Goal: Transaction & Acquisition: Book appointment/travel/reservation

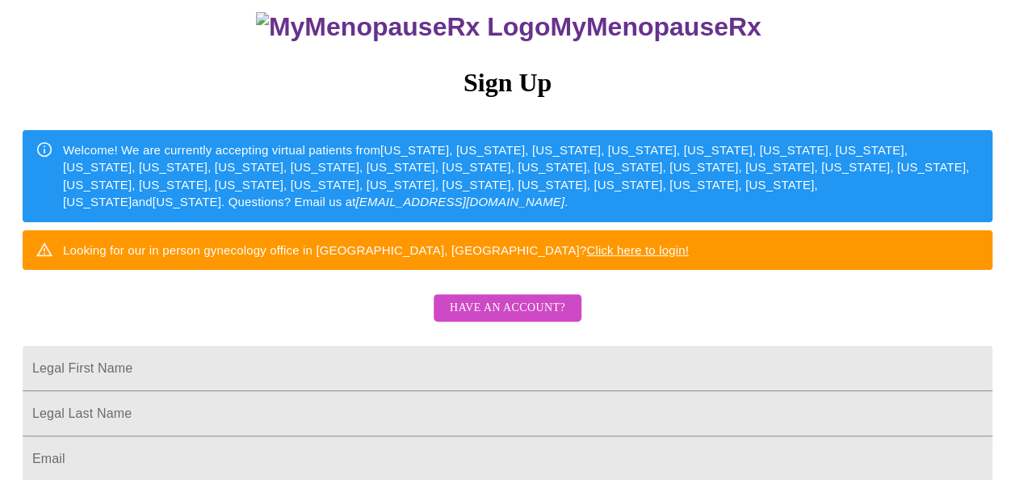
scroll to position [118, 0]
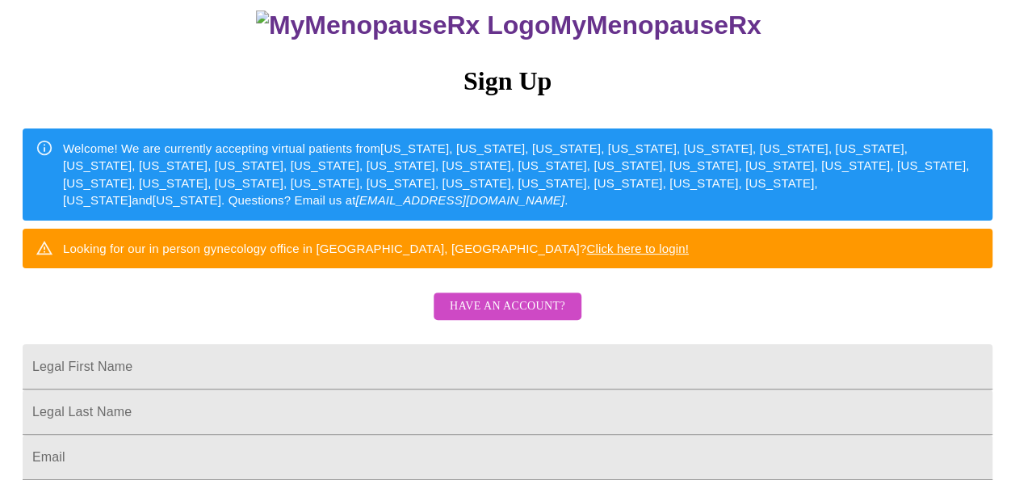
click at [689, 255] on link "Click here to login!" at bounding box center [637, 248] width 103 height 14
click at [927, 374] on div "MyMenopauseRx Sign Up Welcome! We are currently accepting virtual patients from…" at bounding box center [507, 177] width 1002 height 576
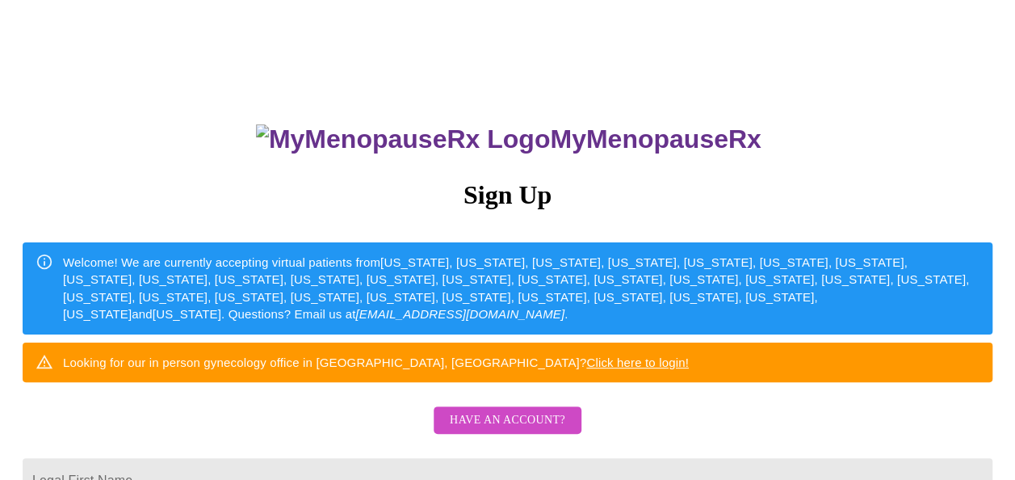
scroll to position [0, 0]
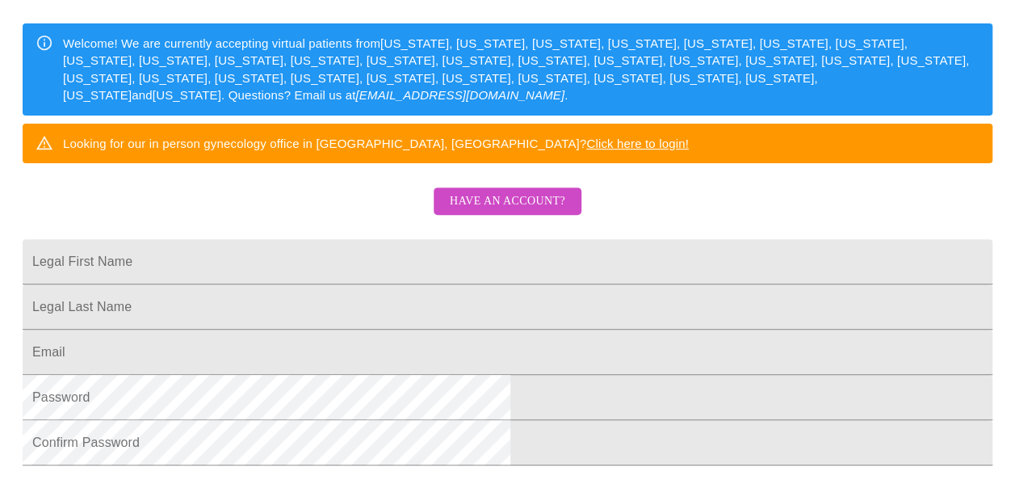
scroll to position [255, 0]
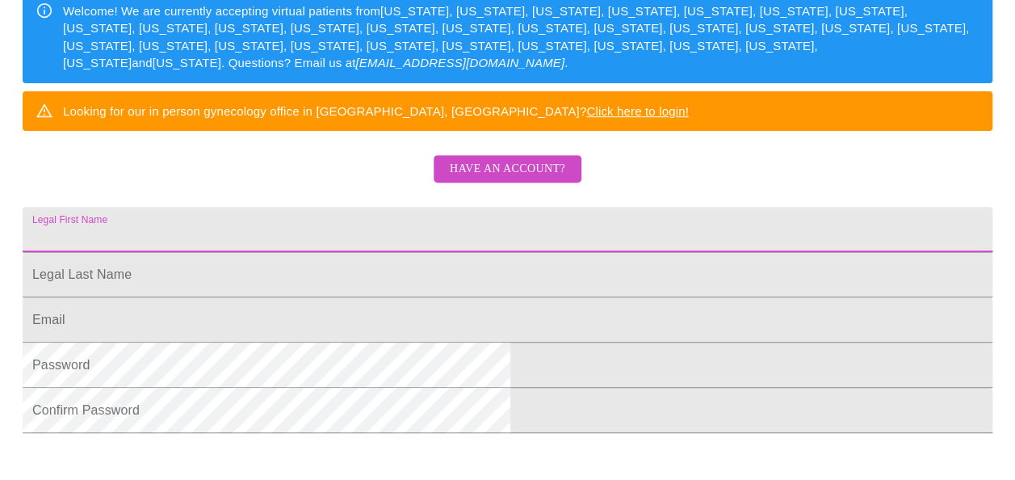
click at [619, 245] on input "Legal First Name" at bounding box center [508, 229] width 970 height 45
type input "[PERSON_NAME]"
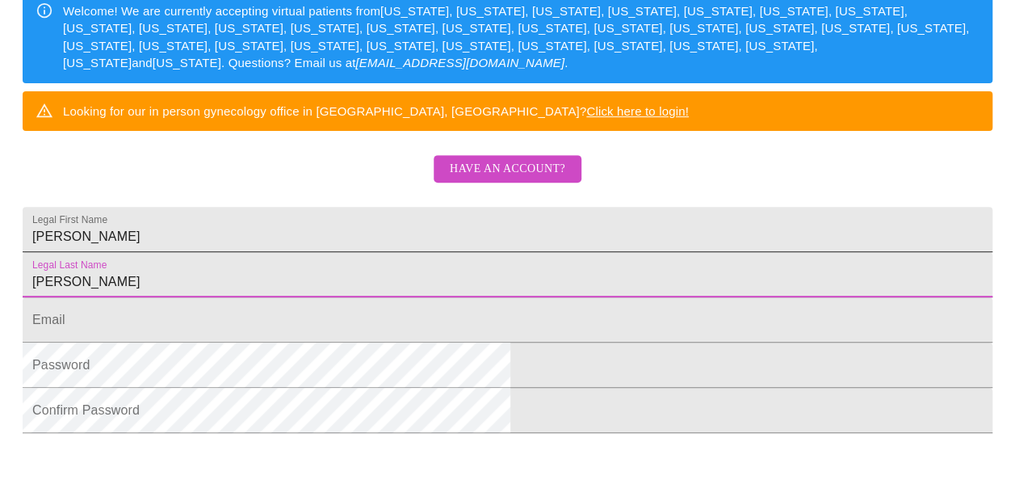
type input "[PERSON_NAME]"
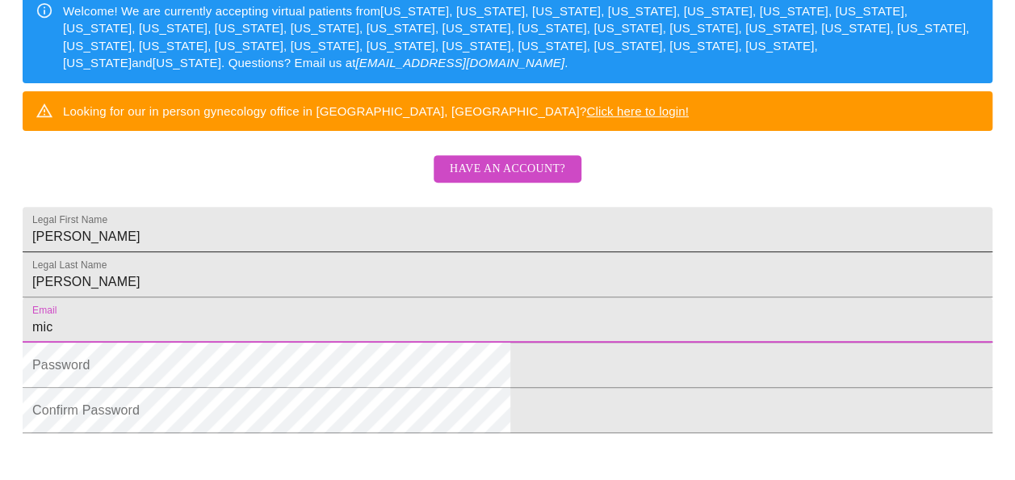
type input "[EMAIL_ADDRESS][DOMAIN_NAME]"
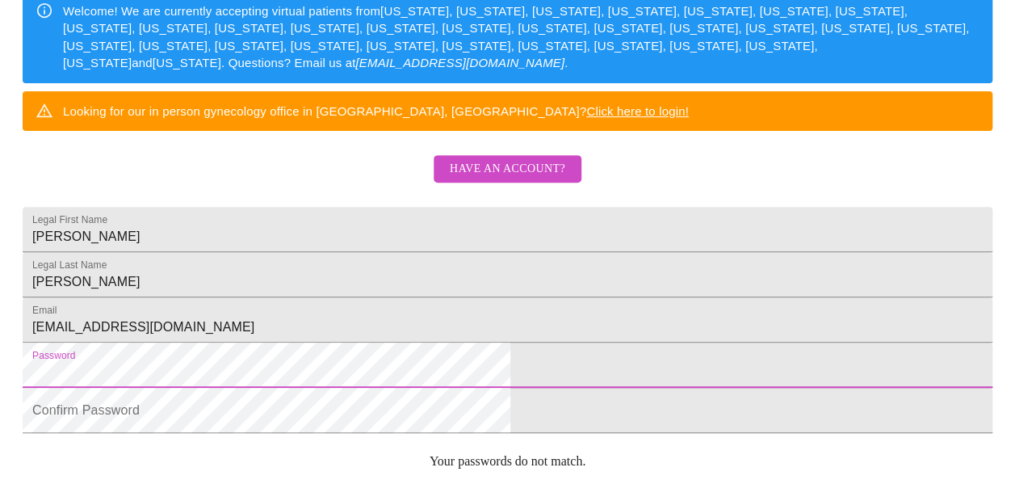
click at [914, 333] on html "MyMenopauseRx Sign Up Welcome! We are currently accepting virtual patients from…" at bounding box center [507, 39] width 1015 height 588
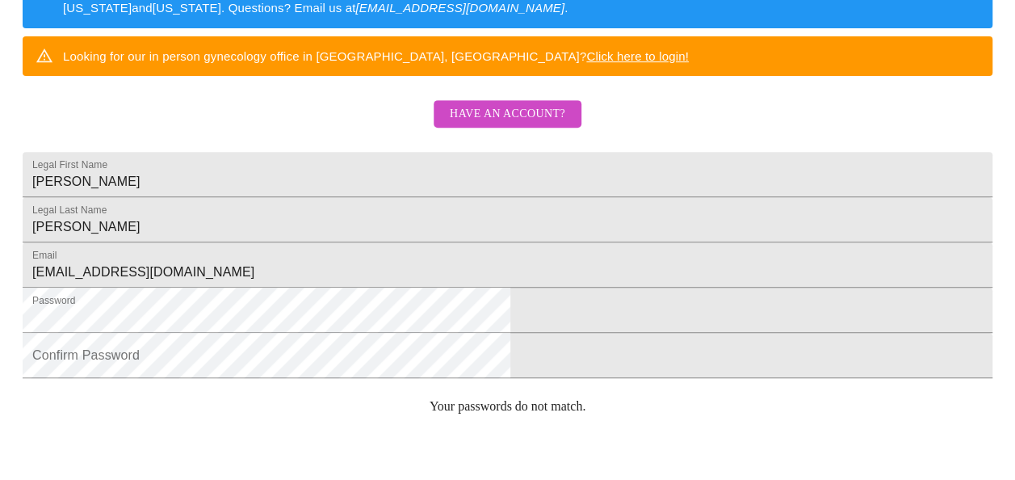
scroll to position [318, 0]
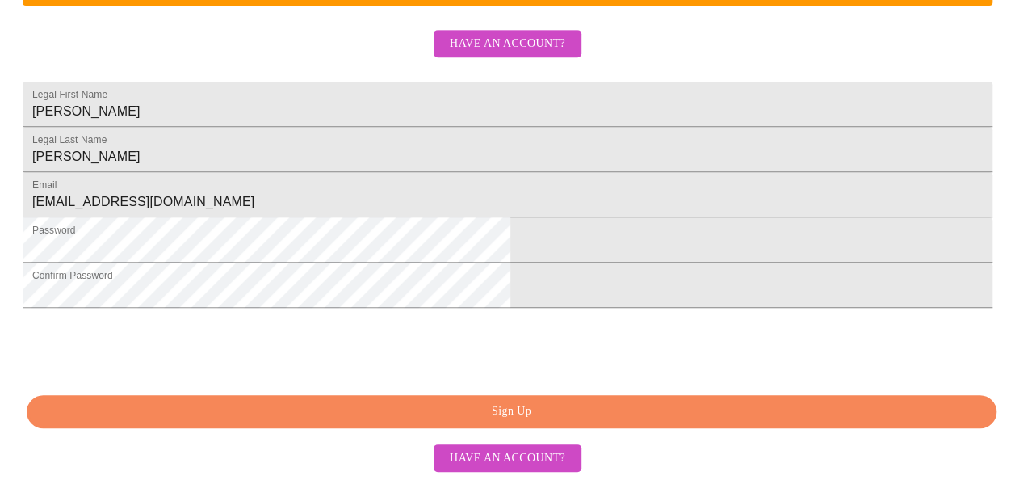
scroll to position [486, 0]
click at [583, 423] on button "Sign Up" at bounding box center [512, 411] width 970 height 33
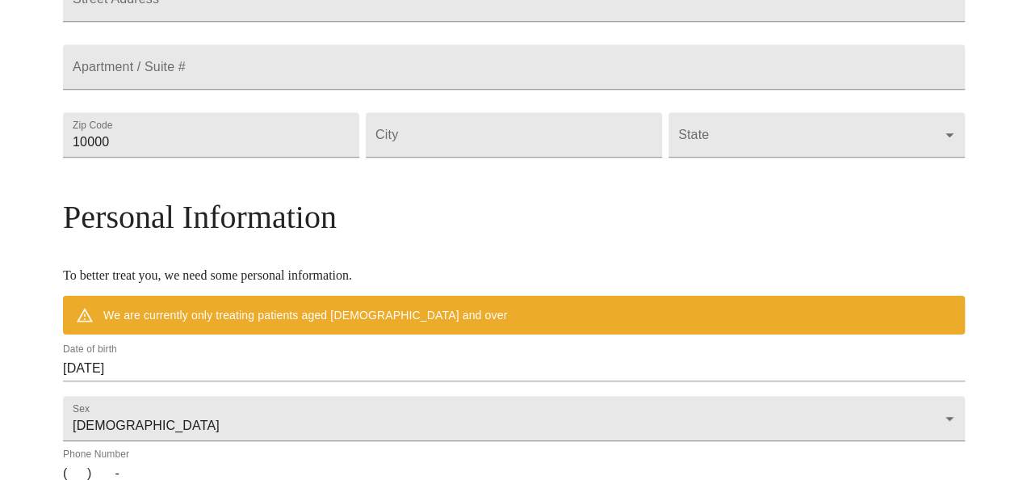
scroll to position [423, 0]
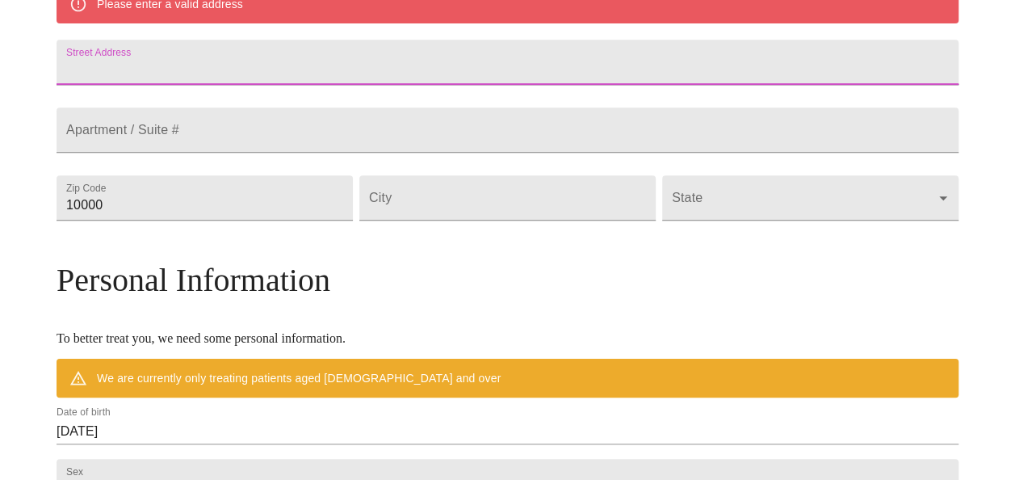
click at [404, 69] on input "Street Address" at bounding box center [508, 62] width 902 height 45
type input "[STREET_ADDRESS]"
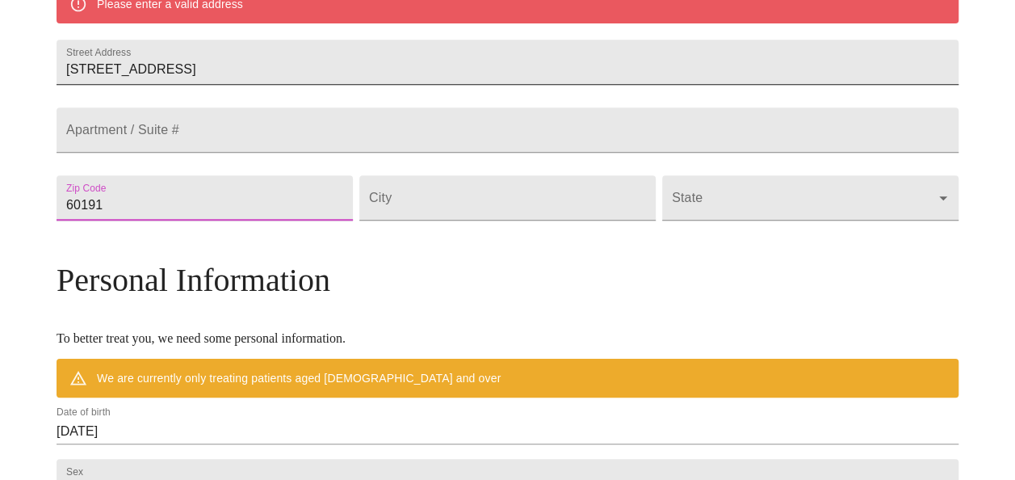
type input "60191"
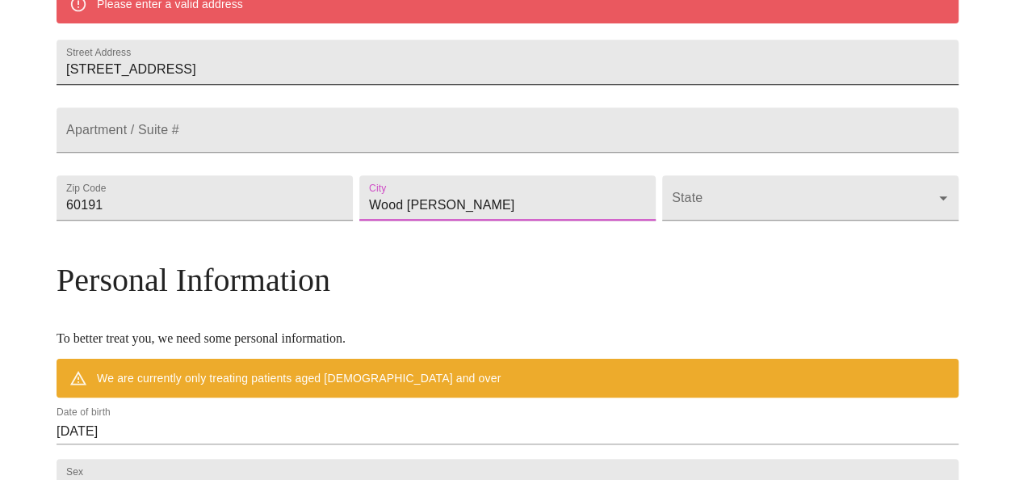
type input "Wood [PERSON_NAME]"
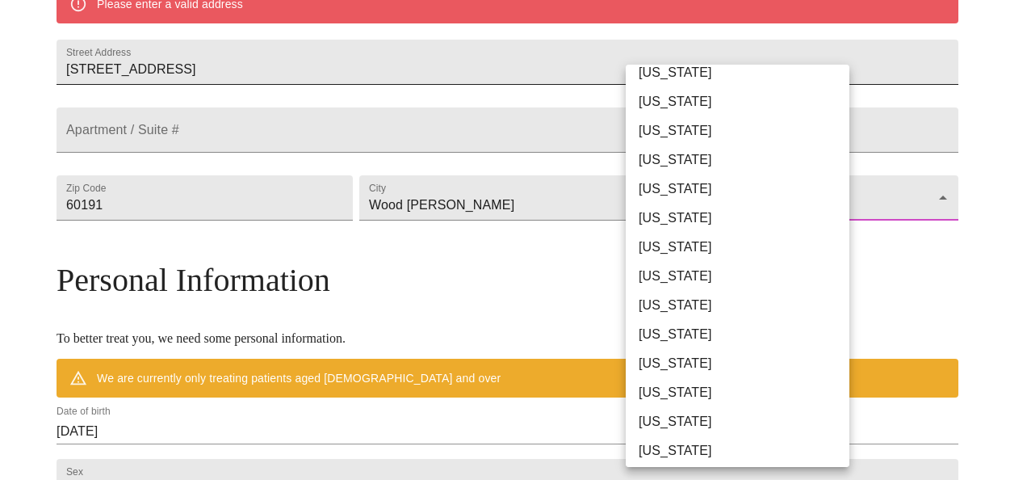
scroll to position [182, 0]
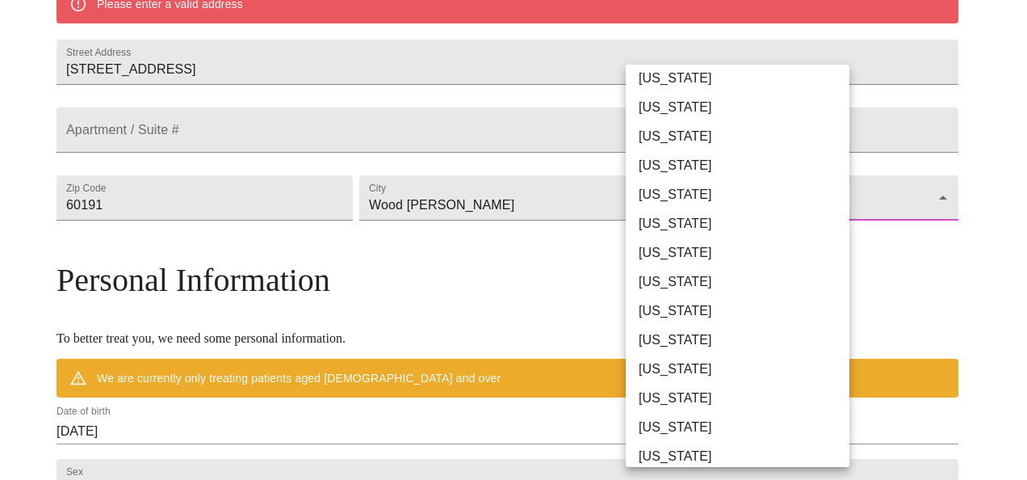
click at [705, 258] on li "[US_STATE]" at bounding box center [744, 252] width 236 height 29
type input "[US_STATE]"
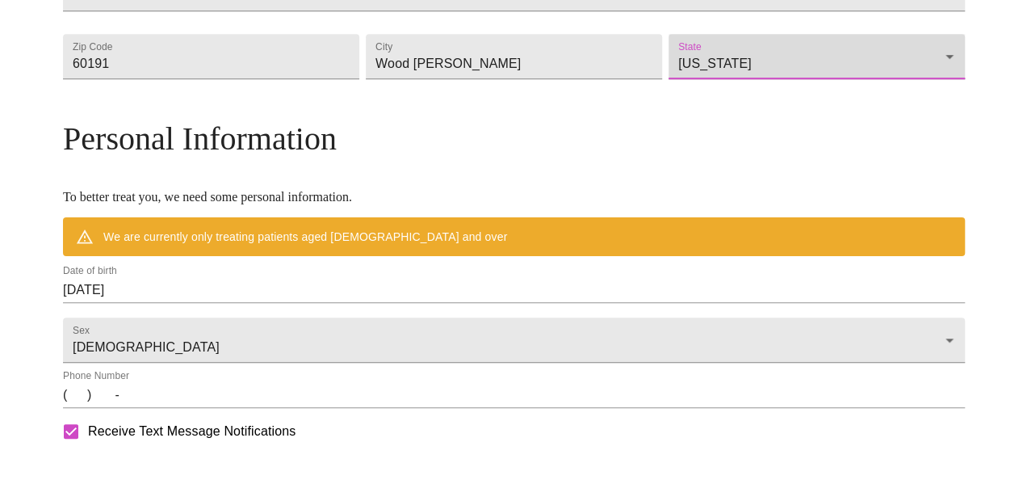
scroll to position [518, 0]
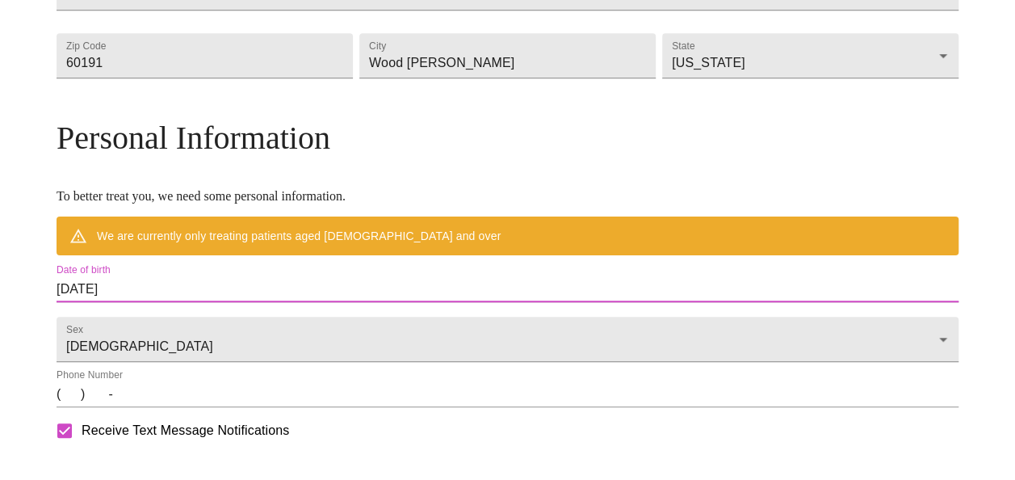
click at [274, 302] on input "[DATE]" at bounding box center [508, 289] width 902 height 26
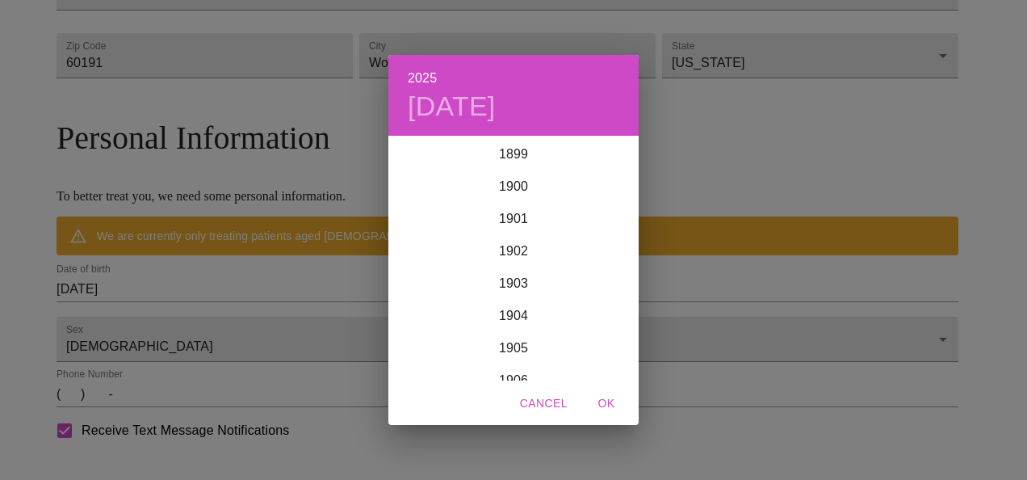
scroll to position [3972, 0]
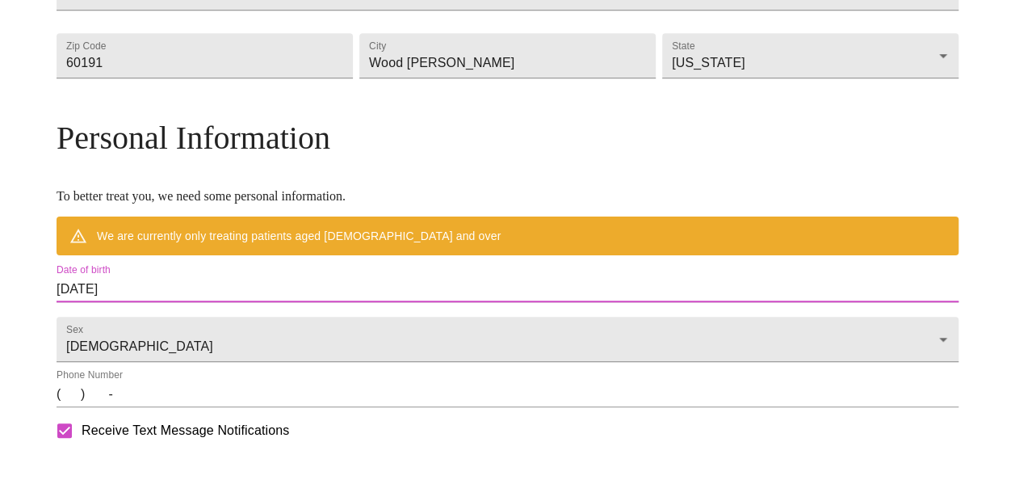
click at [173, 302] on input "[DATE]" at bounding box center [508, 289] width 902 height 26
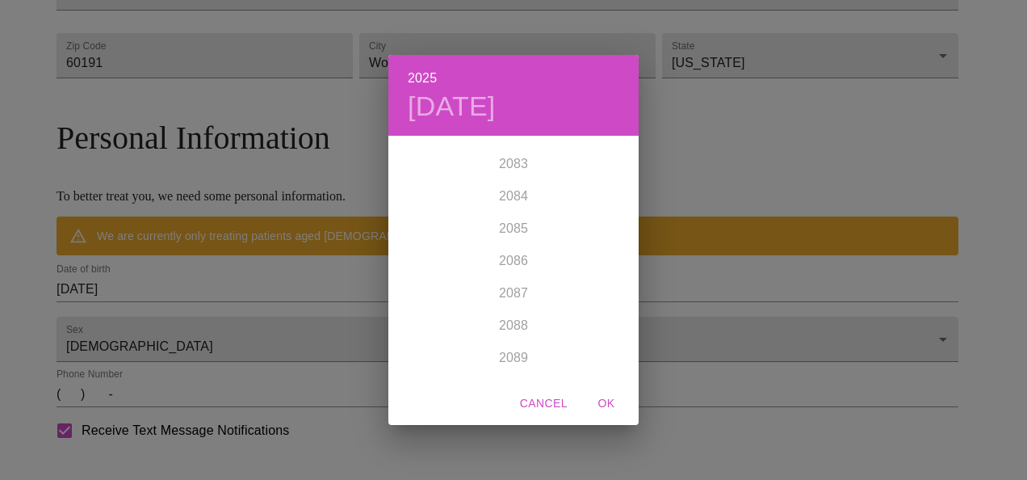
scroll to position [2013, 0]
drag, startPoint x: 638, startPoint y: 288, endPoint x: 638, endPoint y: 231, distance: 57.3
click at [638, 231] on div "1899 1900 1901 1902 1903 1904 1905 1906 1907 1908 1909 1910 1911 1912 1913 1914…" at bounding box center [513, 259] width 250 height 242
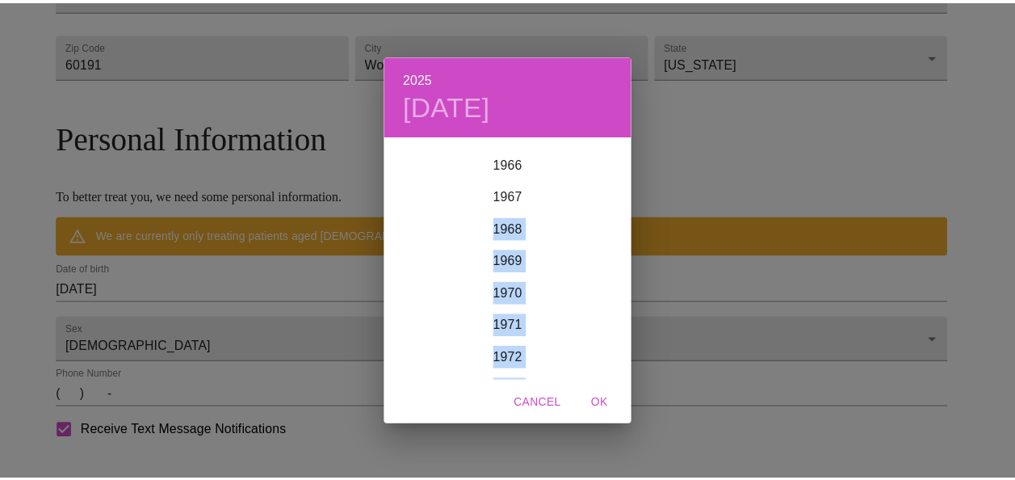
scroll to position [2084, 0]
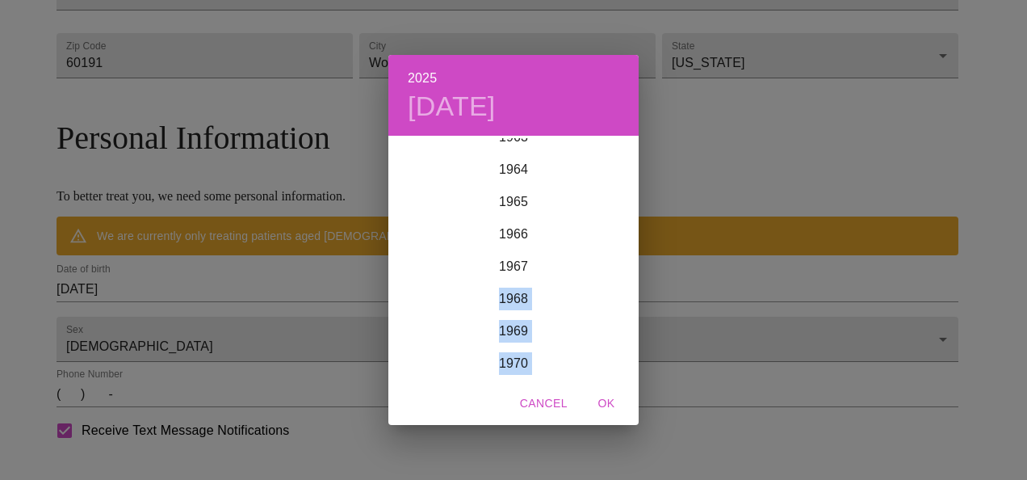
click at [513, 353] on div "1970" at bounding box center [513, 363] width 250 height 32
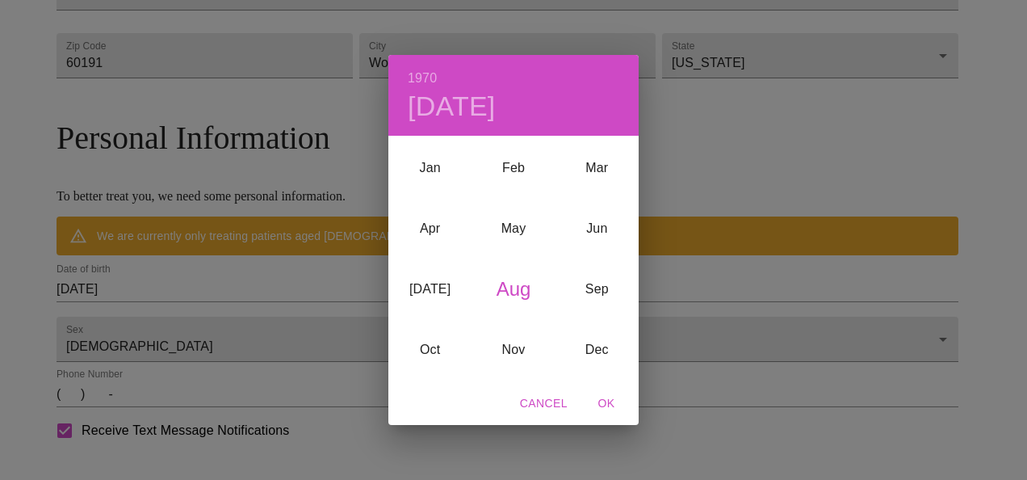
click at [513, 353] on div "Nov" at bounding box center [512, 350] width 83 height 61
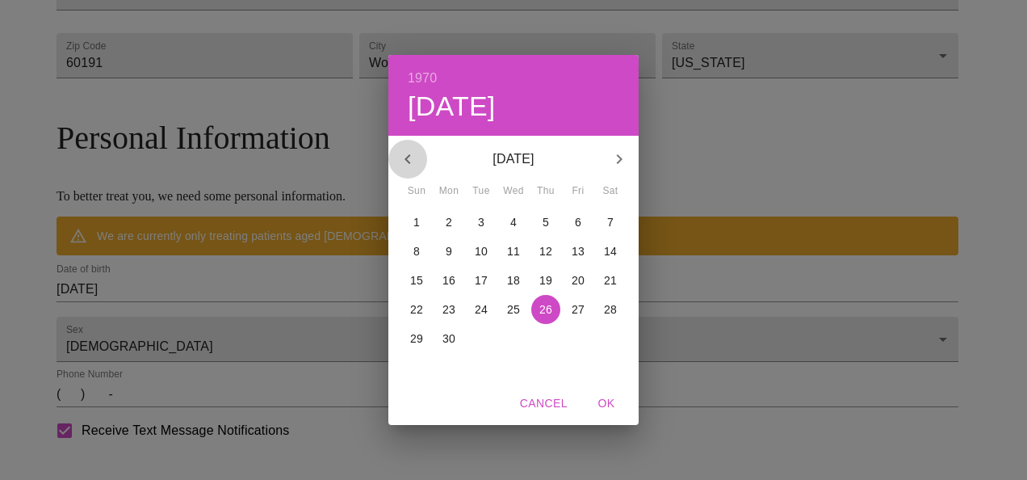
click at [408, 165] on icon "button" at bounding box center [407, 158] width 19 height 19
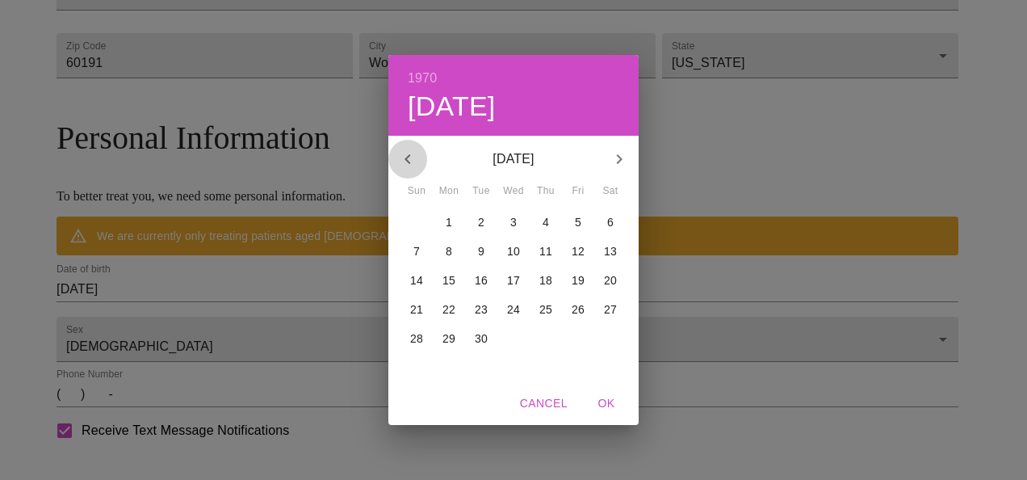
click at [408, 165] on icon "button" at bounding box center [407, 158] width 19 height 19
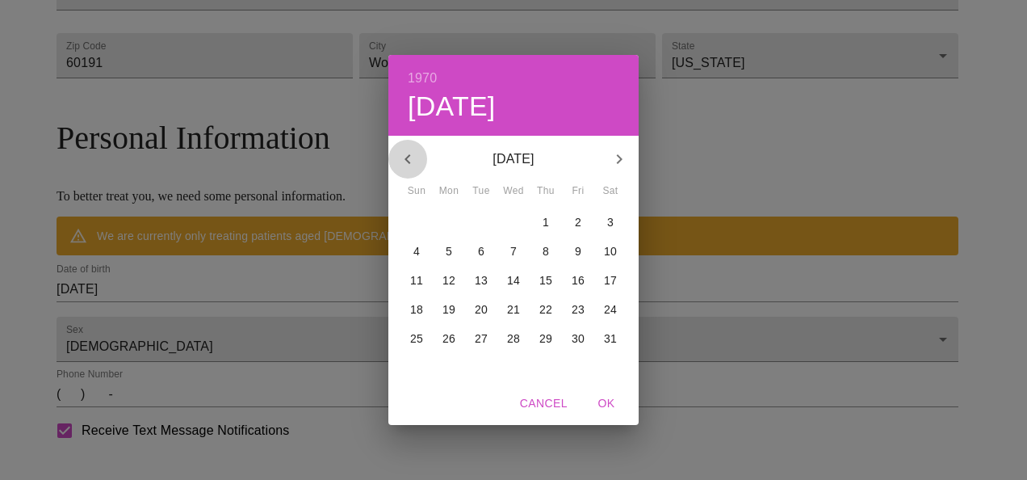
click at [408, 165] on icon "button" at bounding box center [407, 158] width 19 height 19
click at [618, 158] on icon "button" at bounding box center [618, 158] width 19 height 19
click at [482, 307] on p "24" at bounding box center [481, 309] width 13 height 16
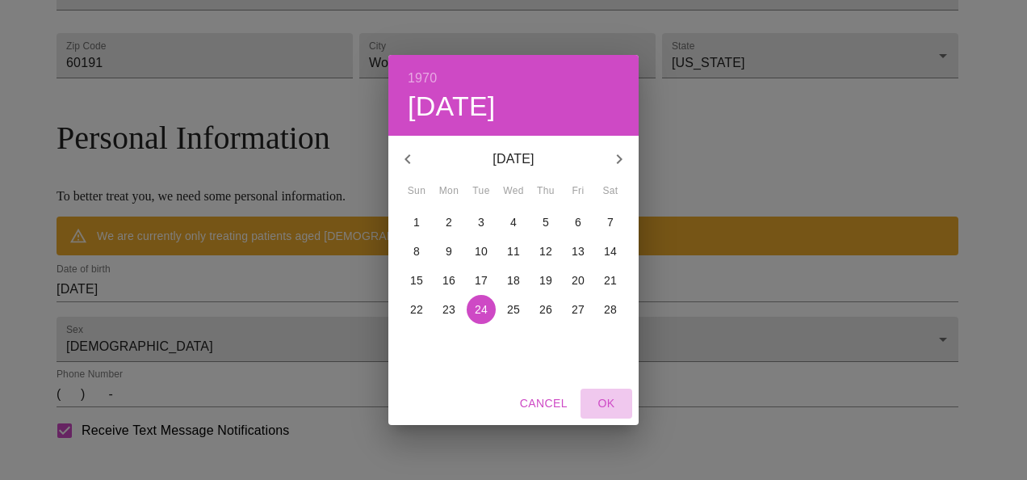
click at [613, 408] on span "OK" at bounding box center [606, 403] width 39 height 20
type input "[DATE]"
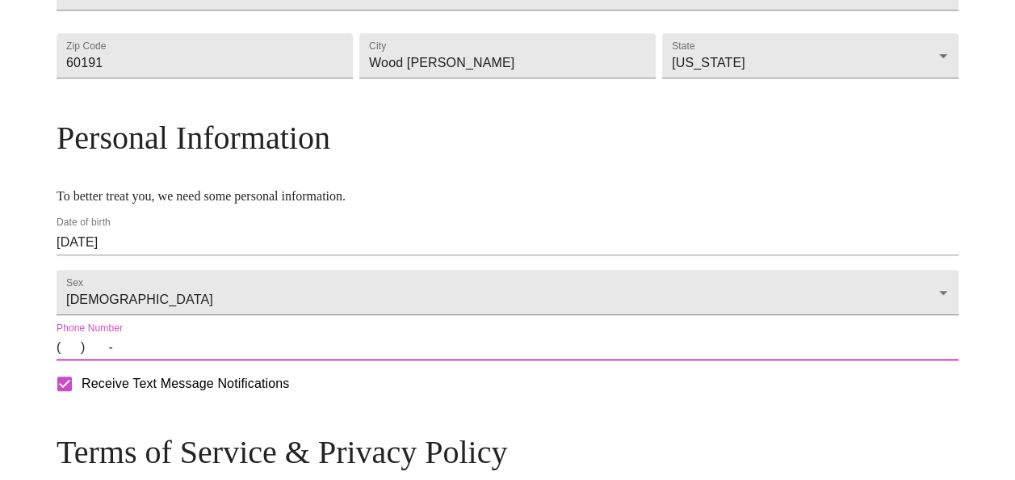
click at [175, 360] on input "(   )    -" at bounding box center [508, 347] width 902 height 26
type input "[PHONE_NUMBER]"
click at [1003, 348] on div "MyMenopauseRx Welcome to MyMenopauseRx Since it's your first time here, you'll …" at bounding box center [507, 77] width 1002 height 1179
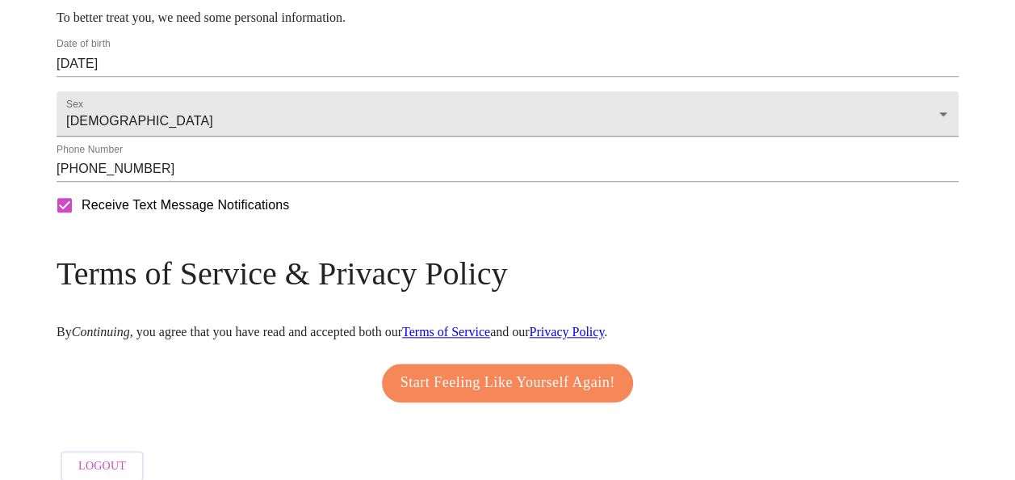
scroll to position [704, 0]
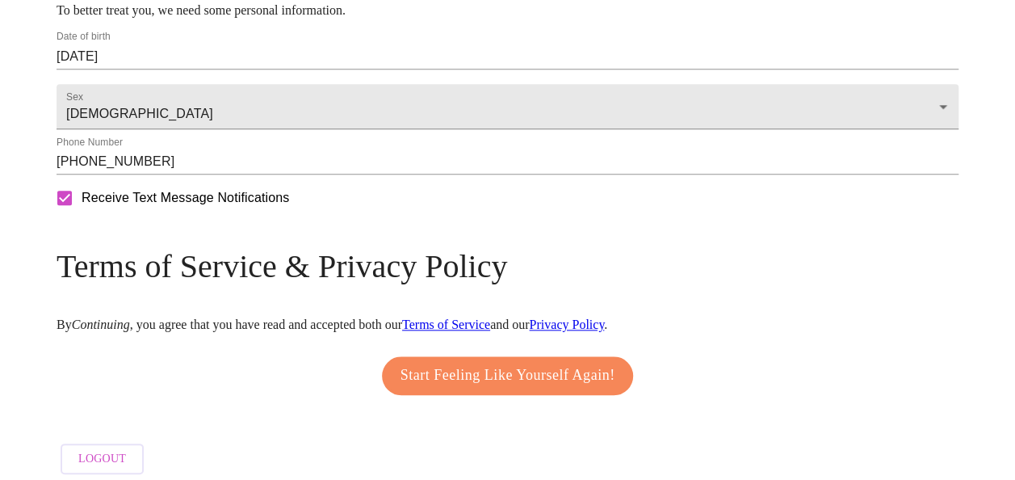
click at [588, 388] on span "Start Feeling Like Yourself Again!" at bounding box center [507, 375] width 215 height 26
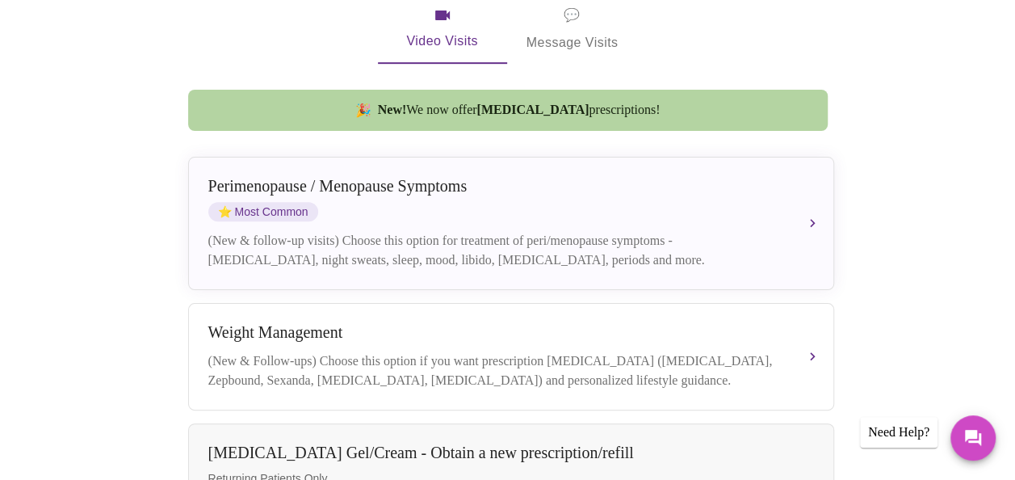
scroll to position [362, 0]
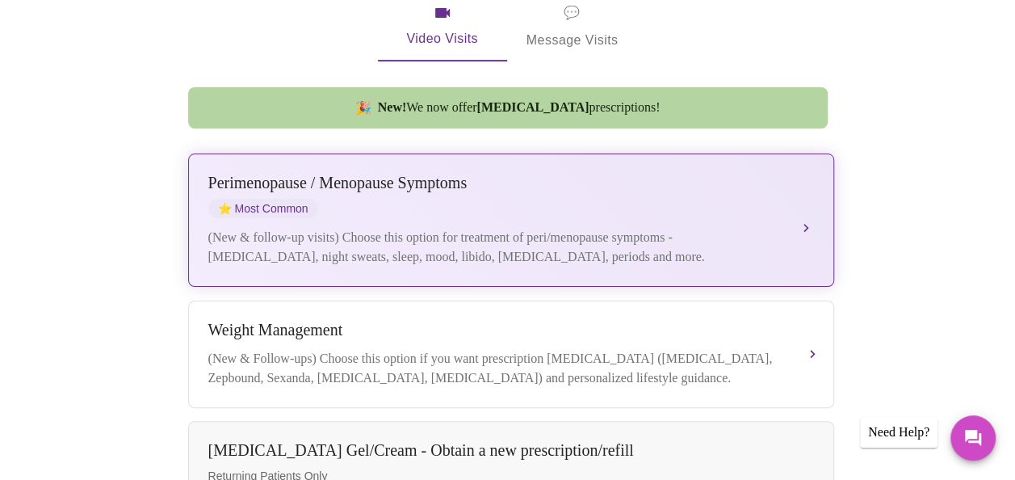
click at [692, 228] on div "(New & follow-up visits) Choose this option for treatment of peri/menopause sym…" at bounding box center [494, 247] width 573 height 39
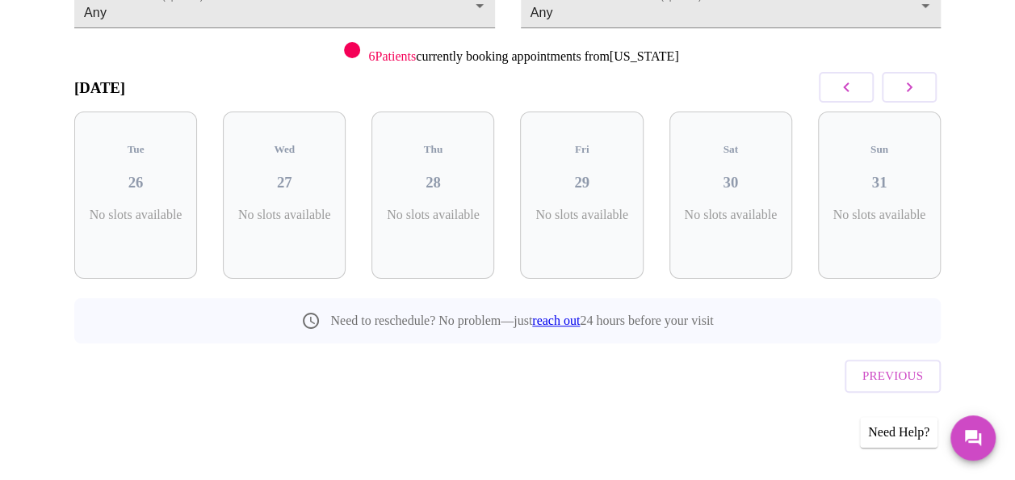
scroll to position [178, 0]
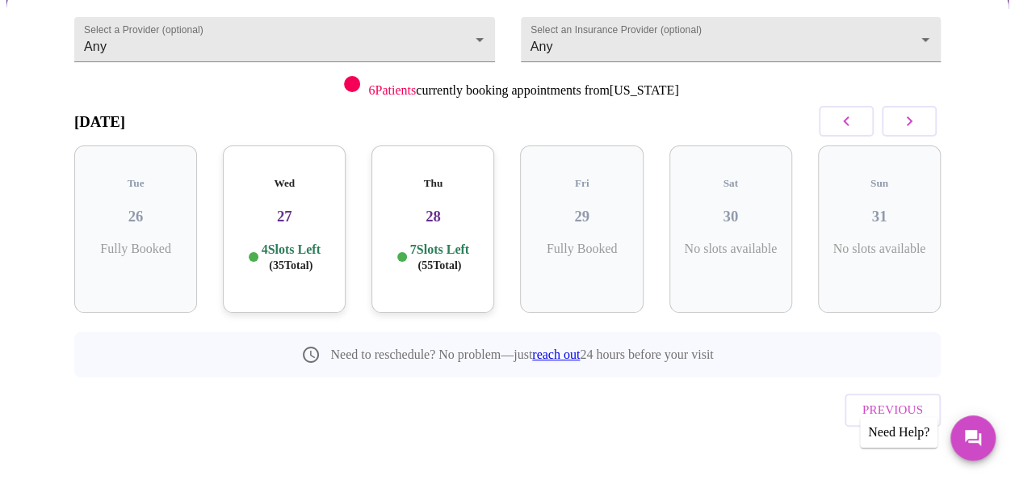
click at [318, 241] on p "4 Slots Left ( 35 Total)" at bounding box center [291, 256] width 59 height 31
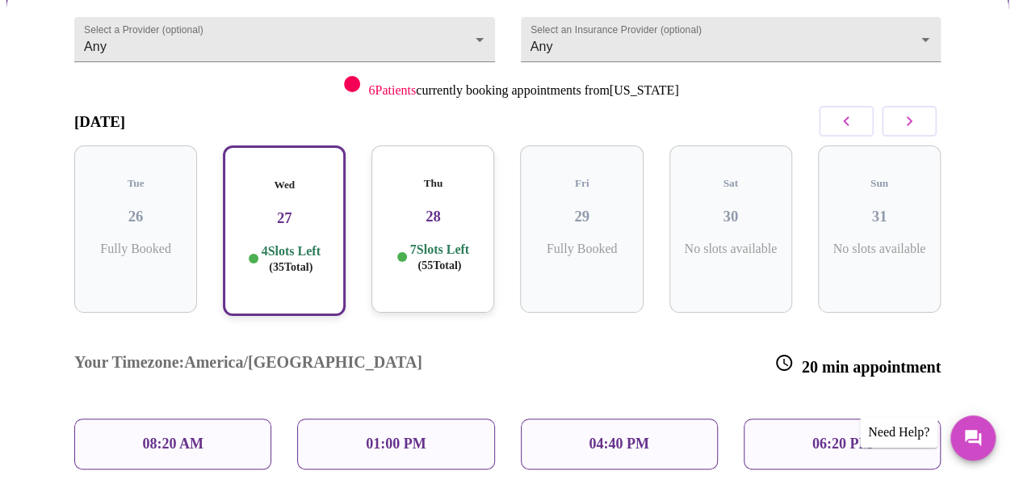
click at [458, 418] on div "01:00 PM" at bounding box center [395, 443] width 197 height 51
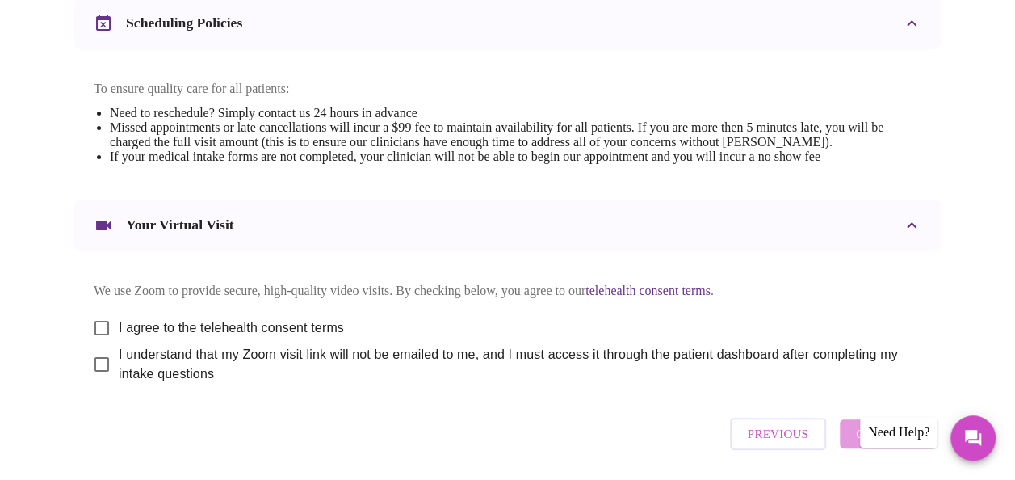
scroll to position [655, 0]
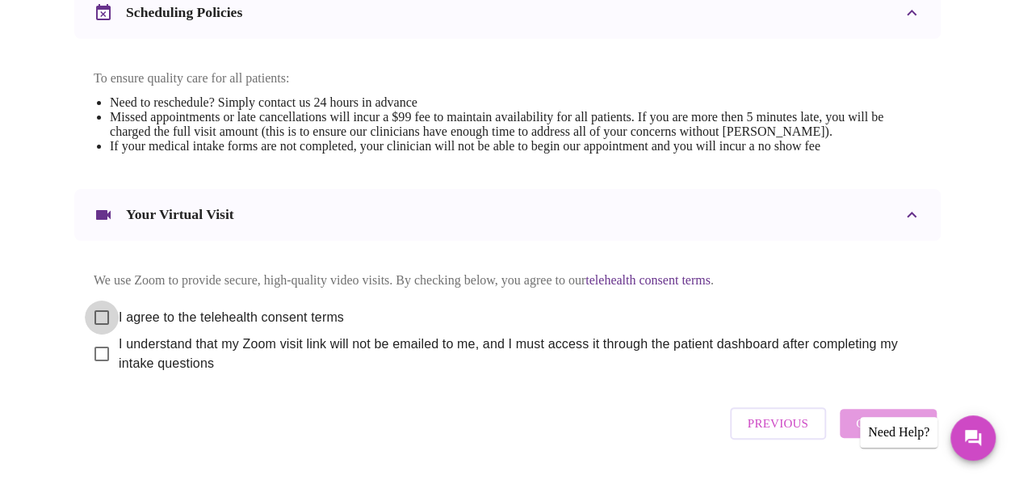
click at [97, 329] on input "I agree to the telehealth consent terms" at bounding box center [102, 317] width 34 height 34
checkbox input "true"
click at [97, 366] on input "I understand that my Zoom visit link will not be emailed to me, and I must acce…" at bounding box center [102, 354] width 34 height 34
checkbox input "true"
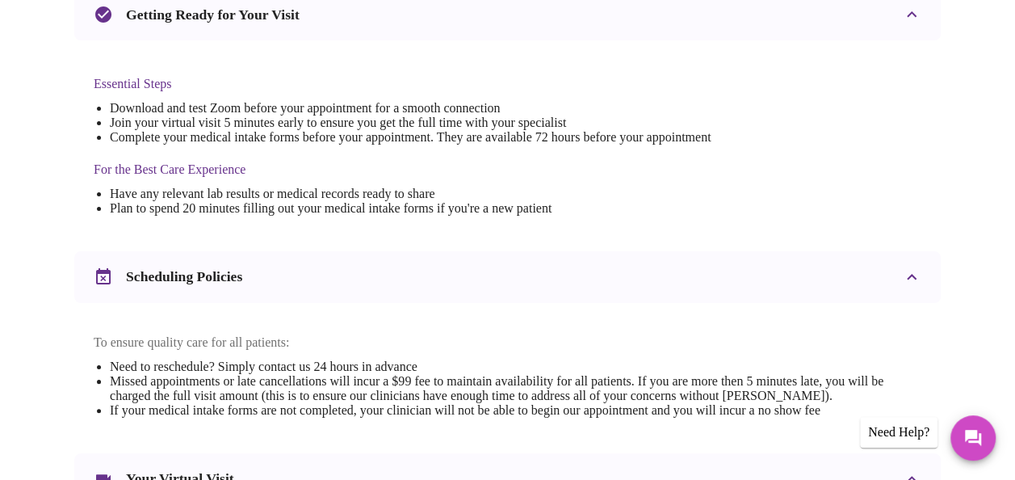
scroll to position [389, 0]
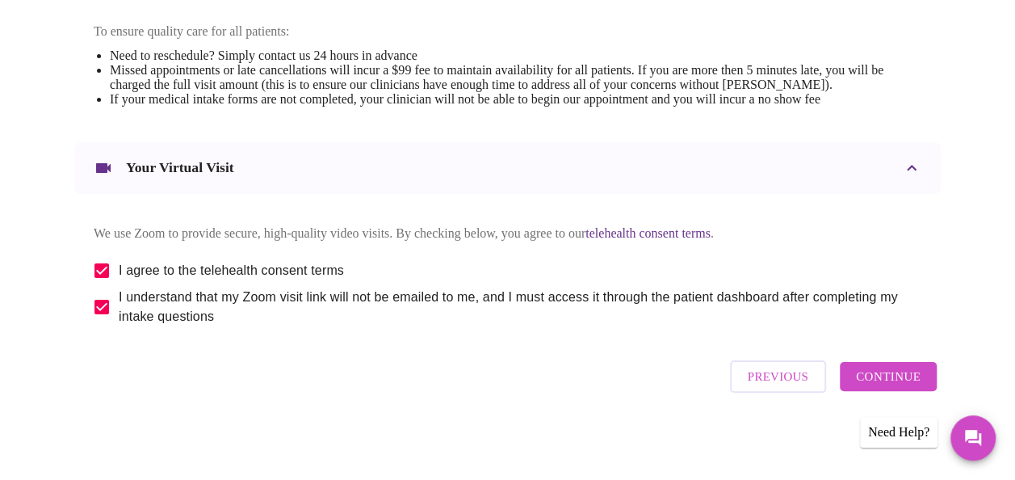
click at [910, 379] on span "Continue" at bounding box center [888, 376] width 65 height 21
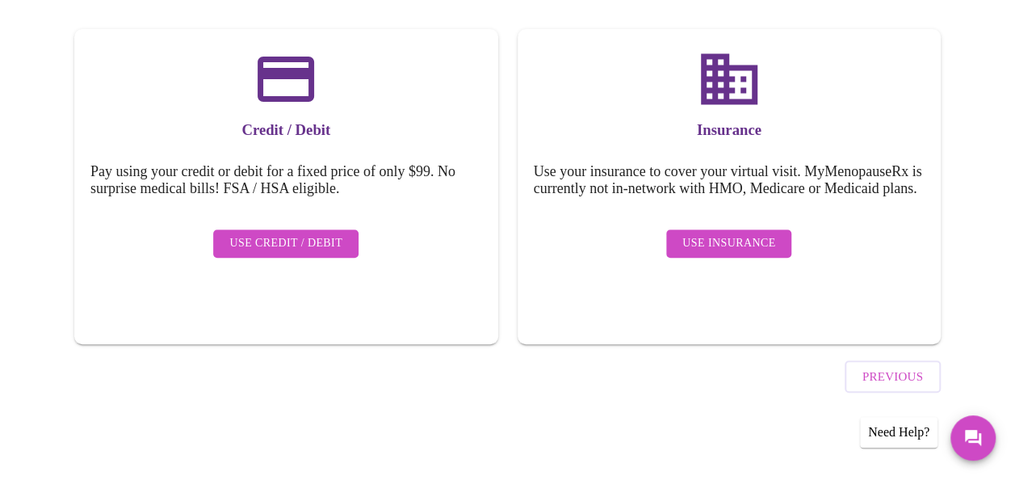
scroll to position [229, 0]
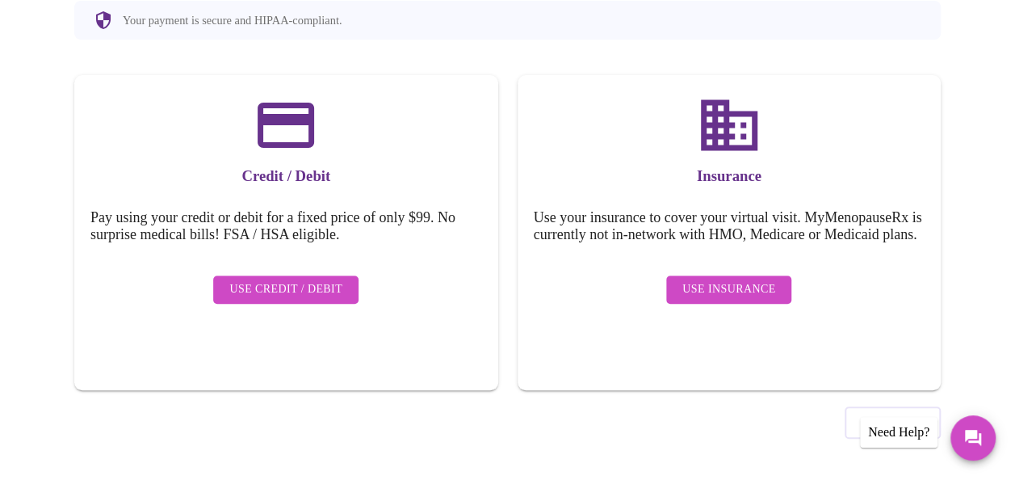
click at [724, 293] on span "Use Insurance" at bounding box center [728, 289] width 93 height 20
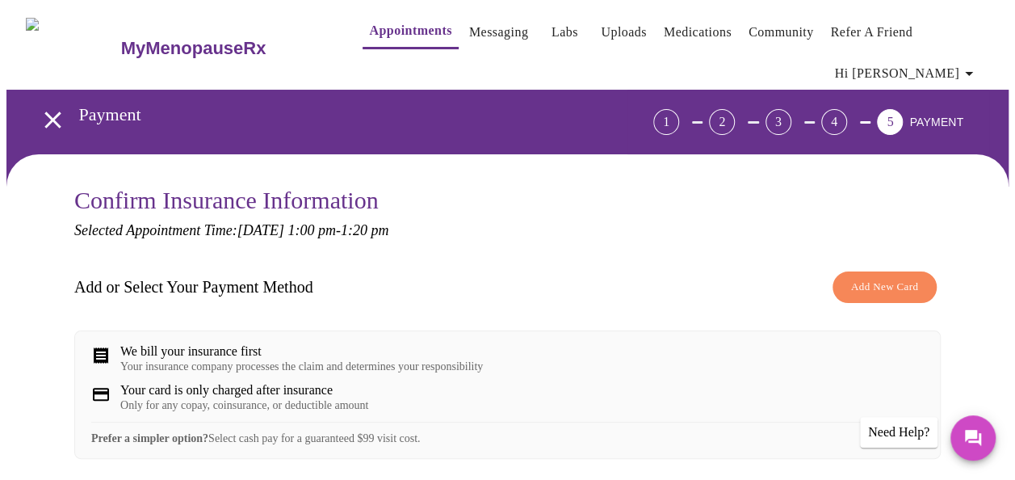
click at [972, 366] on div "Confirm Insurance Information Selected Appointment Time: [DATE] 1:00 pm - 1:20 …" at bounding box center [507, 455] width 1002 height 602
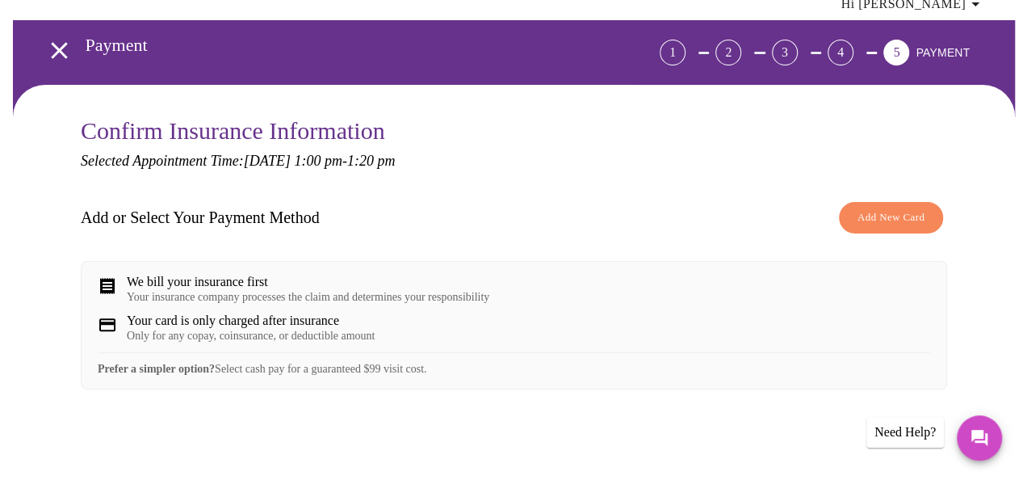
scroll to position [69, 0]
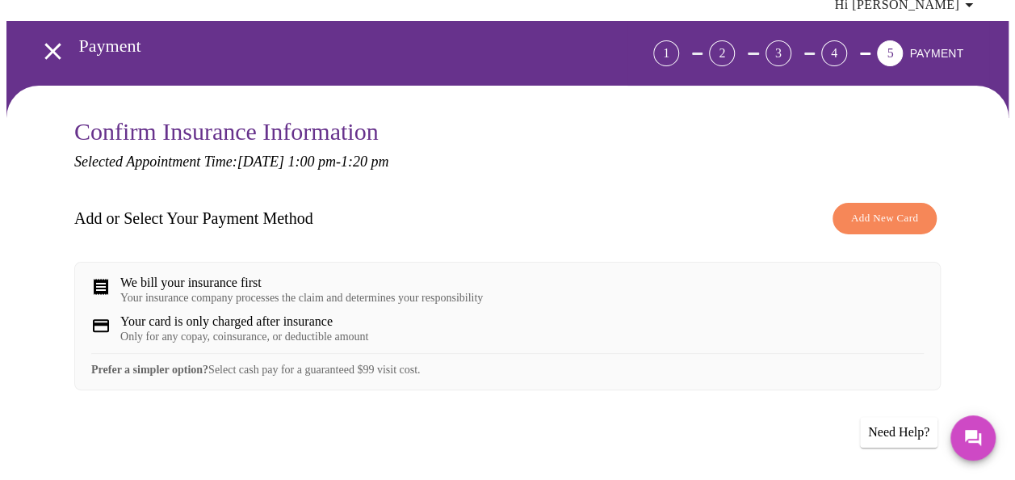
click at [902, 209] on span "Add New Card" at bounding box center [884, 218] width 67 height 19
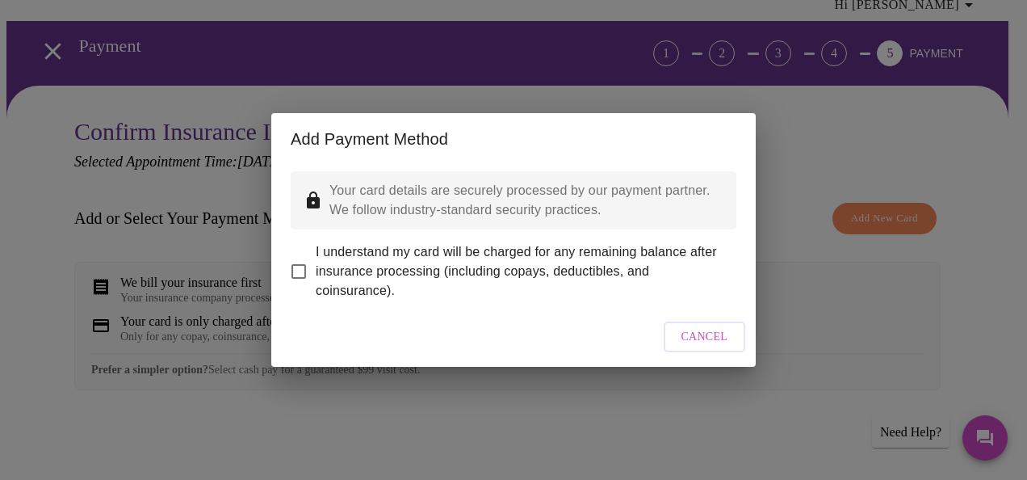
click at [291, 262] on input "I understand my card will be charged for any remaining balance after insurance …" at bounding box center [299, 271] width 34 height 34
checkbox input "true"
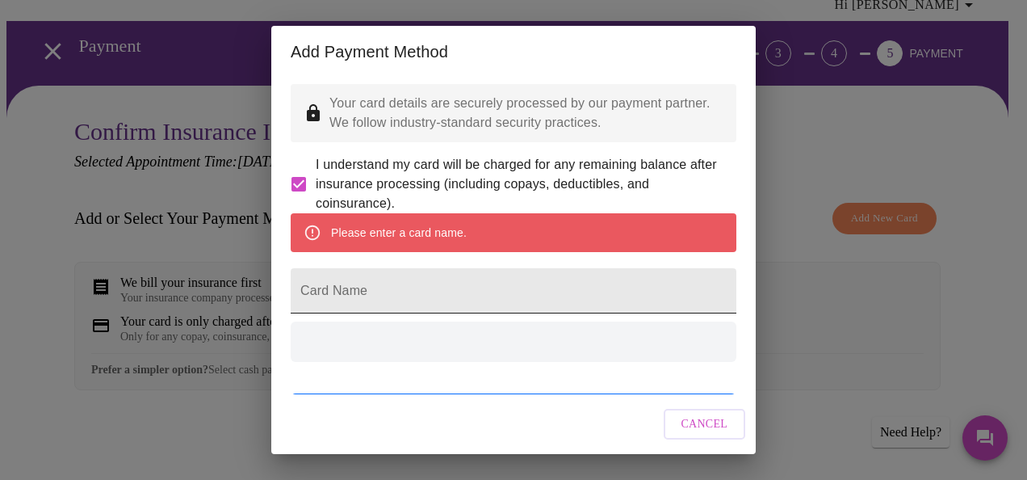
click at [521, 313] on input "Card Name" at bounding box center [514, 290] width 446 height 45
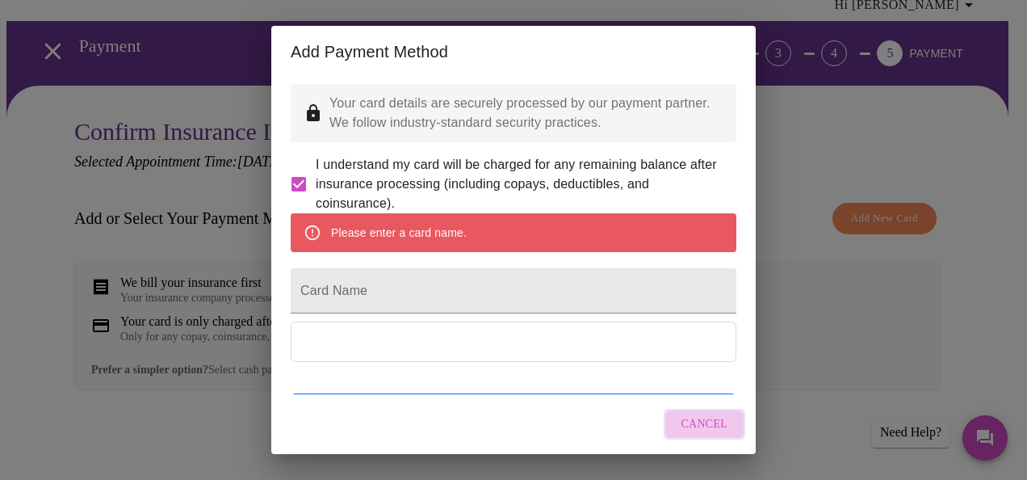
click at [712, 423] on span "Cancel" at bounding box center [704, 424] width 47 height 20
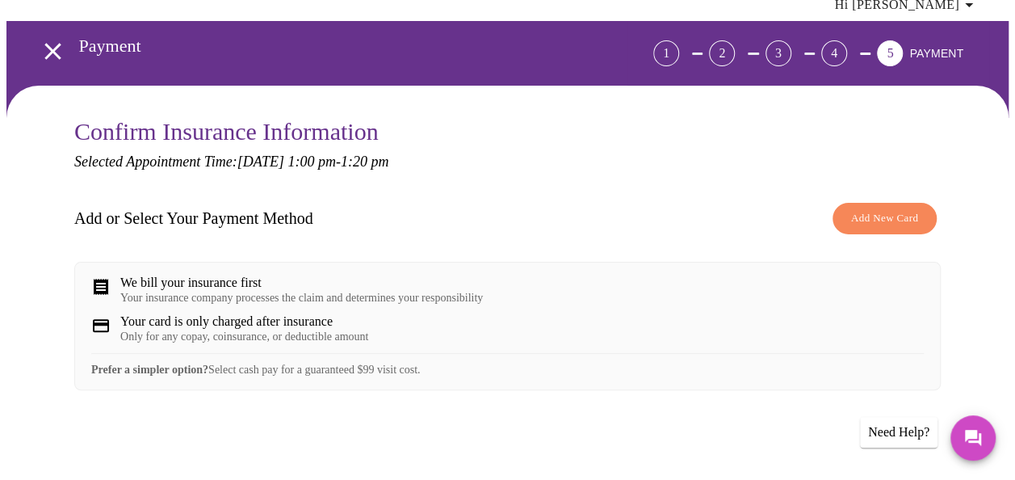
click at [862, 209] on span "Add New Card" at bounding box center [884, 218] width 67 height 19
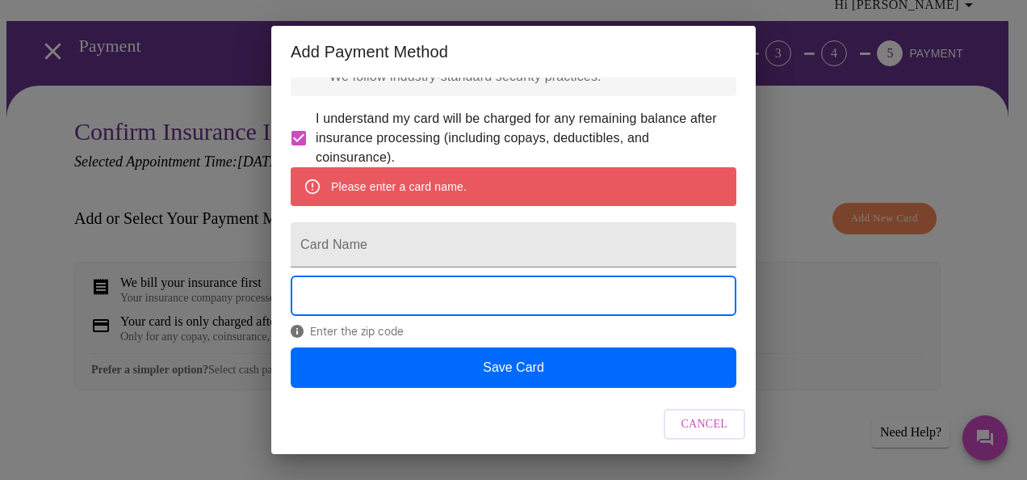
scroll to position [85, 0]
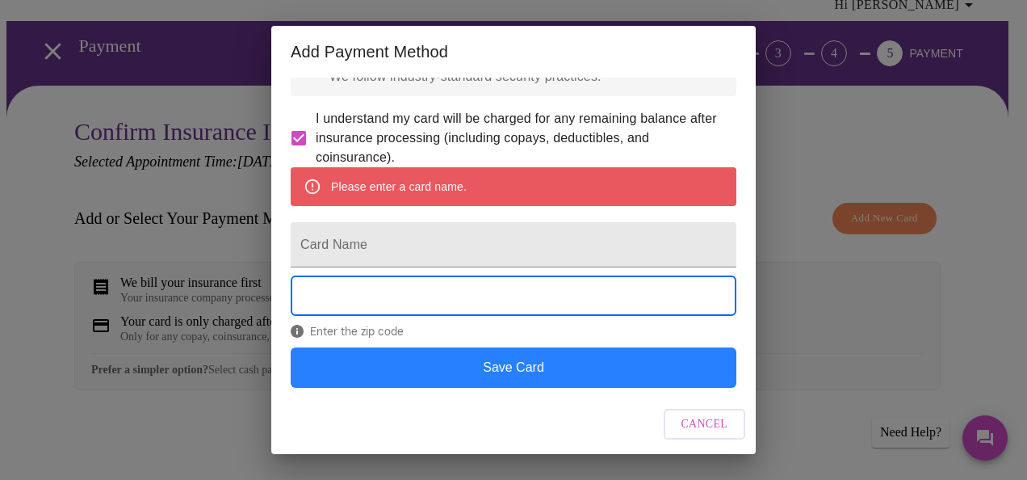
click at [481, 375] on button "Save Card" at bounding box center [514, 367] width 446 height 40
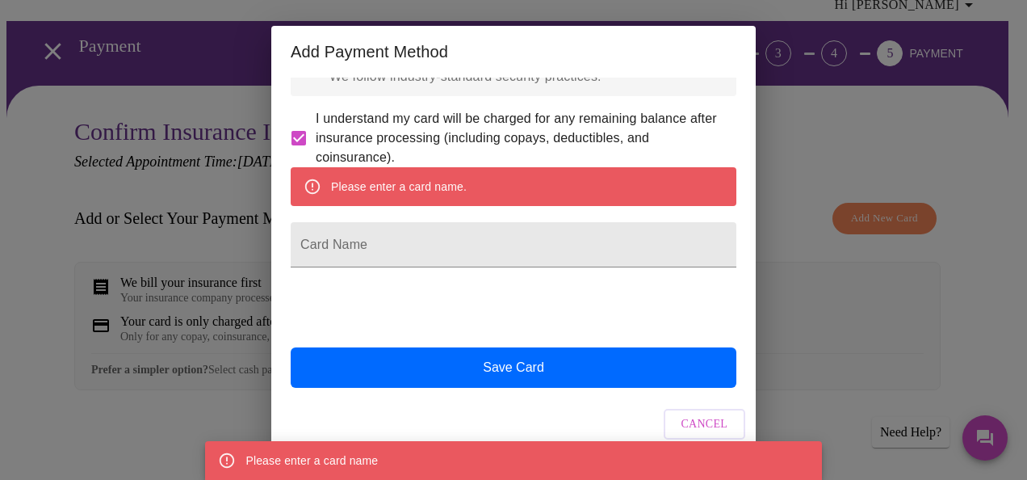
scroll to position [0, 0]
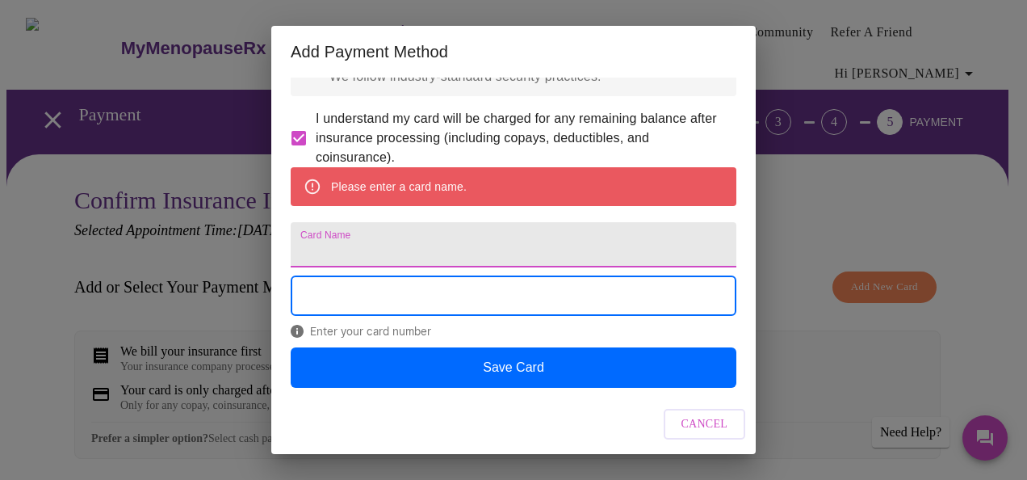
click at [541, 236] on input "Card Name" at bounding box center [514, 244] width 446 height 45
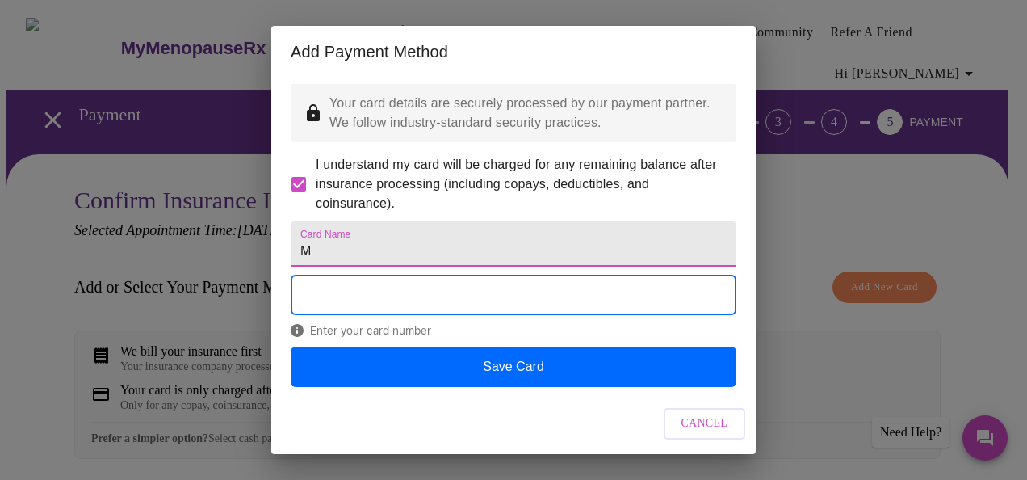
scroll to position [41, 0]
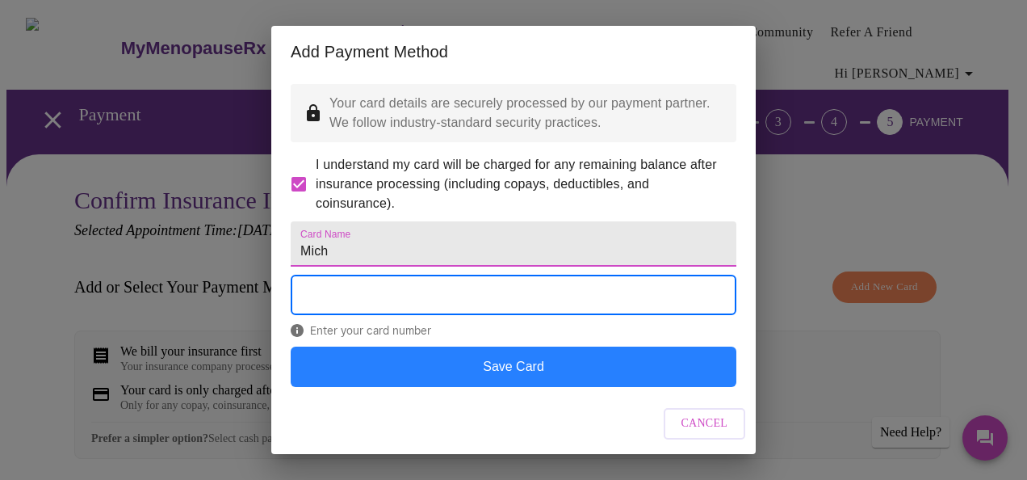
type input "Mich"
click at [502, 363] on button "Save Card" at bounding box center [514, 366] width 446 height 40
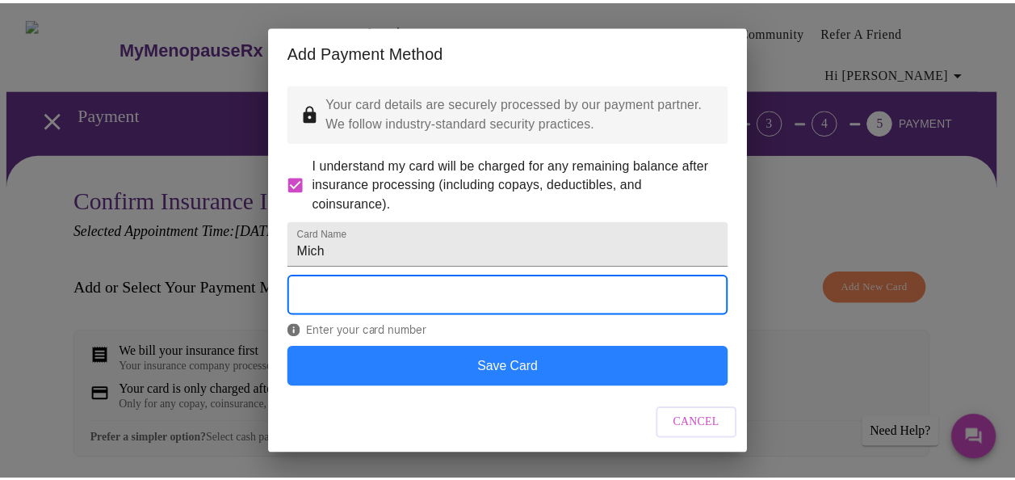
scroll to position [0, 0]
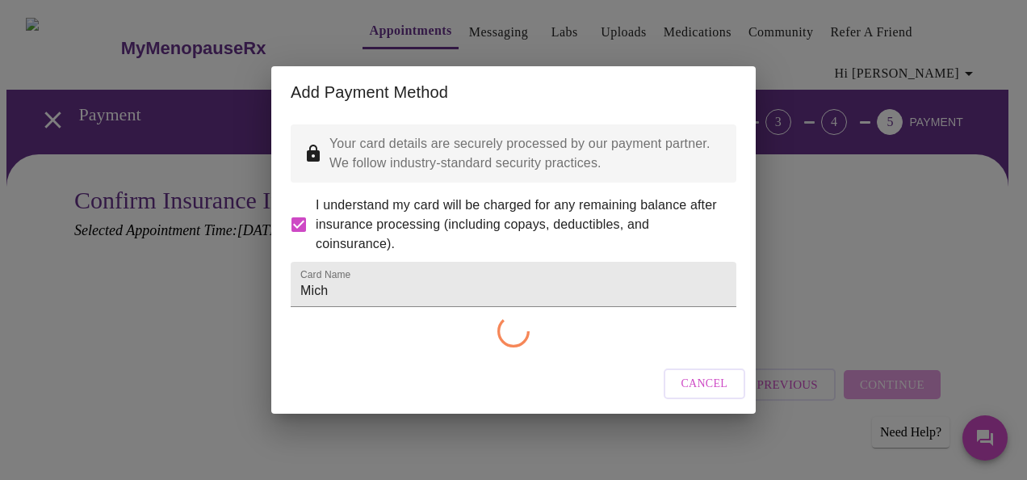
checkbox input "false"
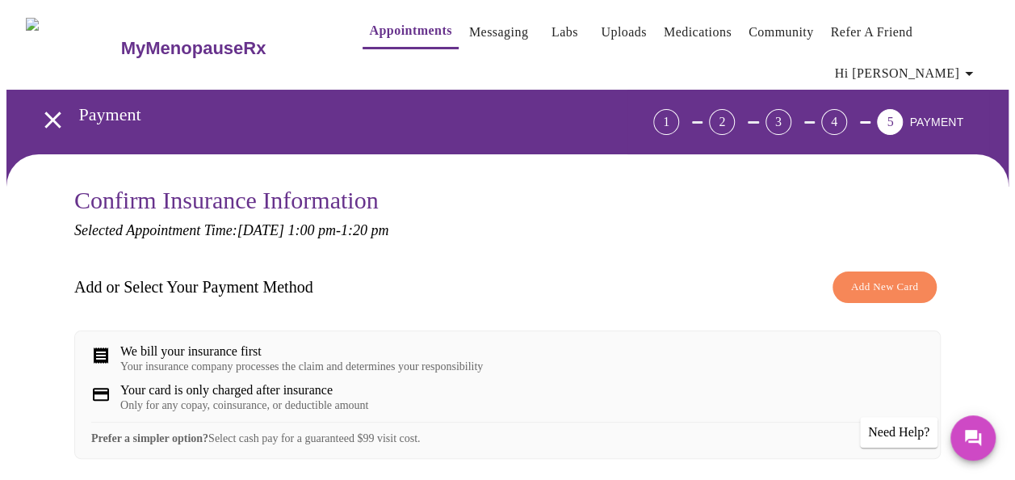
click at [991, 347] on div "Confirm Insurance Information Selected Appointment Time: [DATE] 1:00 pm - 1:20 …" at bounding box center [507, 429] width 1002 height 551
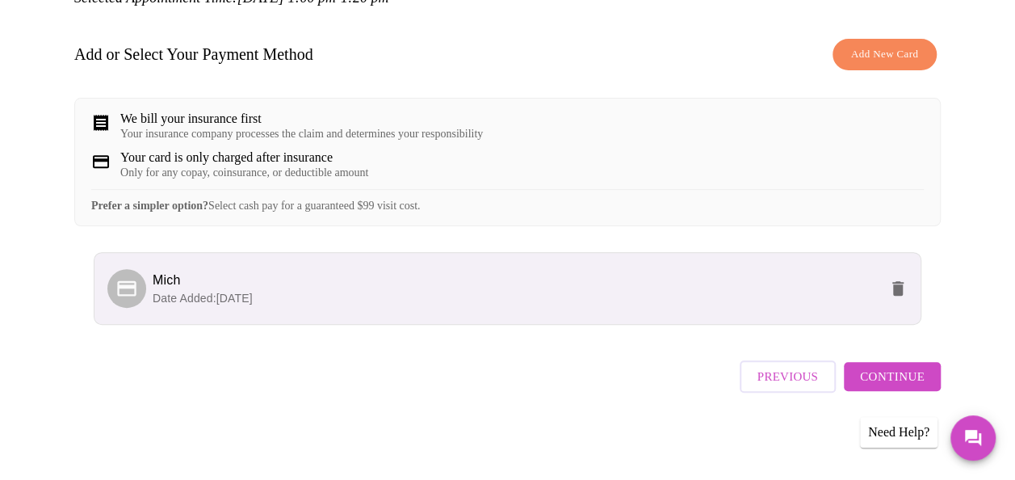
scroll to position [243, 0]
click at [907, 371] on span "Continue" at bounding box center [892, 376] width 65 height 21
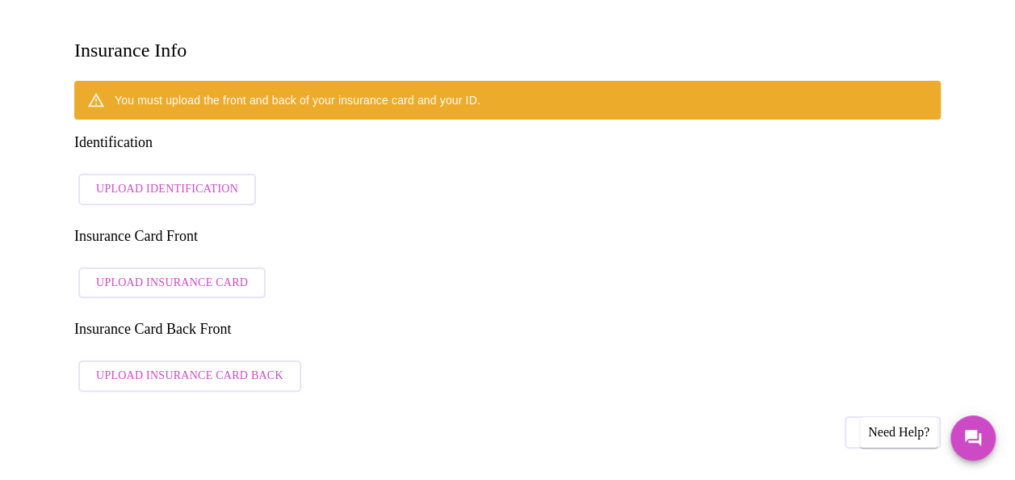
click at [142, 179] on span "Upload Identification" at bounding box center [167, 189] width 142 height 20
click at [164, 273] on span "Upload Insurance Card" at bounding box center [172, 283] width 152 height 20
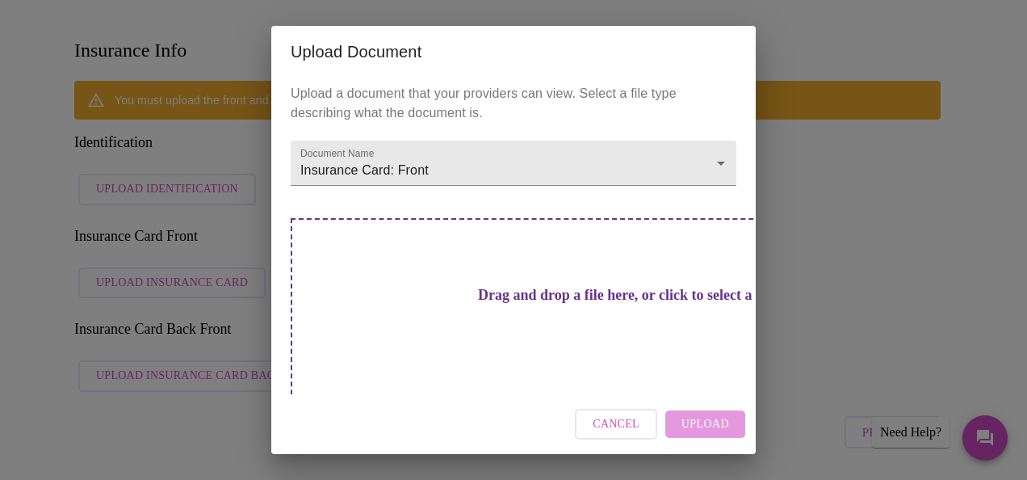
click at [531, 270] on div "Drag and drop a file here, or click to select a file" at bounding box center [627, 326] width 672 height 217
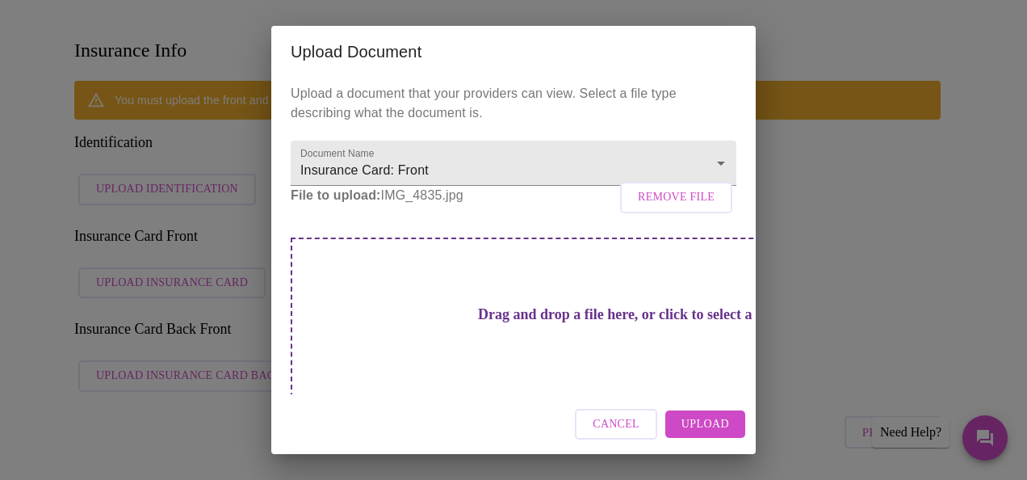
scroll to position [27, 0]
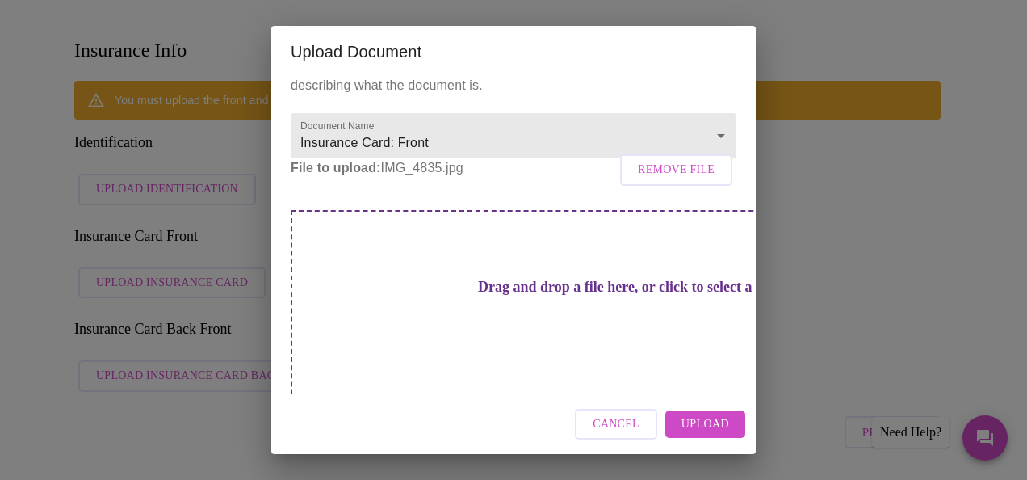
click at [392, 178] on p "File to upload: IMG_4835.jpg Remove File" at bounding box center [514, 167] width 446 height 19
click at [669, 180] on span "Remove File" at bounding box center [676, 170] width 77 height 20
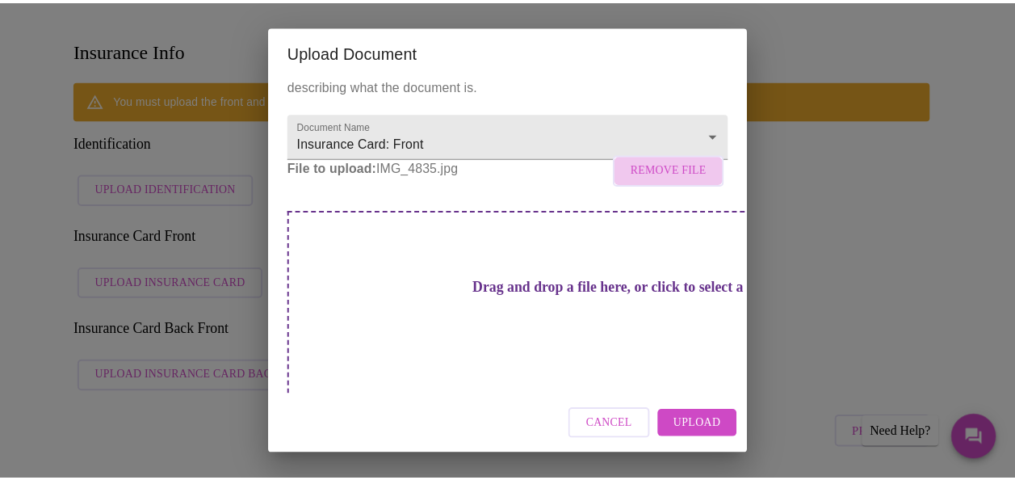
scroll to position [0, 0]
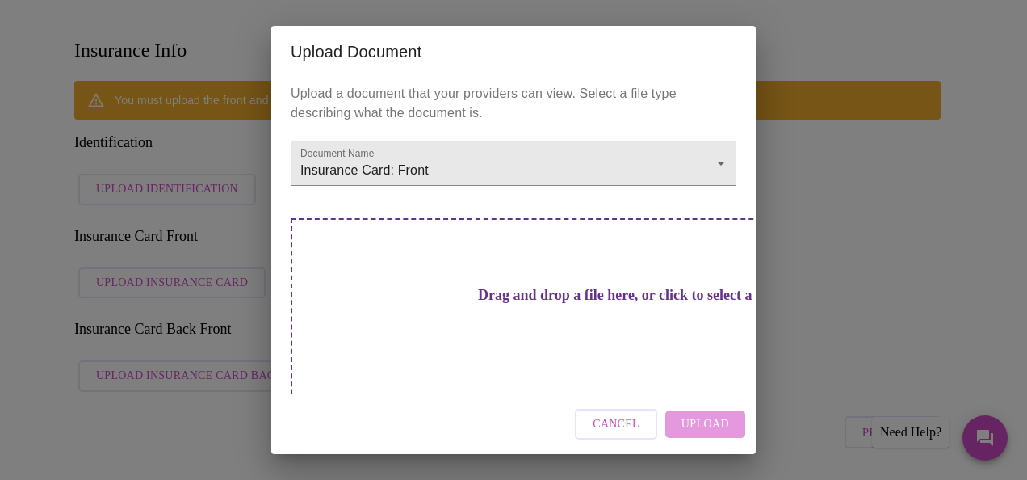
click at [697, 418] on div "Cancel Upload" at bounding box center [513, 424] width 484 height 61
click at [563, 253] on div "Drag and drop a file here, or click to select a file" at bounding box center [627, 326] width 672 height 217
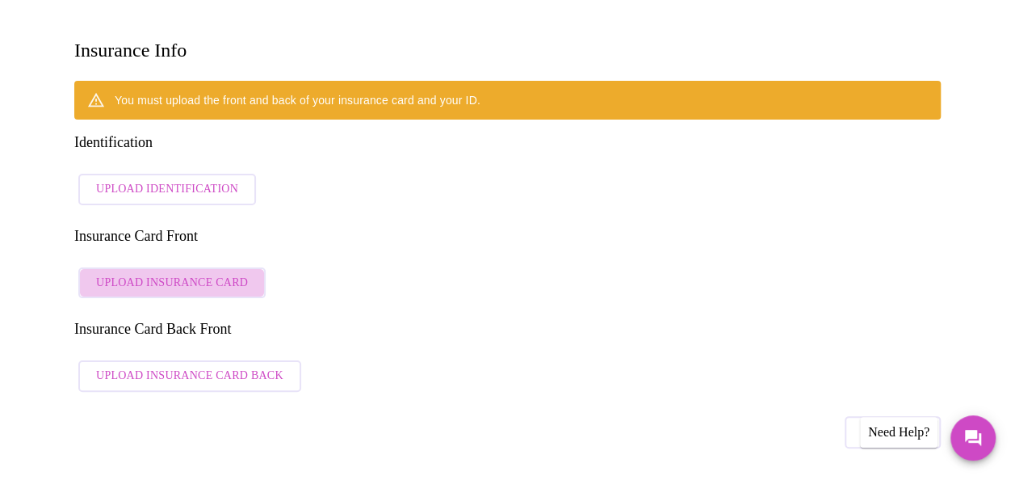
click at [169, 273] on span "Upload Insurance Card" at bounding box center [172, 283] width 152 height 20
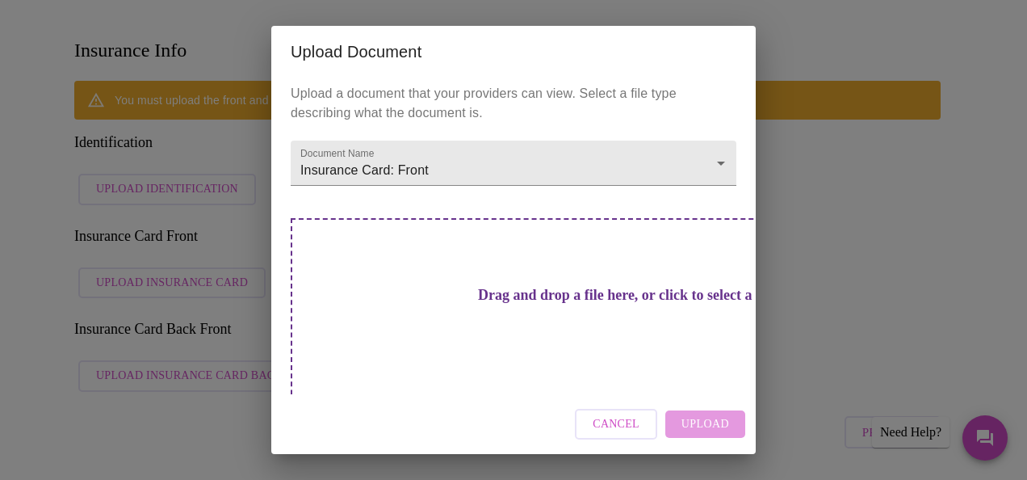
click at [714, 420] on div "Cancel Upload" at bounding box center [513, 424] width 484 height 61
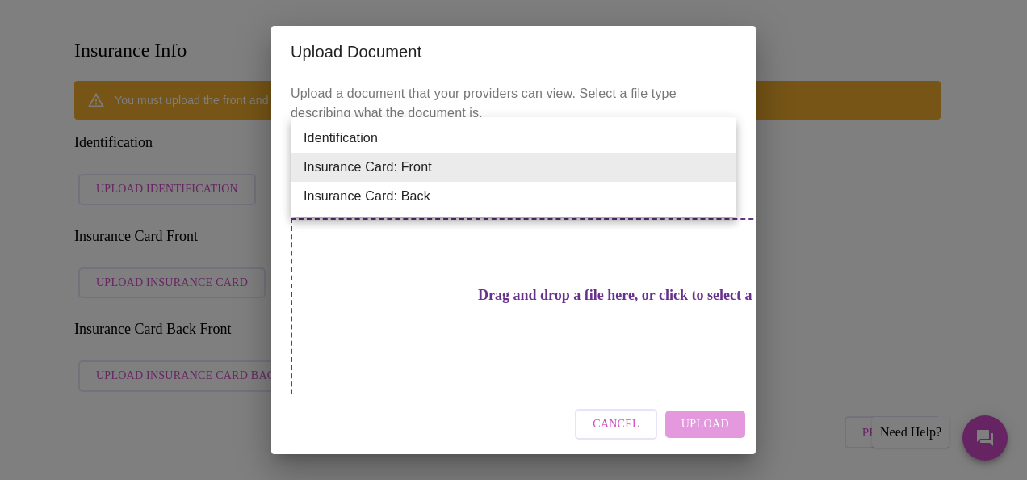
click at [560, 160] on li "Insurance Card: Front" at bounding box center [514, 167] width 446 height 29
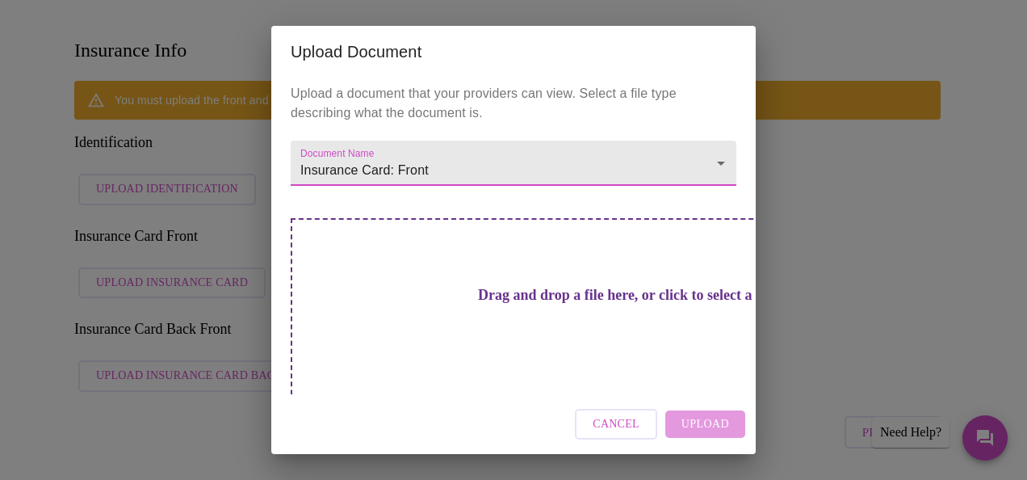
click at [510, 292] on h3 "Drag and drop a file here, or click to select a file" at bounding box center [627, 295] width 446 height 17
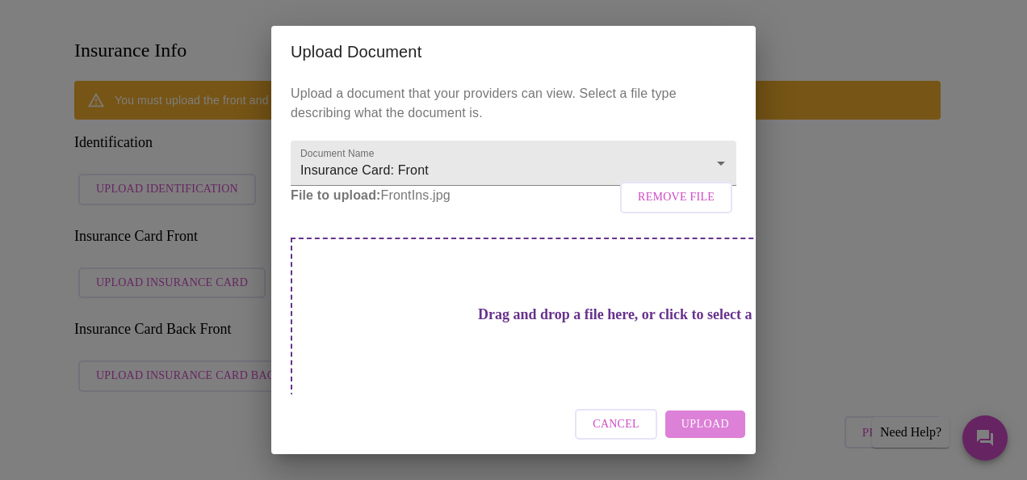
click at [693, 429] on span "Upload" at bounding box center [705, 424] width 48 height 20
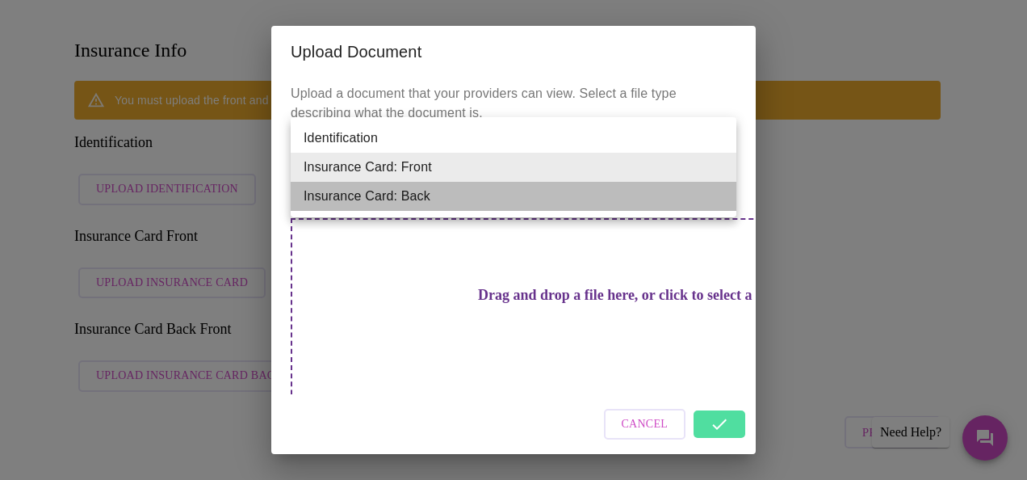
click at [643, 196] on li "Insurance Card: Back" at bounding box center [514, 196] width 446 height 29
type input "Insurance Card: Back"
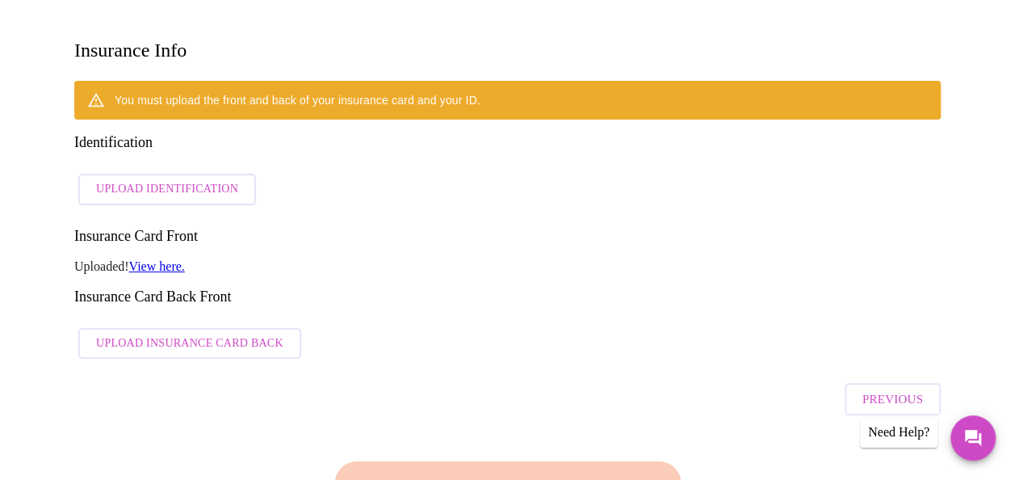
click at [586, 283] on div "You must upload the front and back of your insurance card and your ID. Identifi…" at bounding box center [507, 224] width 866 height 286
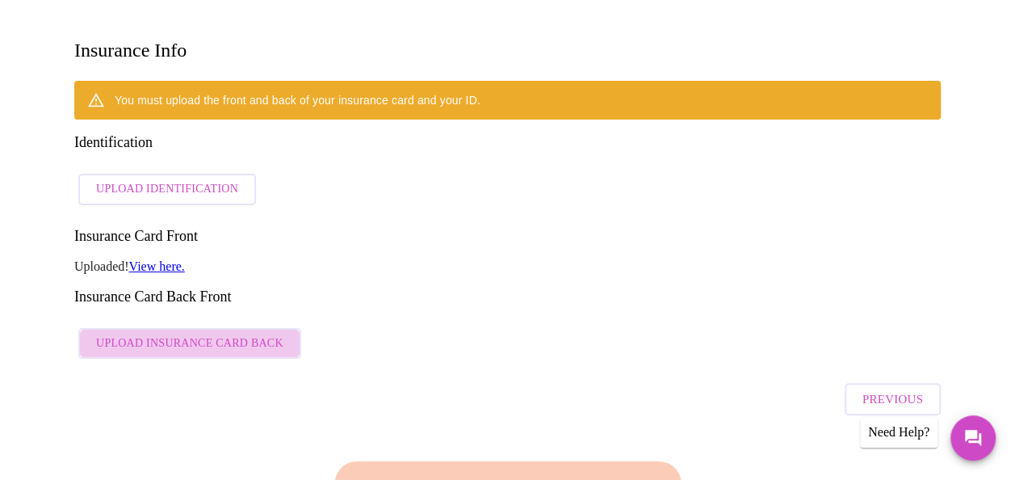
click at [210, 333] on span "Upload Insurance Card Back" at bounding box center [189, 343] width 187 height 20
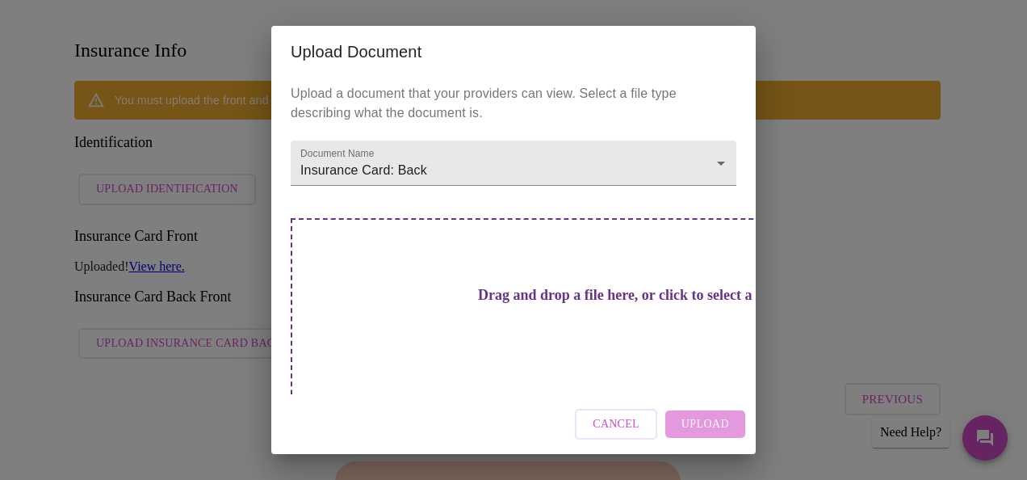
click at [539, 315] on div "Drag and drop a file here, or click to select a file" at bounding box center [627, 326] width 672 height 217
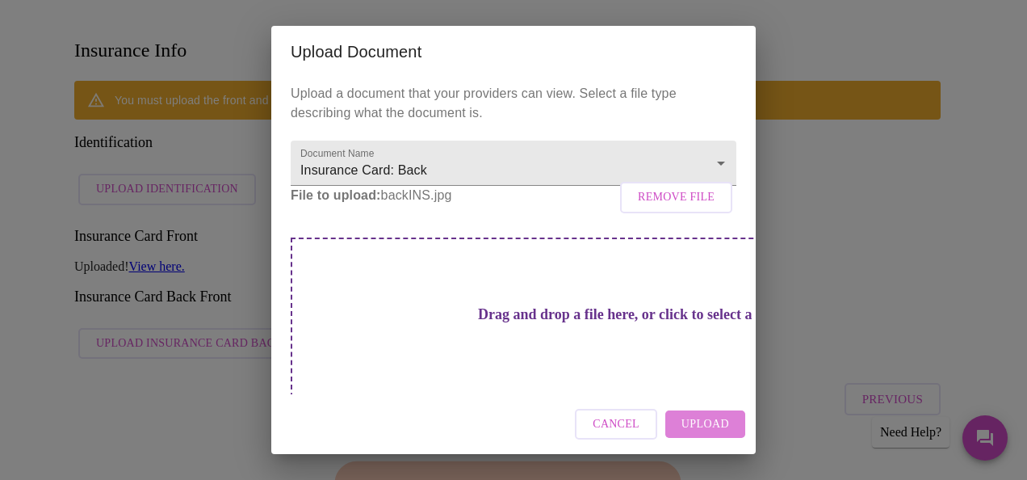
click at [710, 429] on span "Upload" at bounding box center [705, 424] width 48 height 20
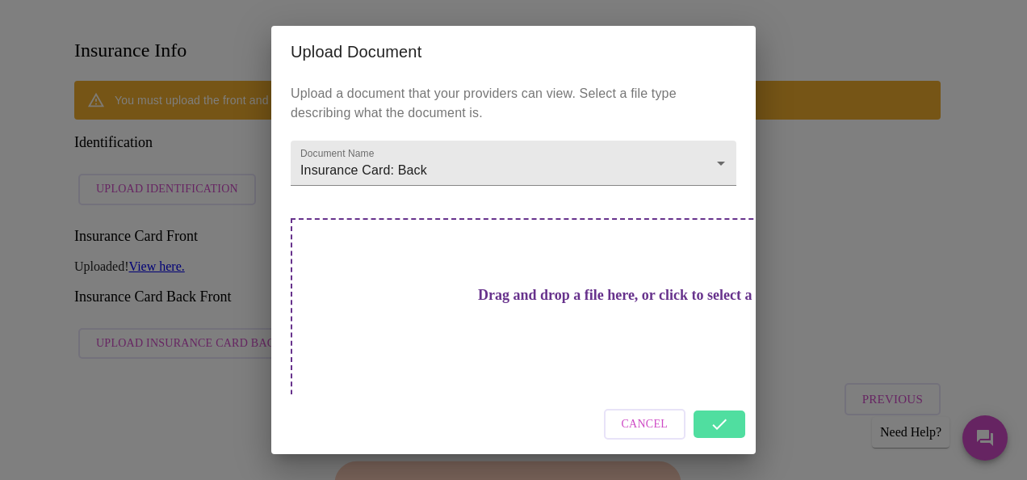
click at [155, 138] on div "Upload Document Upload a document that your providers can view. Select a file t…" at bounding box center [513, 240] width 1027 height 480
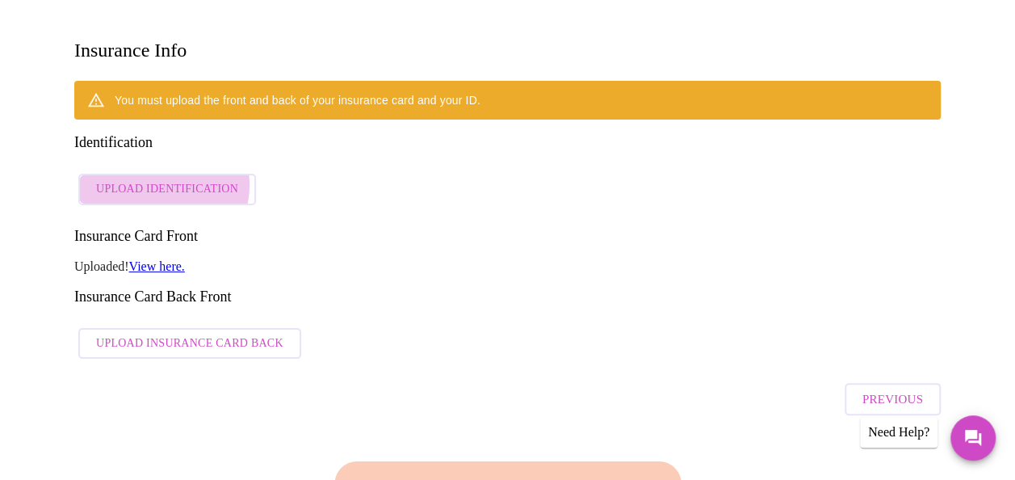
click at [155, 179] on span "Upload Identification" at bounding box center [167, 189] width 142 height 20
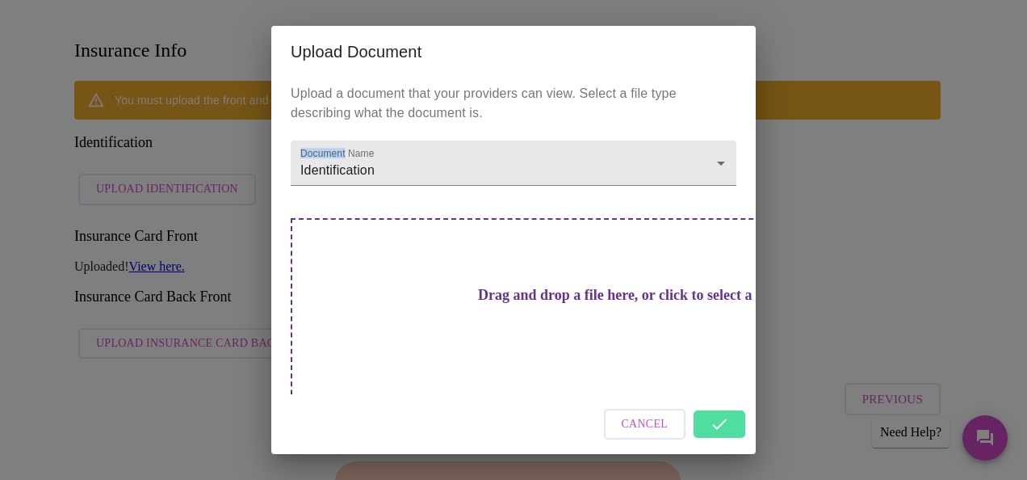
click at [155, 138] on div "Upload Document Upload a document that your providers can view. Select a file t…" at bounding box center [513, 240] width 1027 height 480
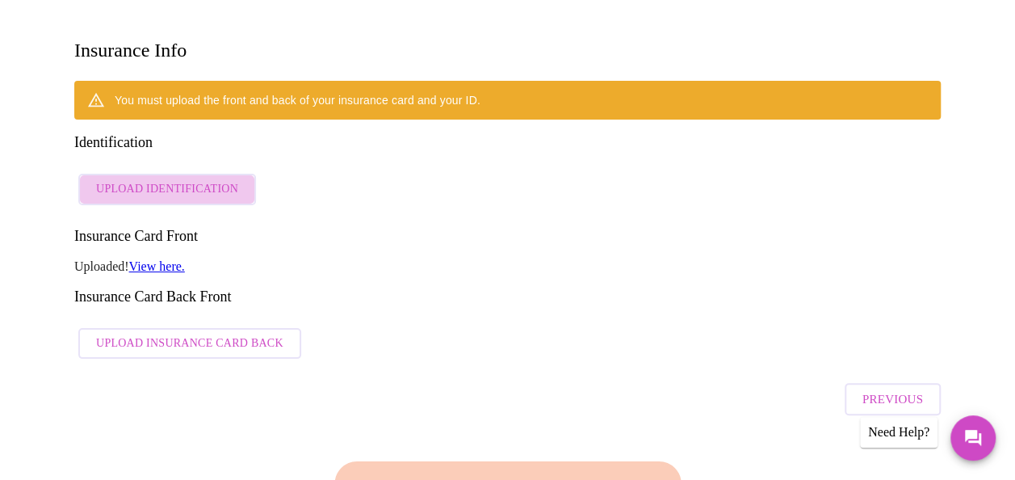
drag, startPoint x: 155, startPoint y: 138, endPoint x: 166, endPoint y: 148, distance: 14.9
click at [166, 179] on span "Upload Identification" at bounding box center [167, 189] width 142 height 20
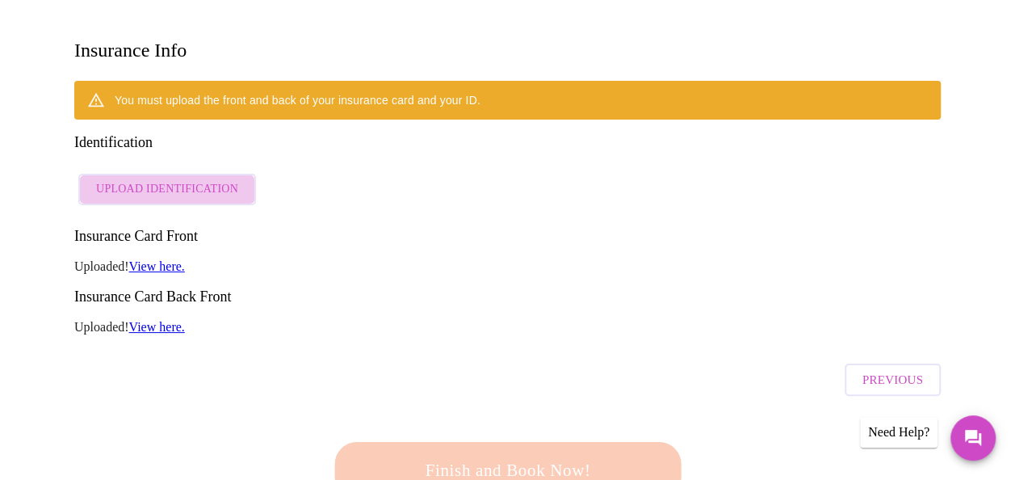
click at [214, 179] on span "Upload Identification" at bounding box center [167, 189] width 142 height 20
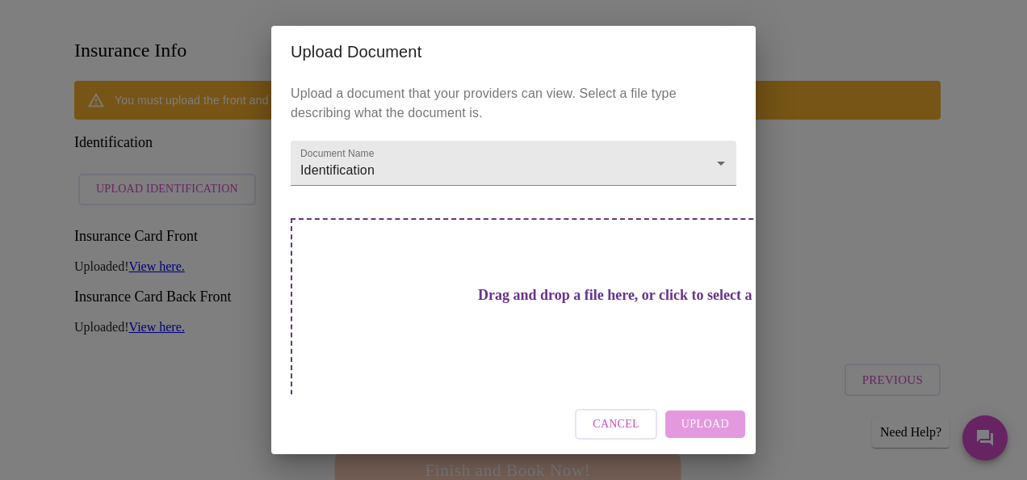
click at [547, 320] on div "Drag and drop a file here, or click to select a file" at bounding box center [627, 326] width 672 height 217
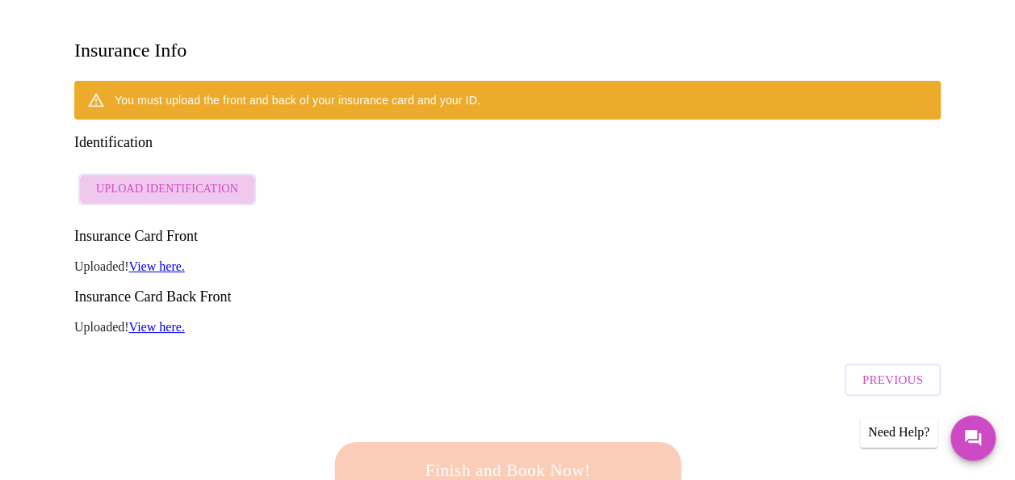
click at [199, 179] on span "Upload Identification" at bounding box center [167, 189] width 142 height 20
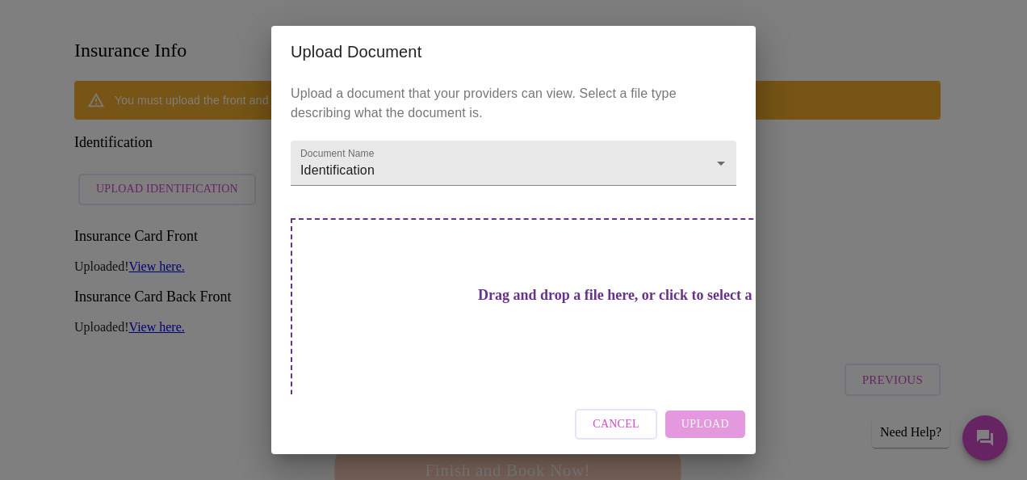
click at [455, 295] on h3 "Drag and drop a file here, or click to select a file" at bounding box center [627, 295] width 446 height 17
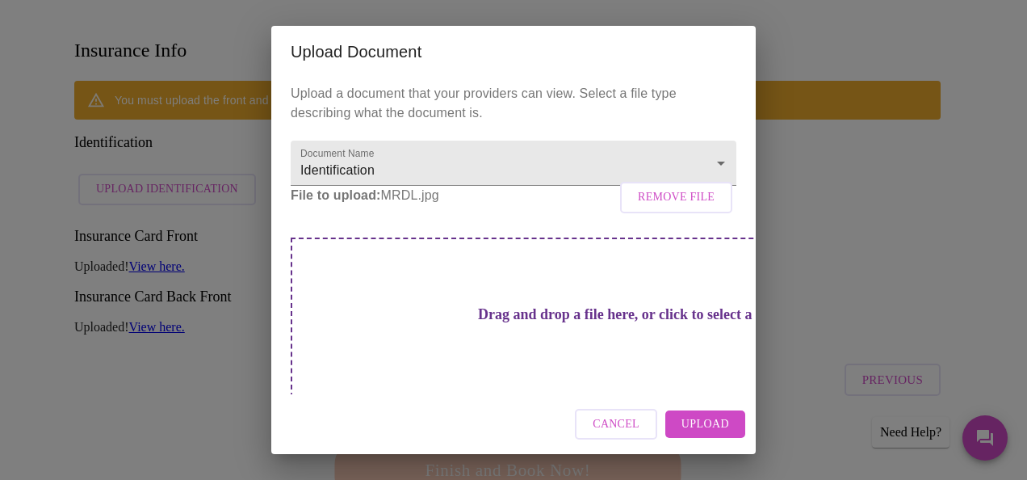
click at [728, 421] on span "Upload" at bounding box center [705, 424] width 48 height 20
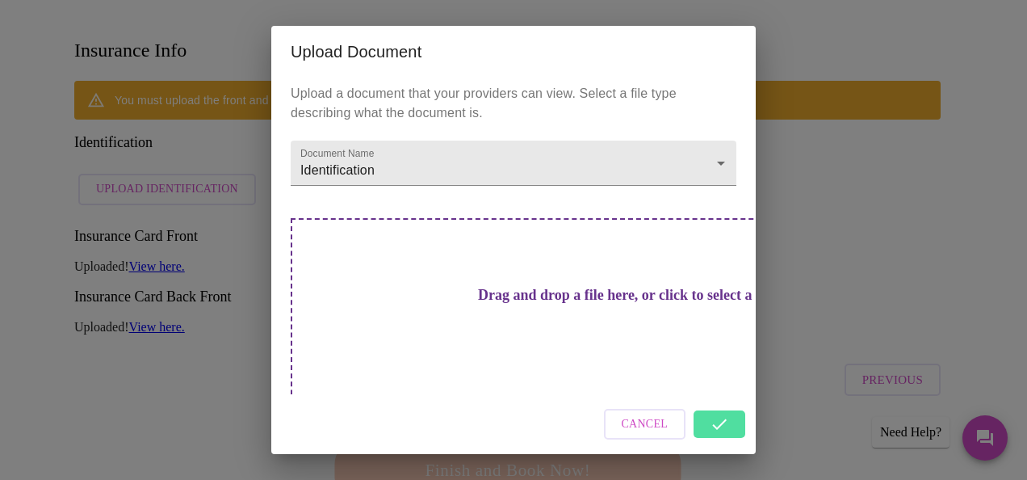
click at [715, 415] on div "Cancel" at bounding box center [513, 424] width 484 height 61
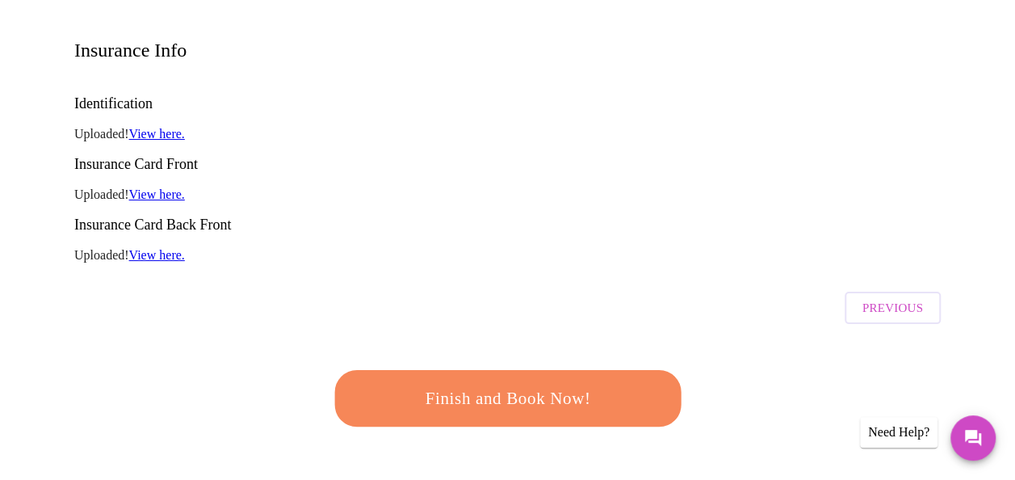
click at [158, 127] on link "View here." at bounding box center [157, 134] width 56 height 14
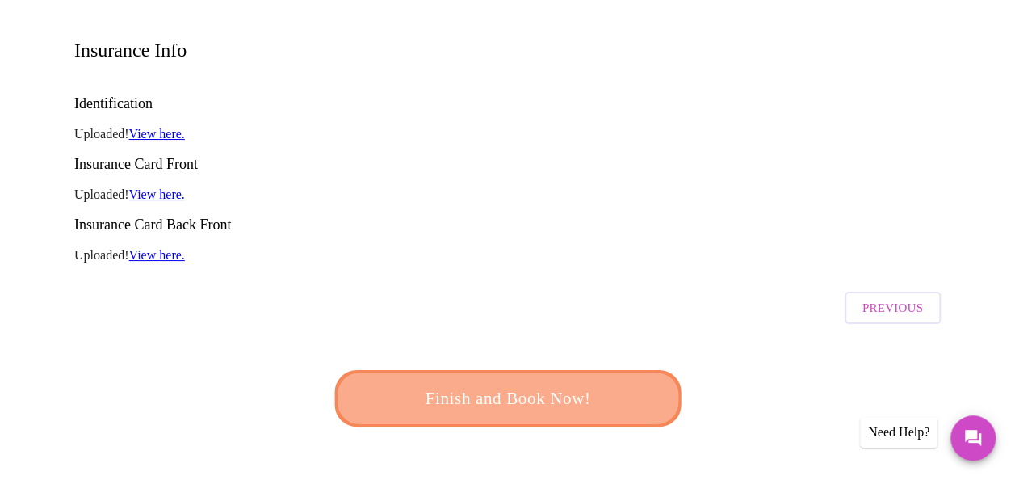
click at [566, 383] on span "Finish and Book Now!" at bounding box center [507, 398] width 299 height 30
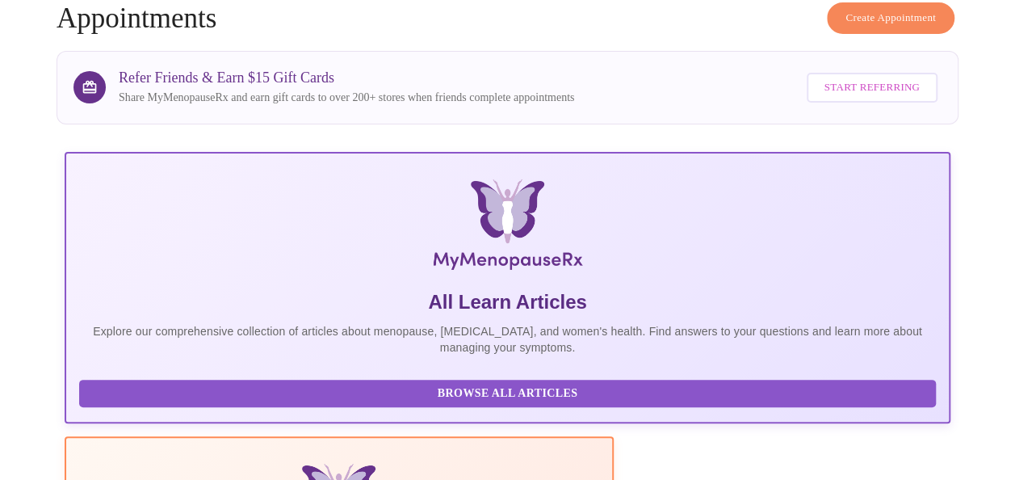
scroll to position [243, 0]
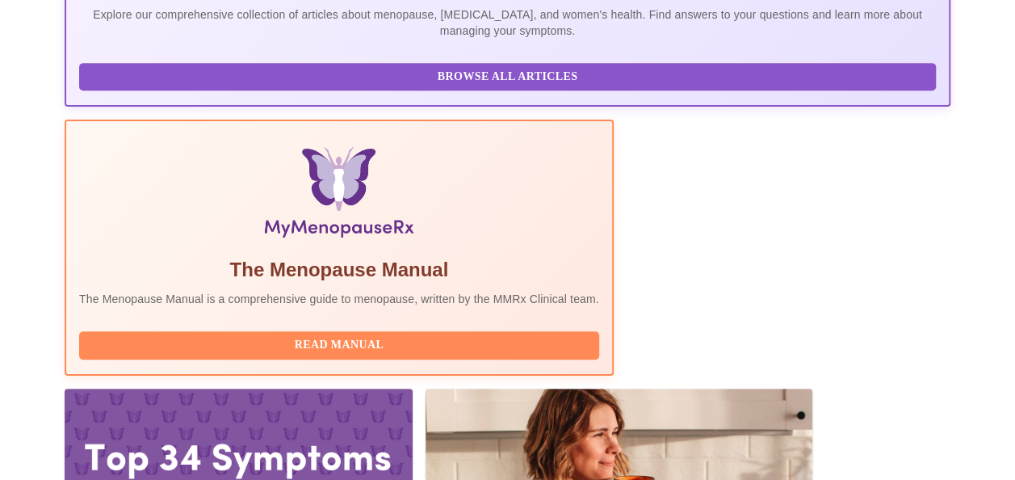
scroll to position [421, 0]
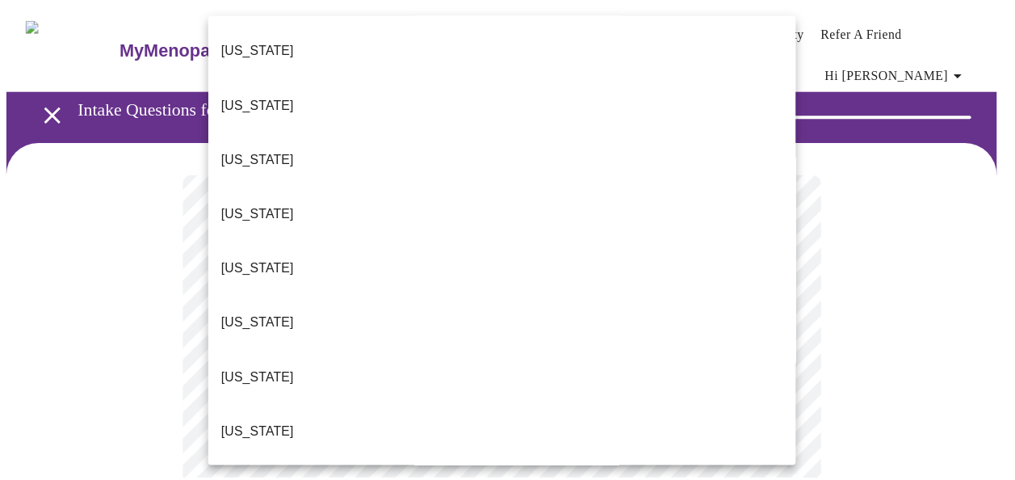
scroll to position [270, 0]
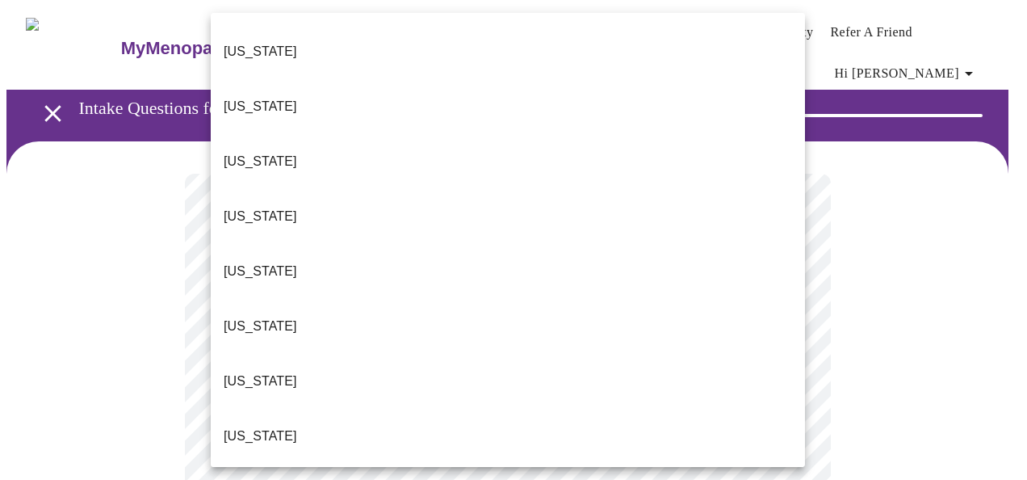
click at [654, 408] on li "[US_STATE]" at bounding box center [508, 435] width 594 height 55
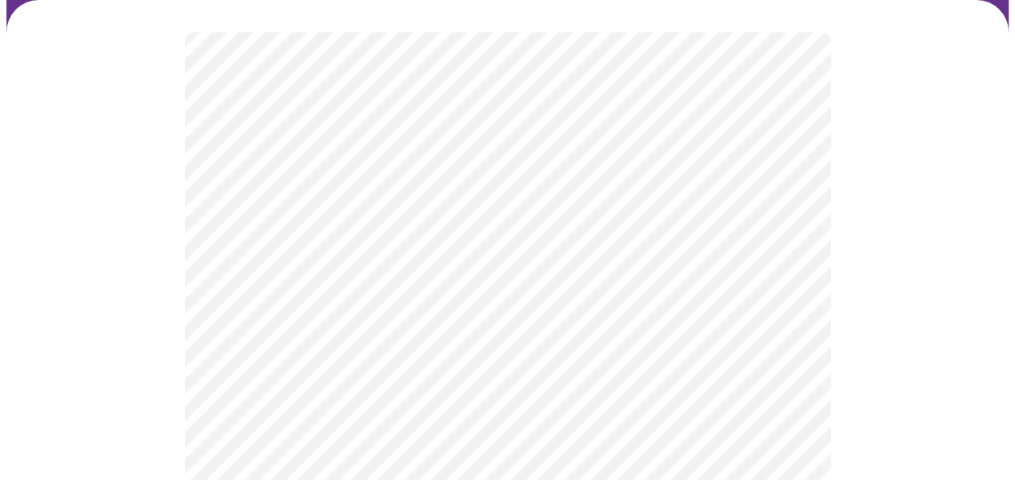
scroll to position [186, 0]
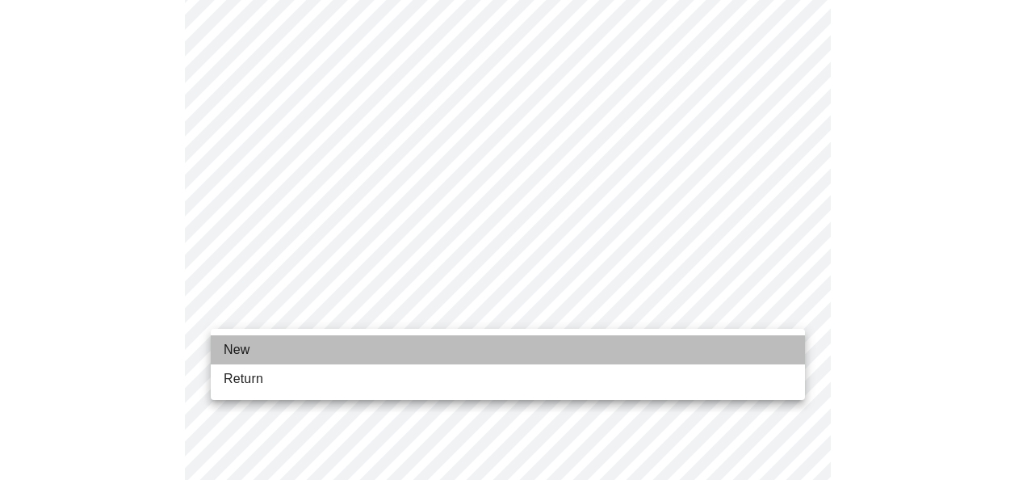
click at [770, 338] on li "New" at bounding box center [508, 349] width 594 height 29
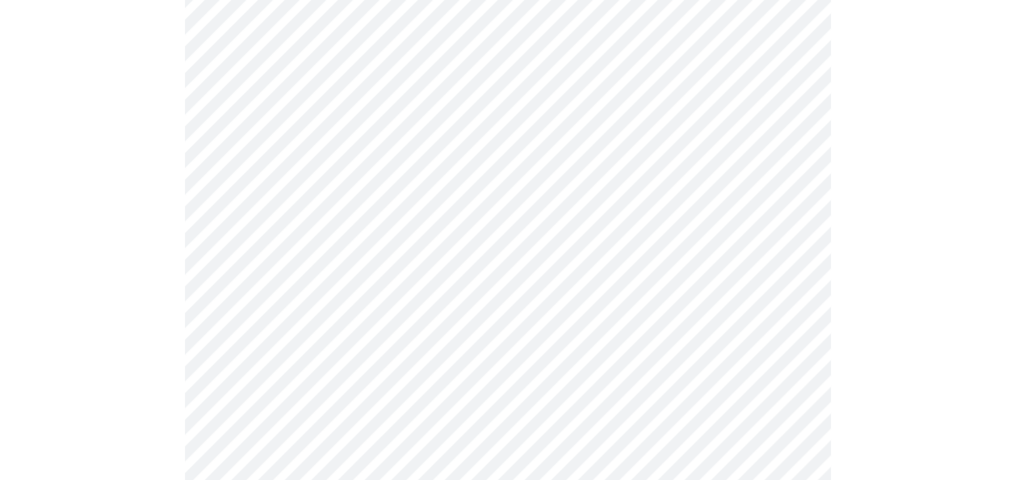
scroll to position [449, 0]
click at [911, 399] on div at bounding box center [507, 361] width 1002 height 1338
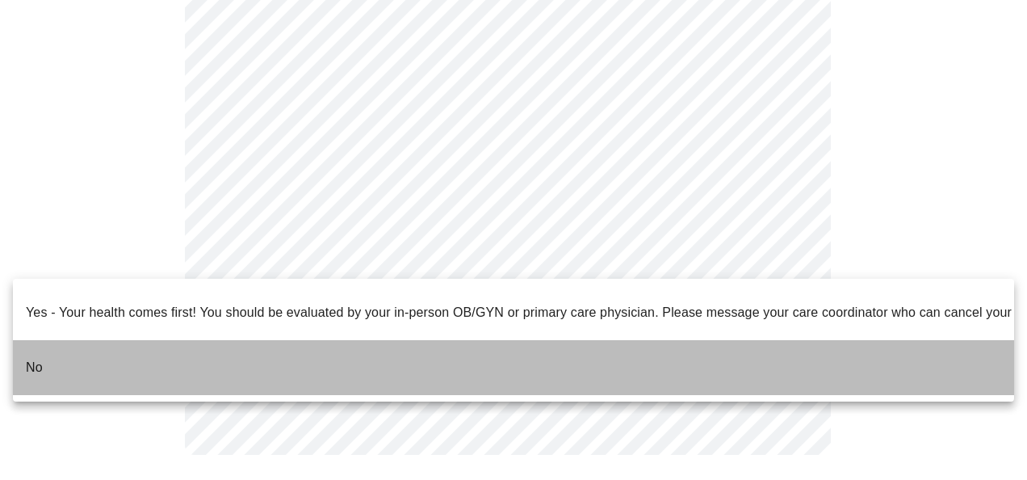
click at [367, 343] on li "No" at bounding box center [513, 367] width 1001 height 55
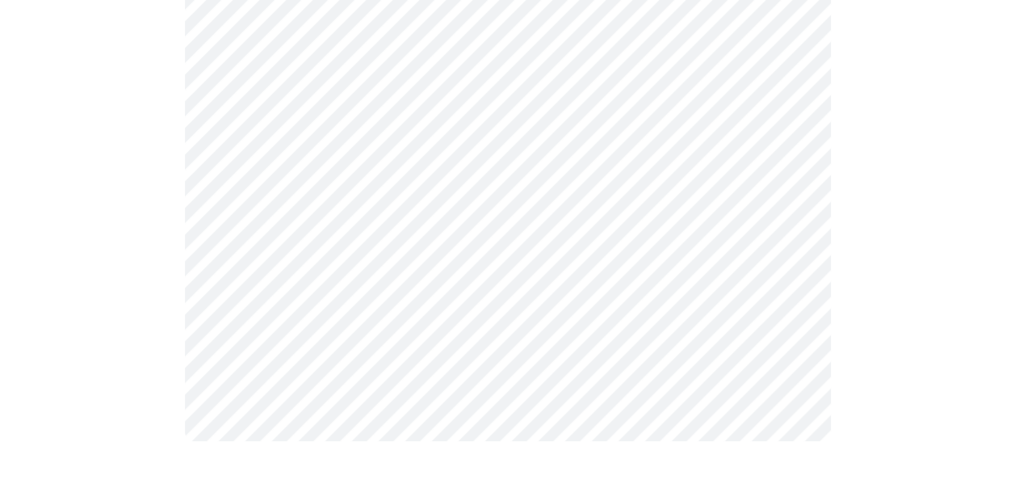
scroll to position [0, 0]
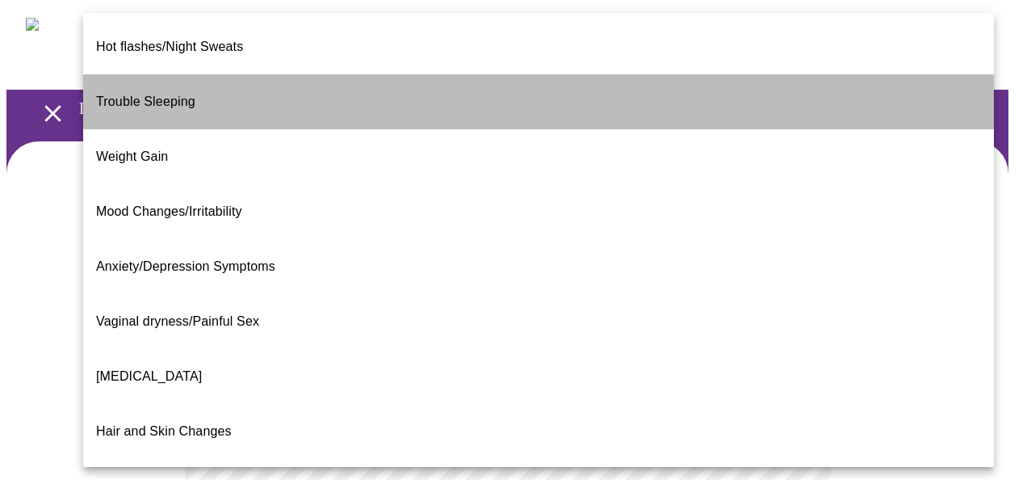
click at [594, 74] on li "Trouble Sleeping" at bounding box center [538, 101] width 911 height 55
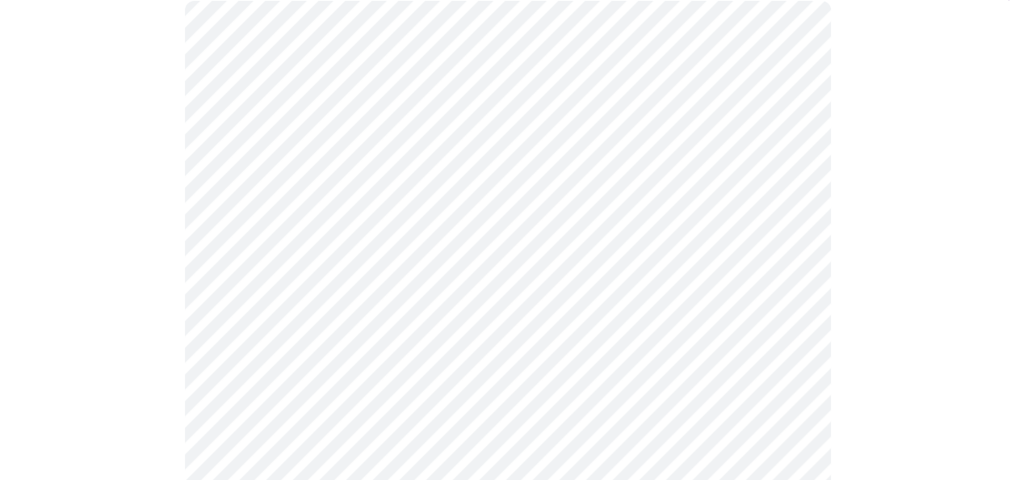
scroll to position [202, 0]
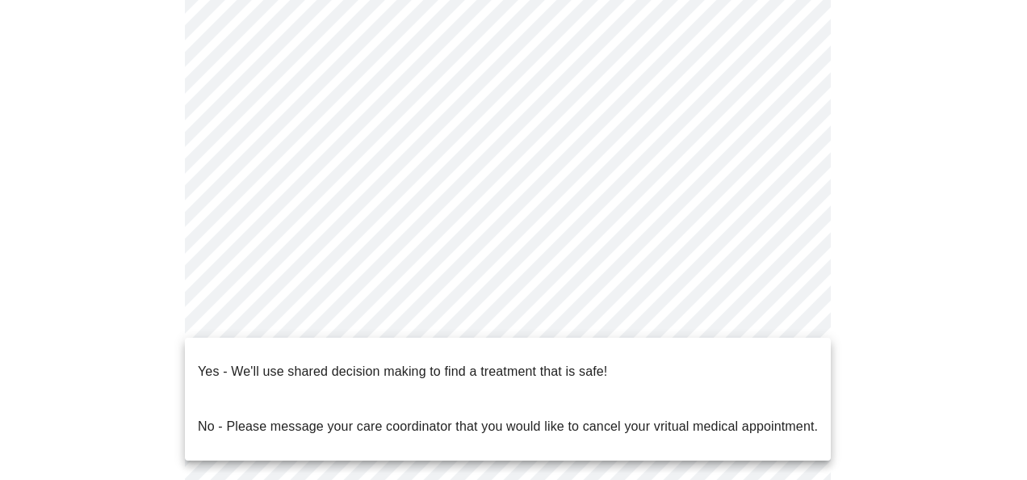
click at [657, 314] on body "MyMenopauseRx Appointments Messaging Labs Uploads Medications Community Refer a…" at bounding box center [513, 296] width 1014 height 982
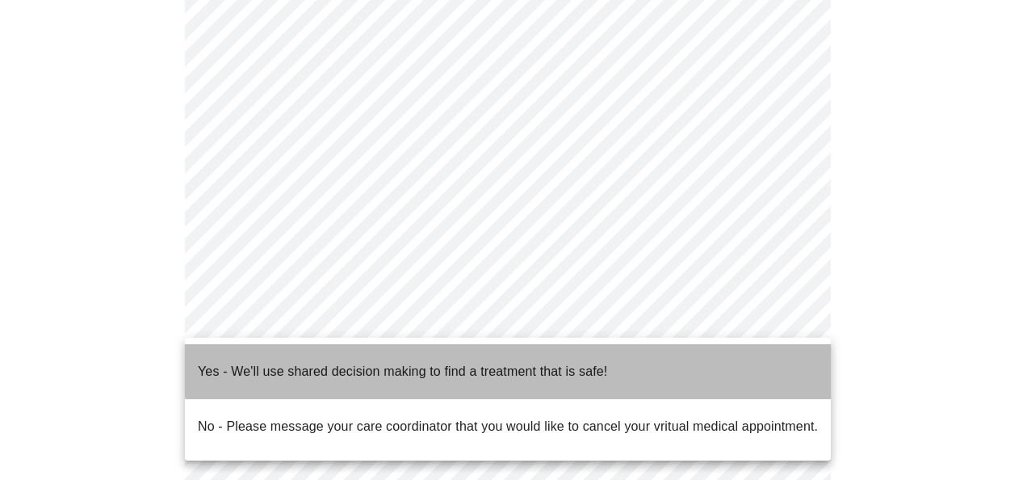
click at [578, 362] on p "Yes - We'll use shared decision making to find a treatment that is safe!" at bounding box center [402, 371] width 409 height 19
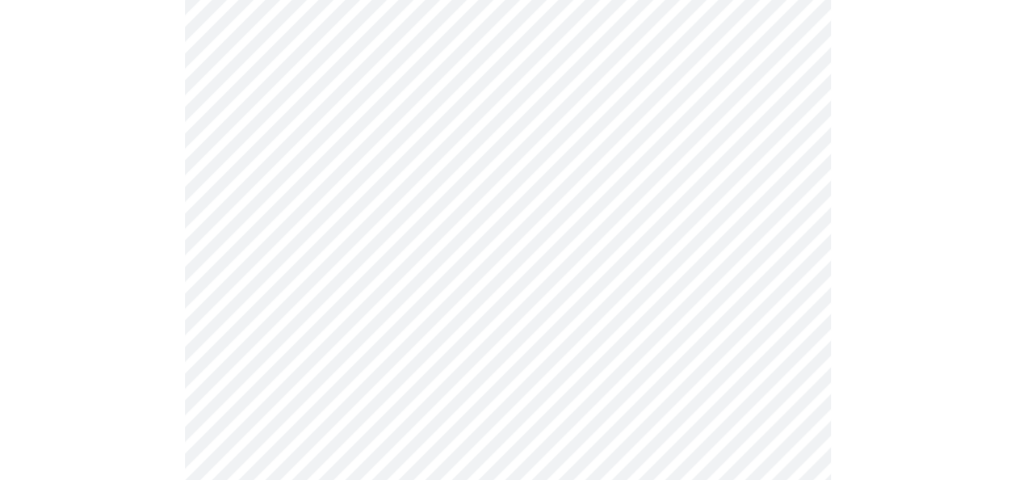
scroll to position [0, 0]
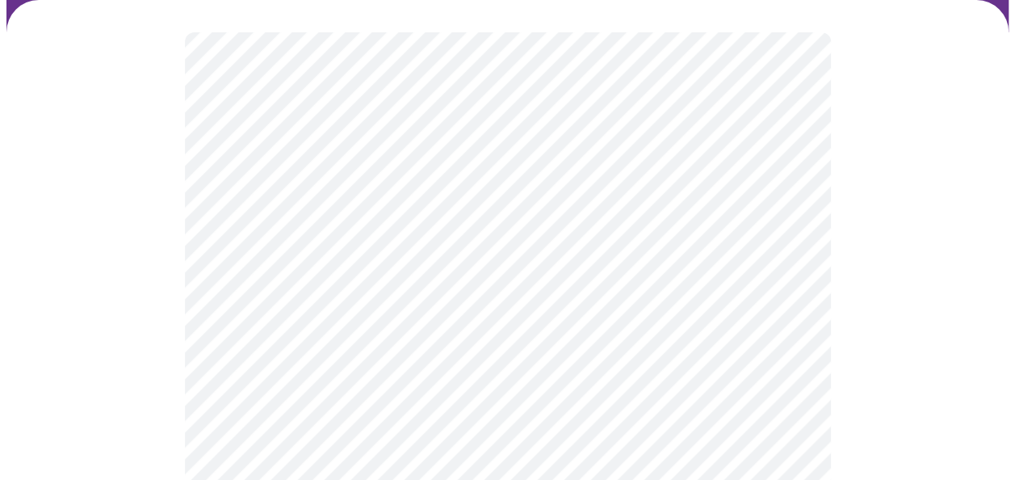
scroll to position [205, 0]
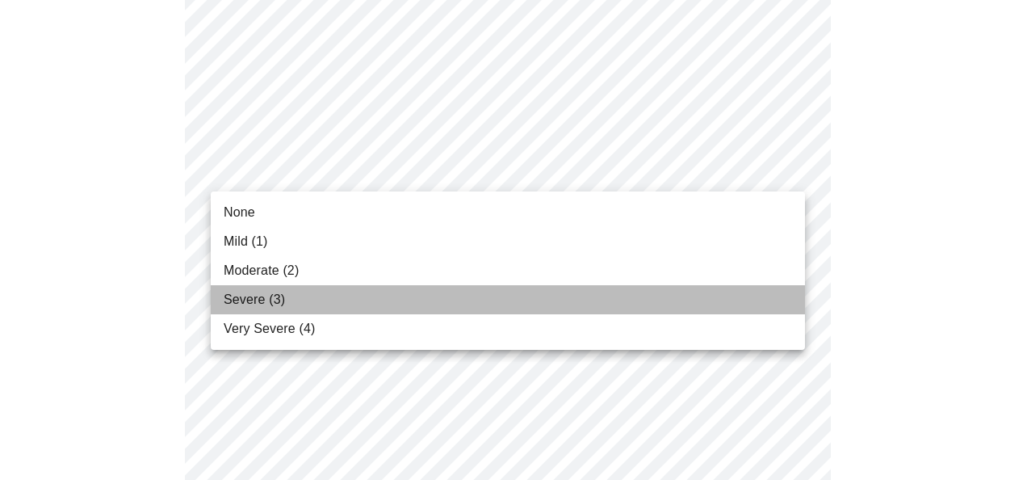
click at [407, 305] on li "Severe (3)" at bounding box center [508, 299] width 594 height 29
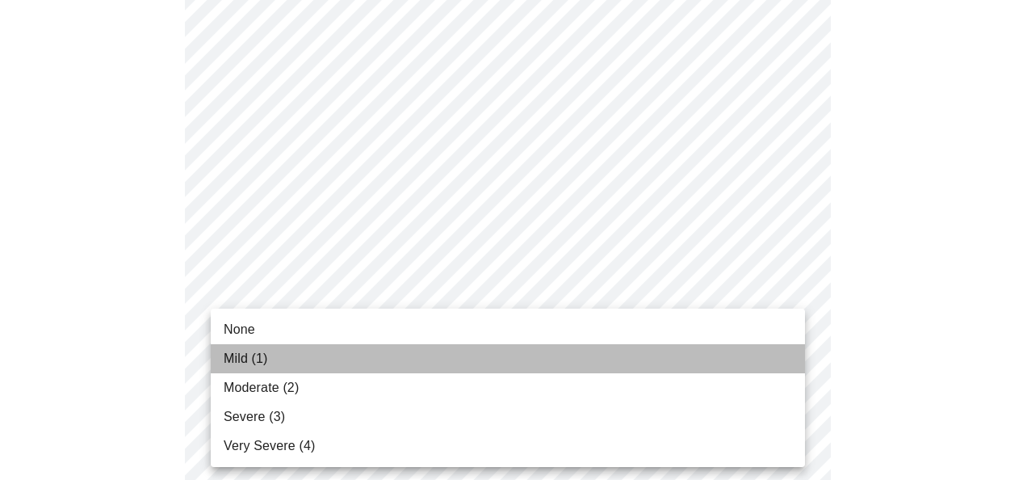
click at [458, 366] on li "Mild (1)" at bounding box center [508, 358] width 594 height 29
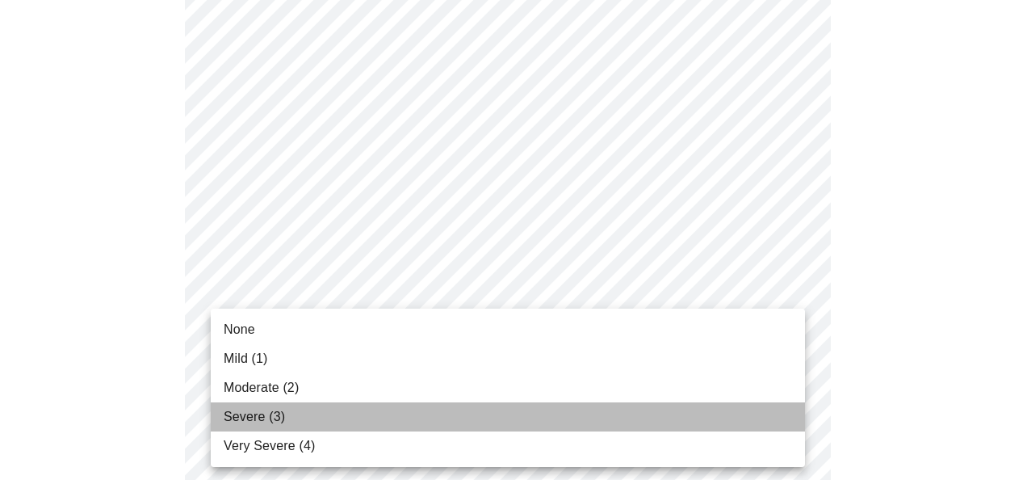
click at [475, 407] on li "Severe (3)" at bounding box center [508, 416] width 594 height 29
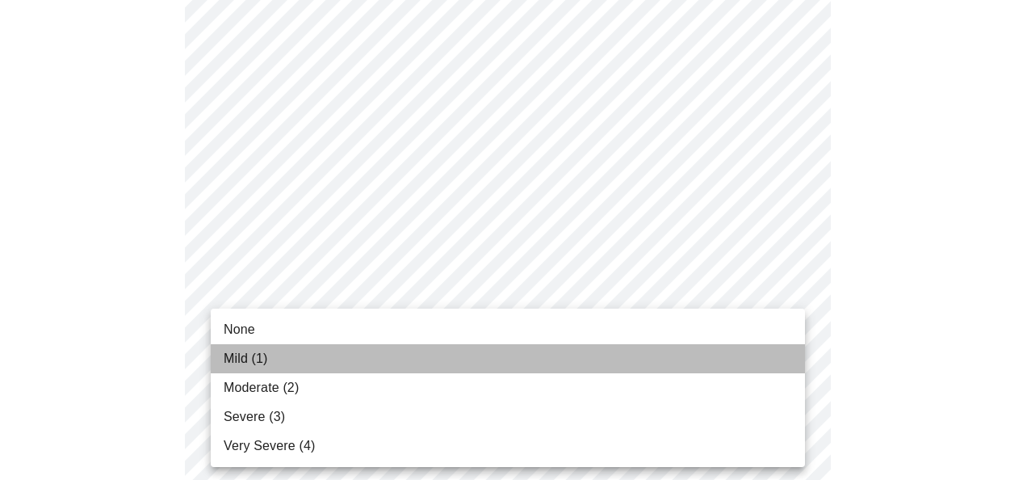
click at [463, 354] on li "Mild (1)" at bounding box center [508, 358] width 594 height 29
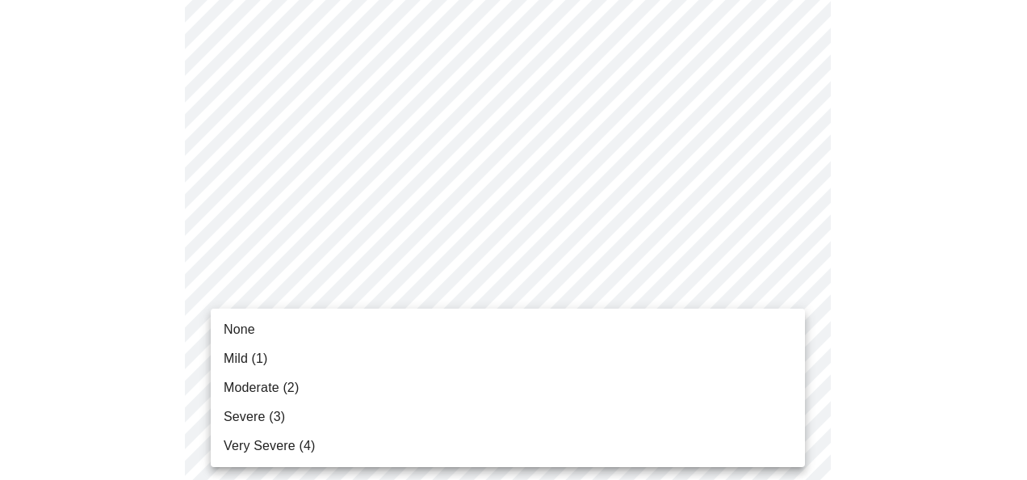
click at [442, 399] on li "Moderate (2)" at bounding box center [508, 387] width 594 height 29
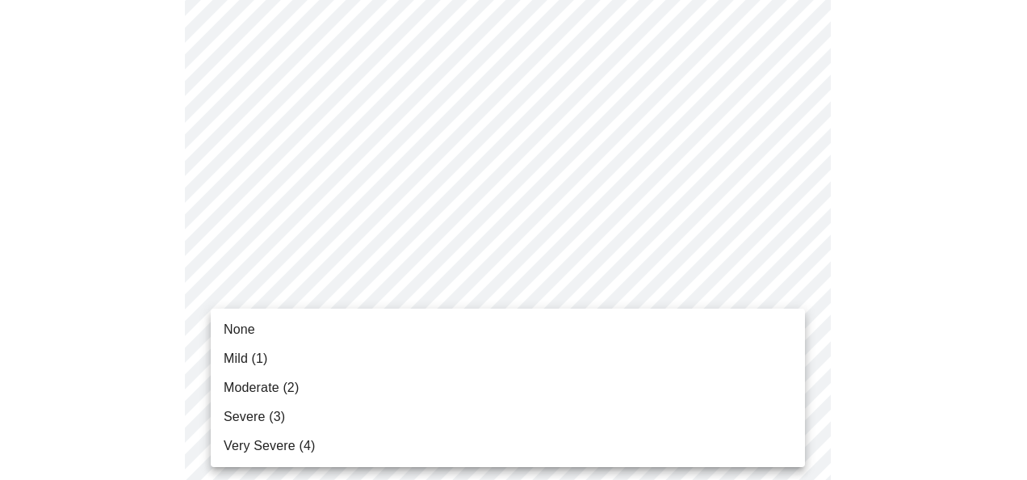
click at [412, 393] on body "MyMenopauseRx Appointments Messaging Labs Uploads Medications Community Refer a…" at bounding box center [513, 462] width 1014 height 2057
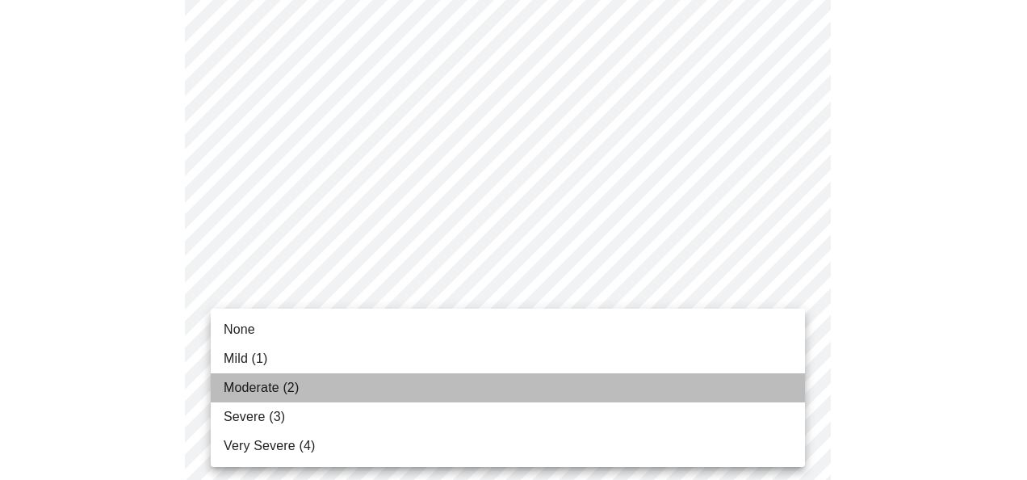
click at [412, 393] on li "Moderate (2)" at bounding box center [508, 387] width 594 height 29
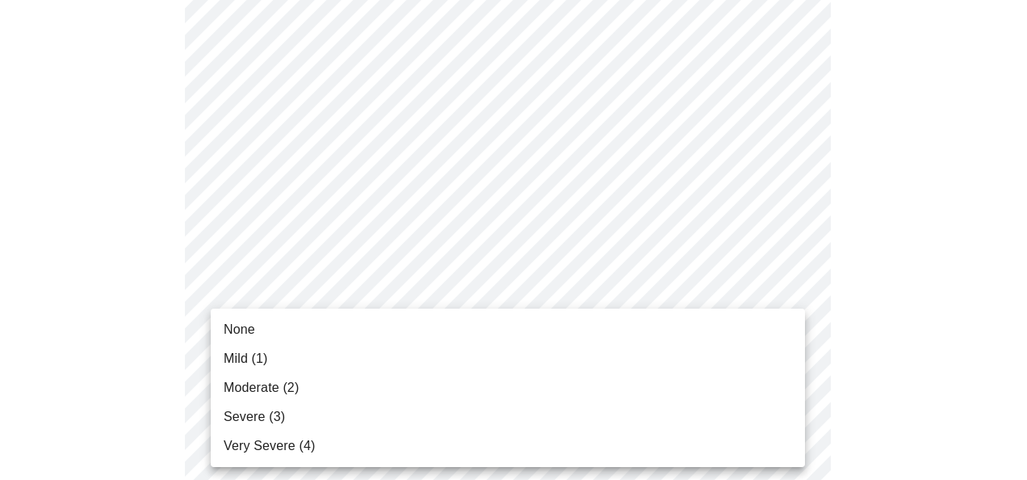
click at [410, 384] on body "MyMenopauseRx Appointments Messaging Labs Uploads Medications Community Refer a…" at bounding box center [513, 299] width 1014 height 2034
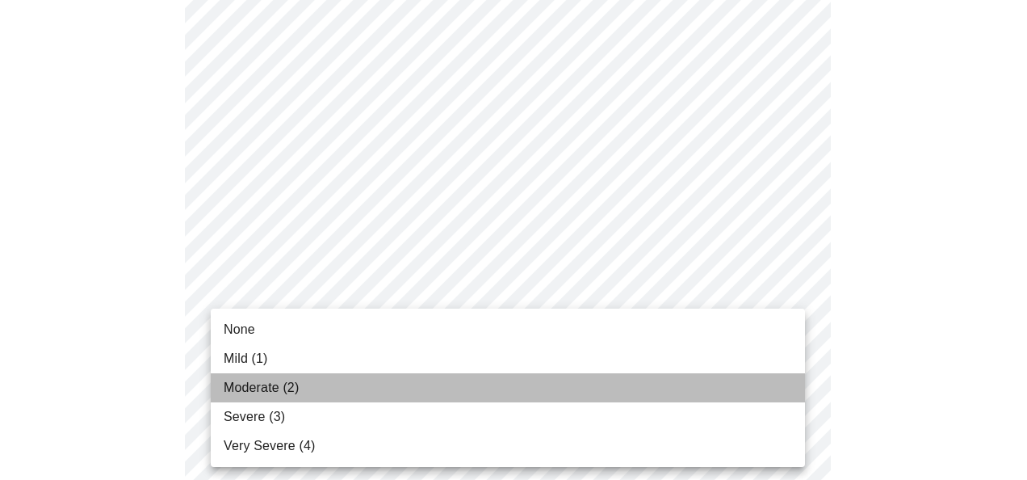
click at [410, 384] on li "Moderate (2)" at bounding box center [508, 387] width 594 height 29
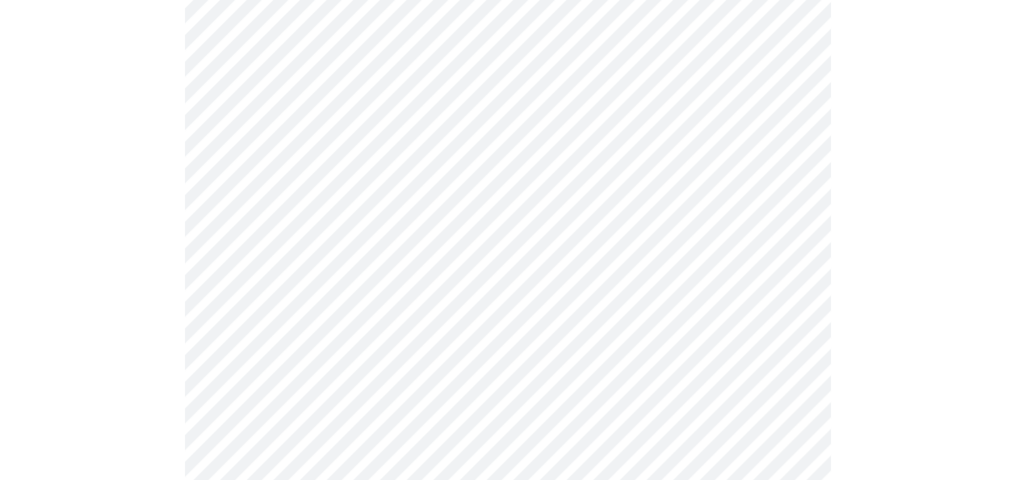
drag, startPoint x: 922, startPoint y: 396, endPoint x: 410, endPoint y: 384, distance: 511.9
click at [410, 384] on li "Moderate (2)" at bounding box center [508, 389] width 446 height 16
click at [956, 414] on div at bounding box center [507, 354] width 1002 height 1877
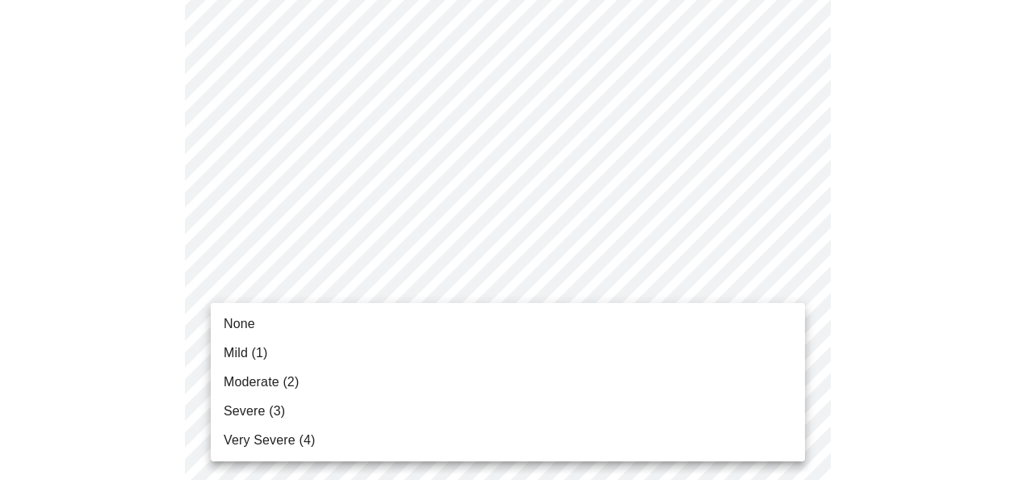
click at [511, 281] on body "MyMenopauseRx Appointments Messaging Labs Uploads Medications Community Refer a…" at bounding box center [513, 72] width 1014 height 2012
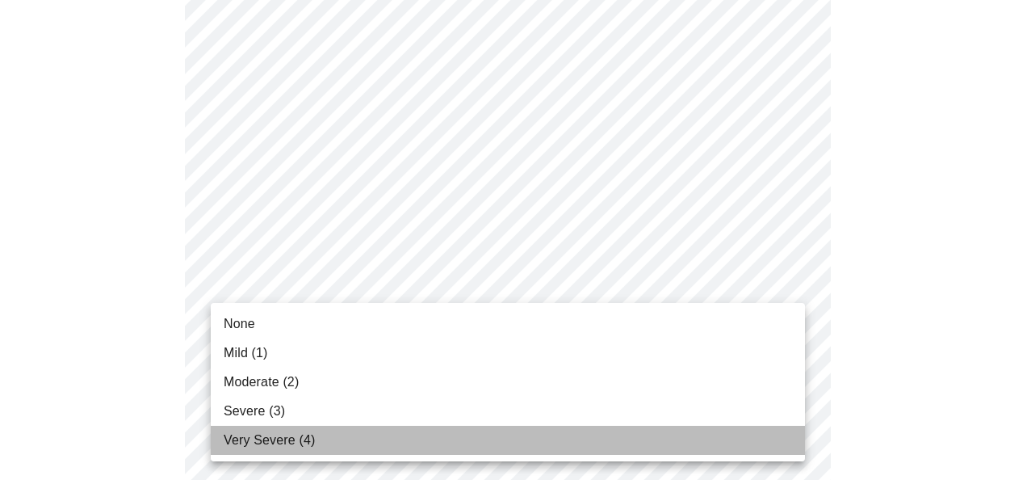
click at [502, 426] on li "Very Severe (4)" at bounding box center [508, 439] width 594 height 29
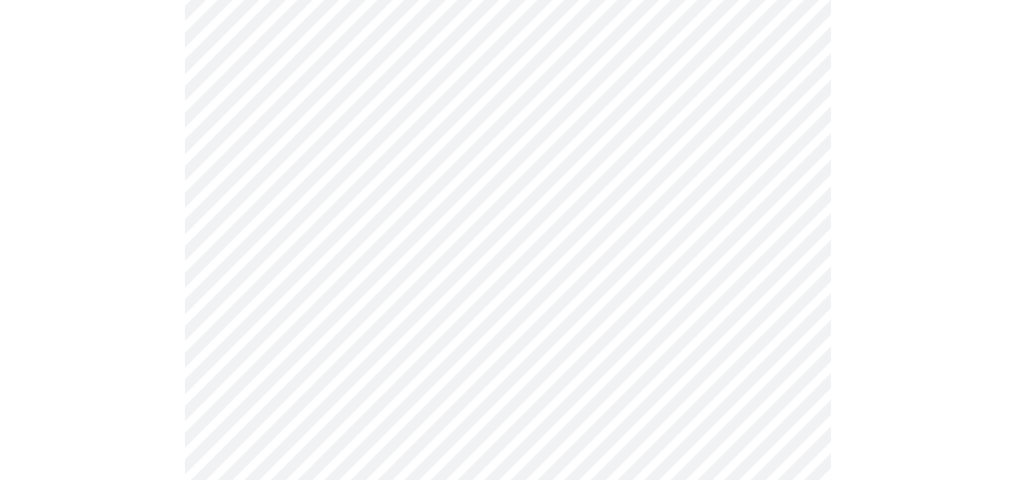
click at [953, 391] on div at bounding box center [507, 128] width 1002 height 1854
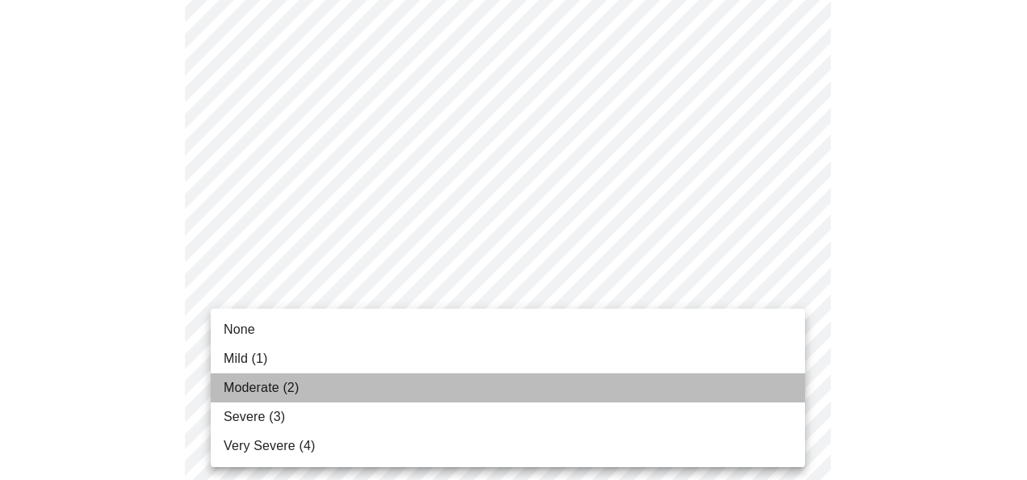
click at [551, 399] on li "Moderate (2)" at bounding box center [508, 387] width 594 height 29
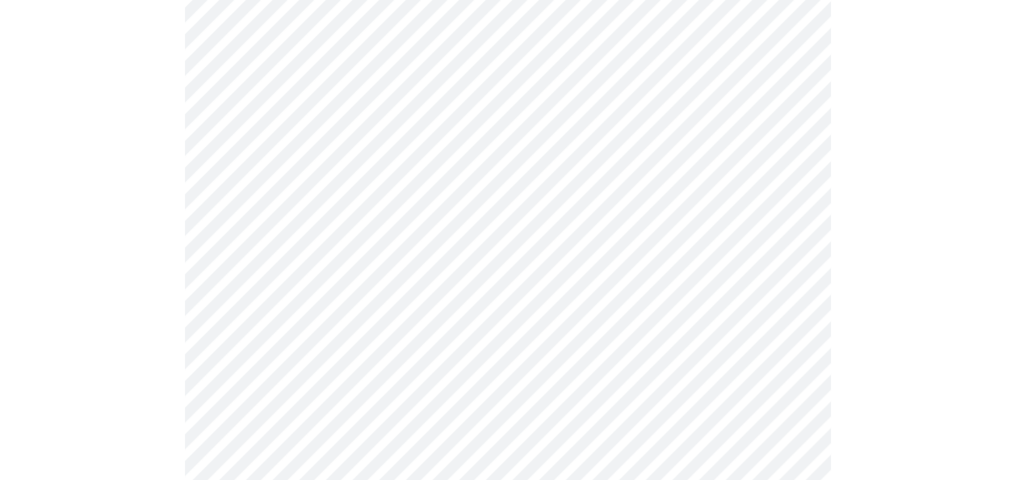
click at [951, 381] on div at bounding box center [507, 39] width 1002 height 1832
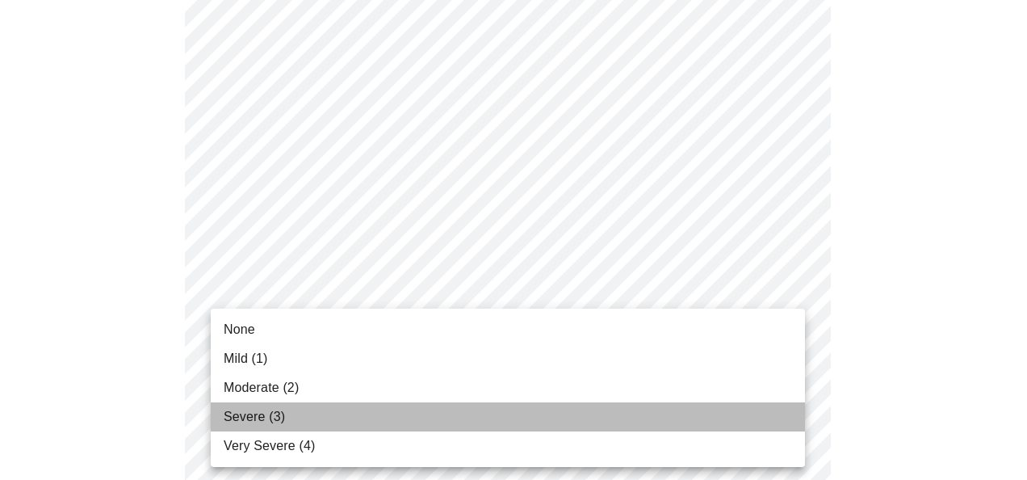
click at [518, 417] on li "Severe (3)" at bounding box center [508, 416] width 594 height 29
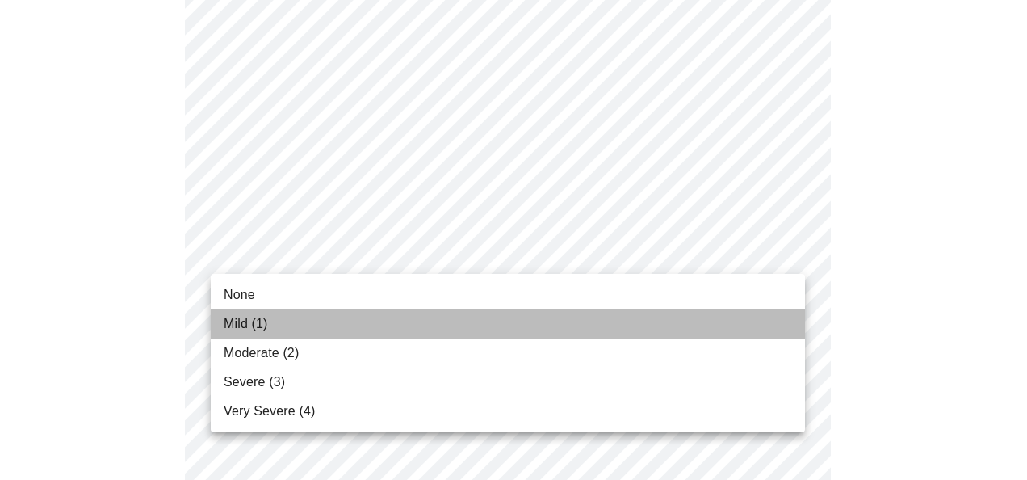
click at [468, 325] on li "Mild (1)" at bounding box center [508, 323] width 594 height 29
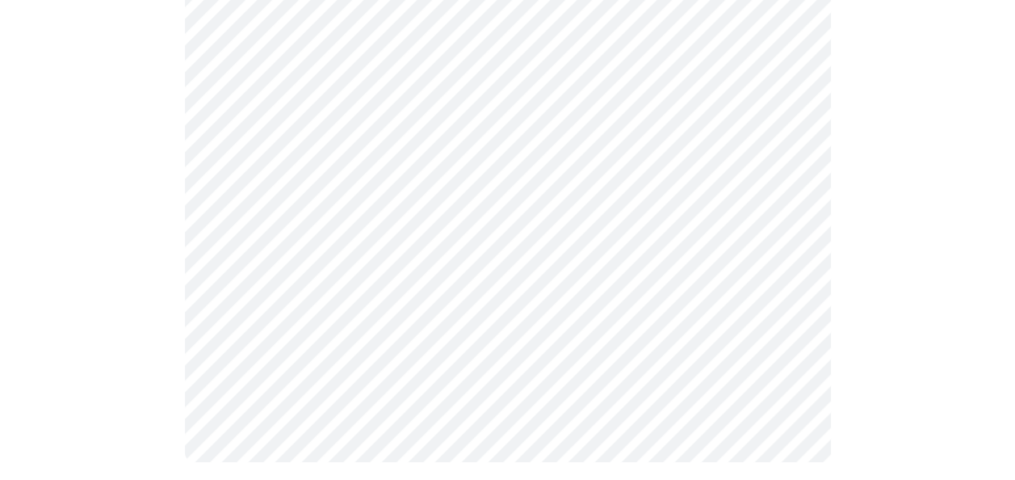
scroll to position [0, 0]
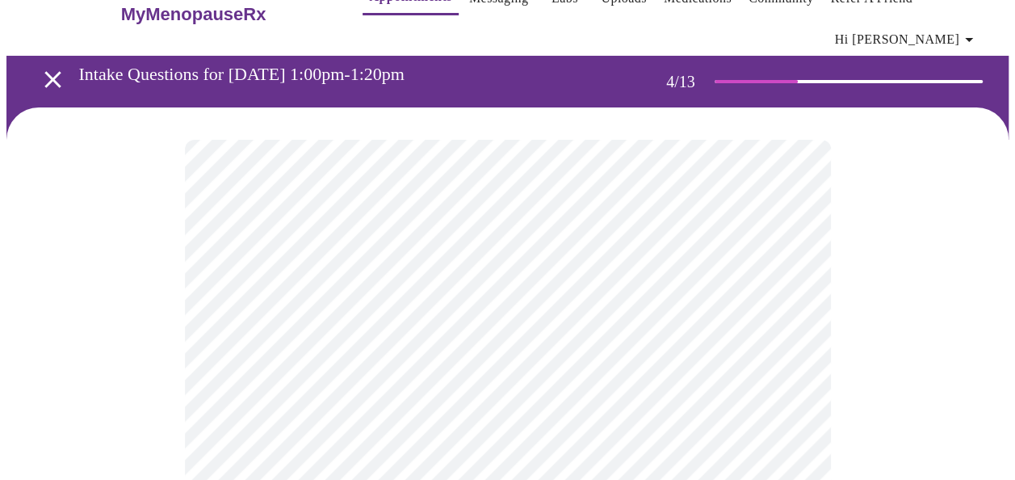
scroll to position [35, 0]
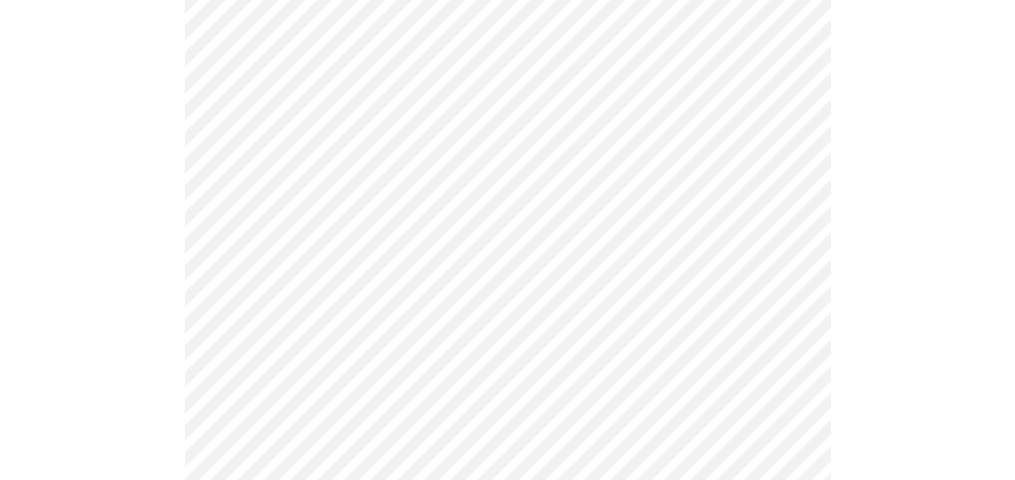
scroll to position [253, 0]
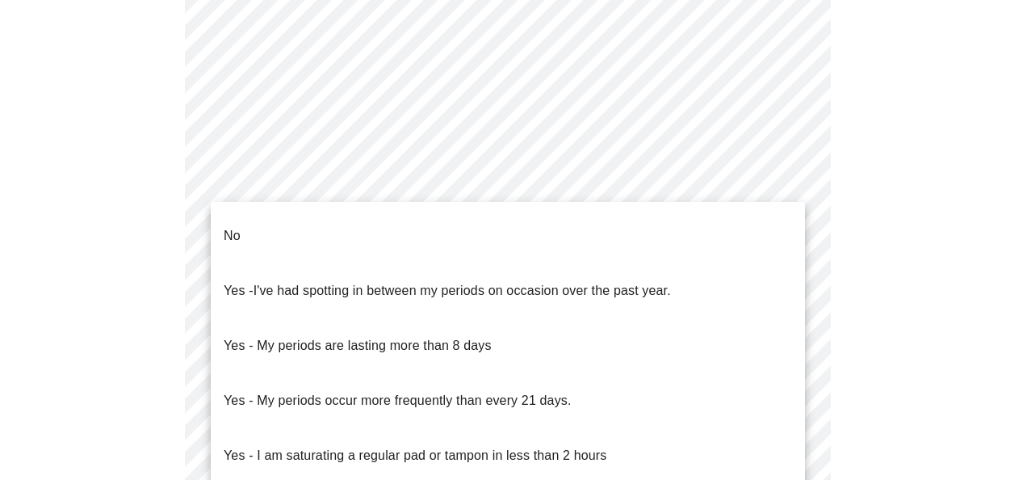
click at [377, 316] on body "MyMenopauseRx Appointments Messaging Labs Uploads Medications Community Refer a…" at bounding box center [513, 152] width 1014 height 1549
click at [337, 215] on li "No" at bounding box center [508, 235] width 594 height 55
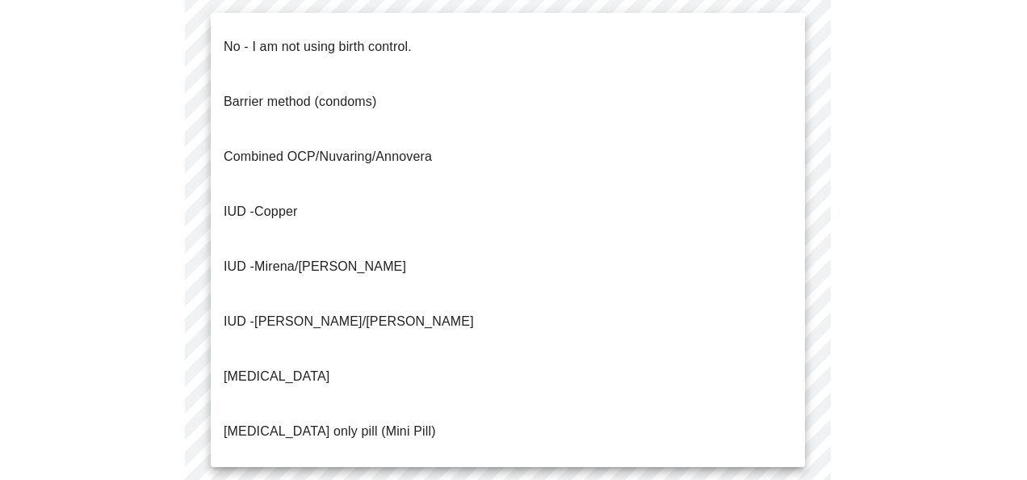
click at [375, 436] on body "MyMenopauseRx Appointments Messaging Labs Uploads Medications Community Refer a…" at bounding box center [513, 147] width 1014 height 1539
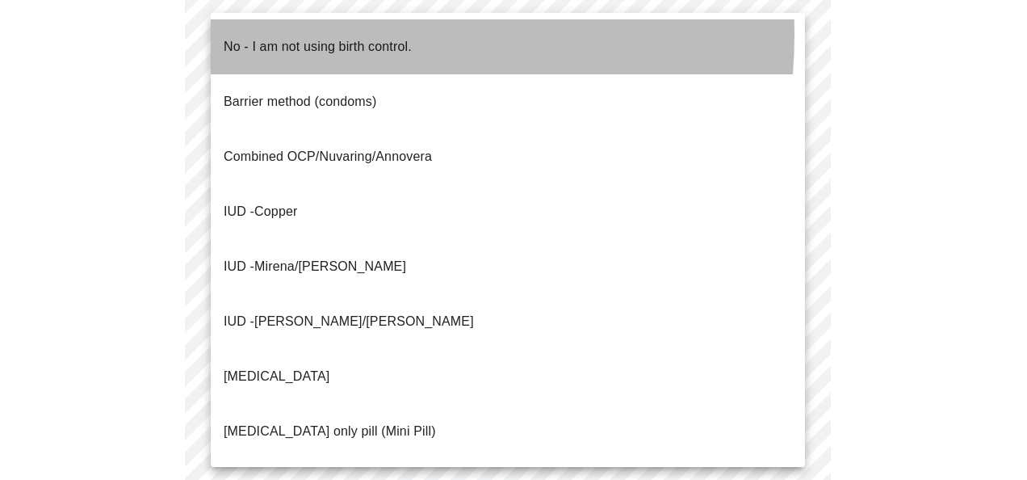
click at [318, 37] on p "No - I am not using birth control." at bounding box center [318, 46] width 188 height 19
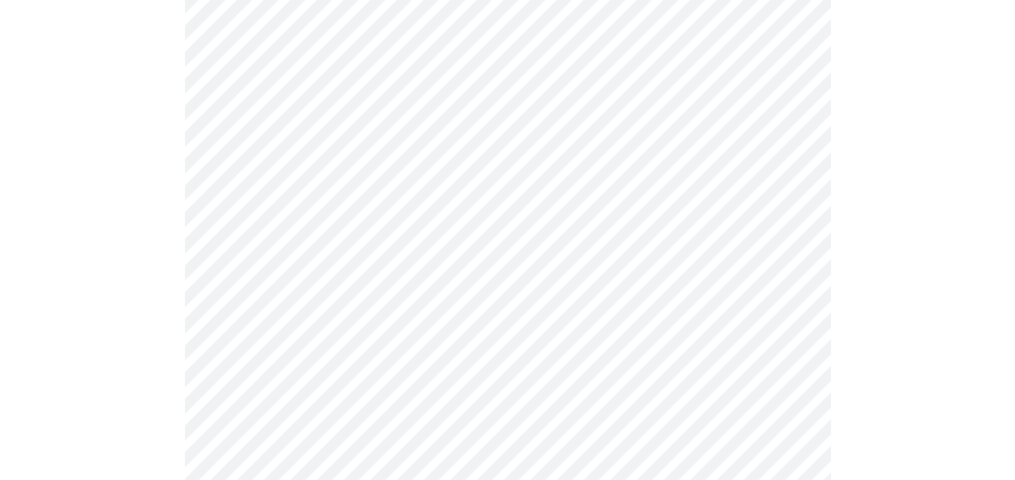
click at [858, 433] on div at bounding box center [507, 210] width 1002 height 1395
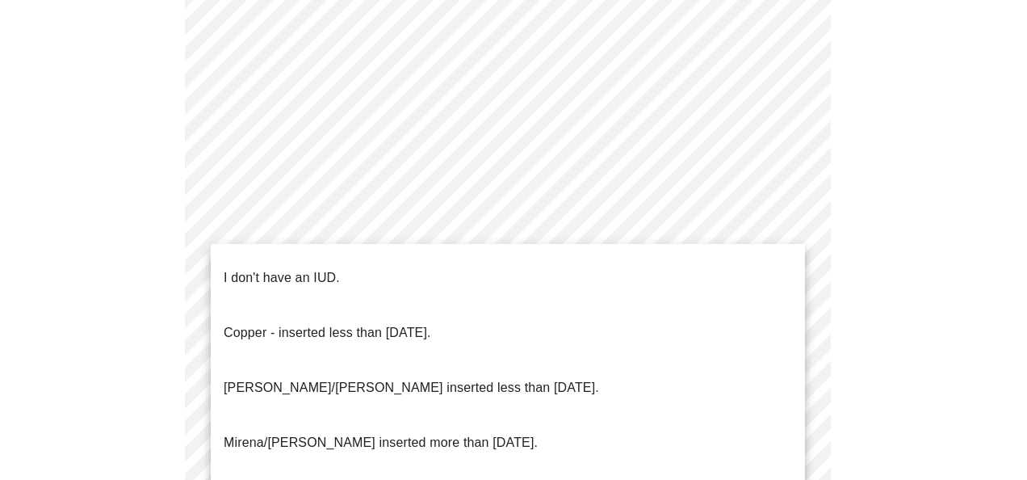
click at [710, 262] on li "I don't have an IUD." at bounding box center [508, 277] width 594 height 55
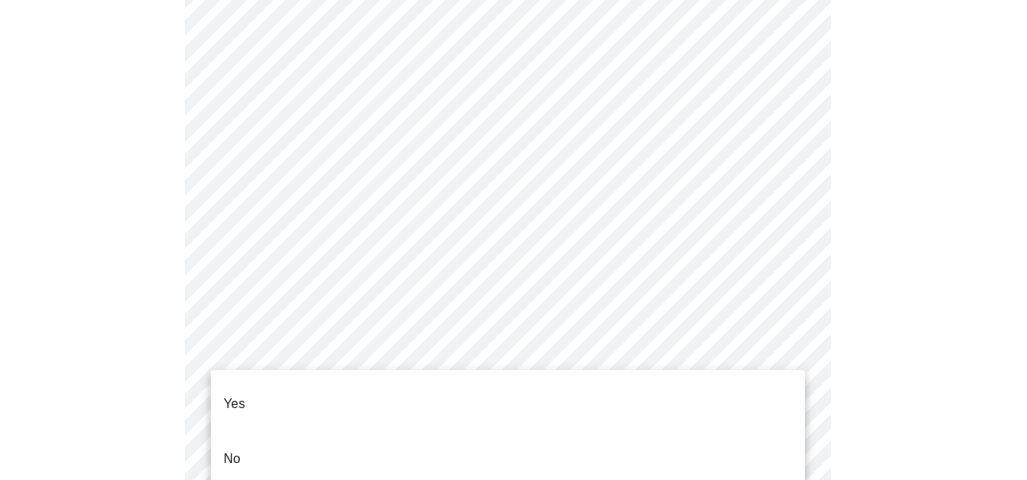
click at [743, 389] on li "Yes" at bounding box center [508, 403] width 594 height 55
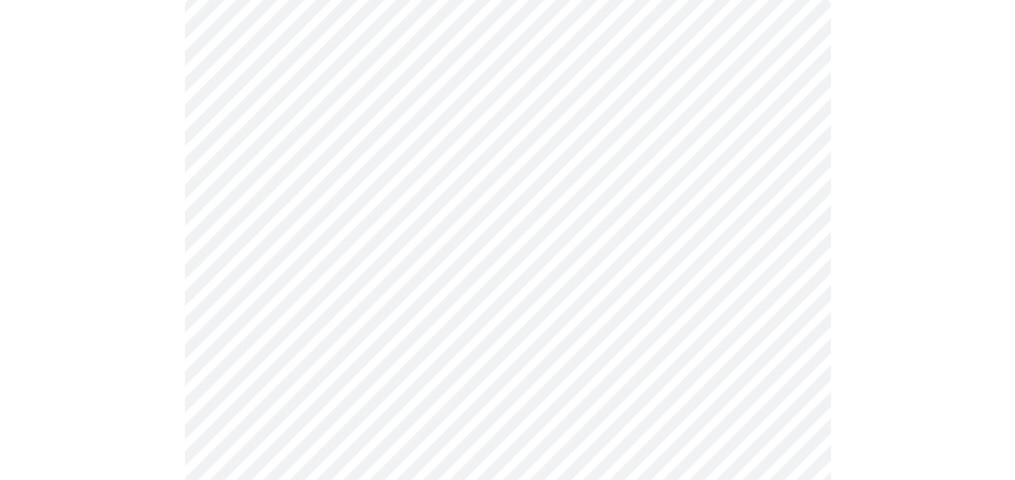
scroll to position [178, 0]
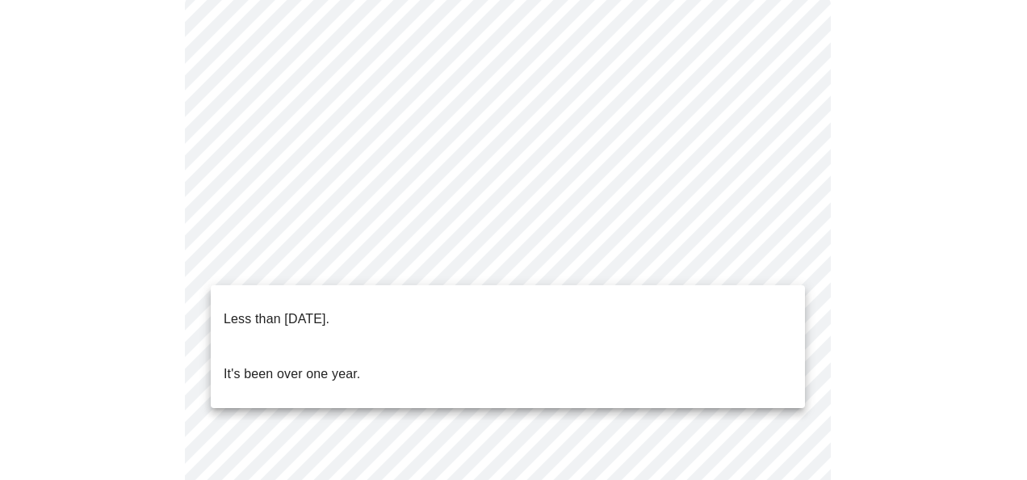
click at [630, 305] on li "Less than [DATE]." at bounding box center [508, 318] width 594 height 55
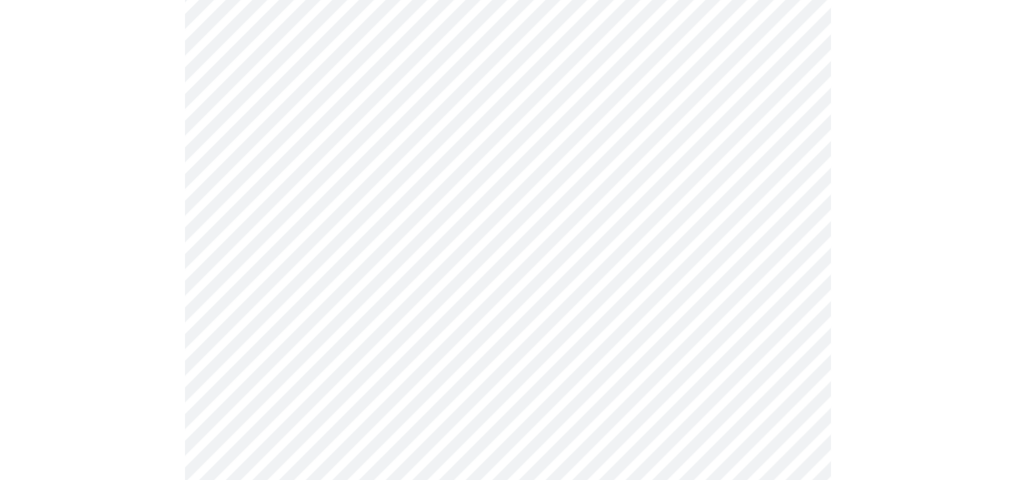
scroll to position [279, 0]
click at [675, 297] on body "MyMenopauseRx Appointments Messaging Labs Uploads Medications Community Refer a…" at bounding box center [507, 387] width 1002 height 1321
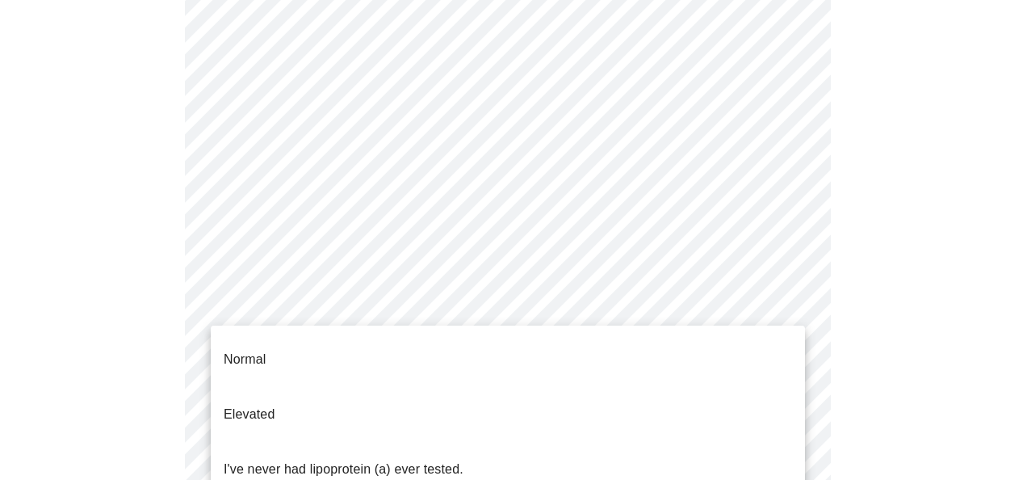
click at [563, 442] on li "I've never had lipoprotein (a) ever tested." at bounding box center [508, 469] width 594 height 55
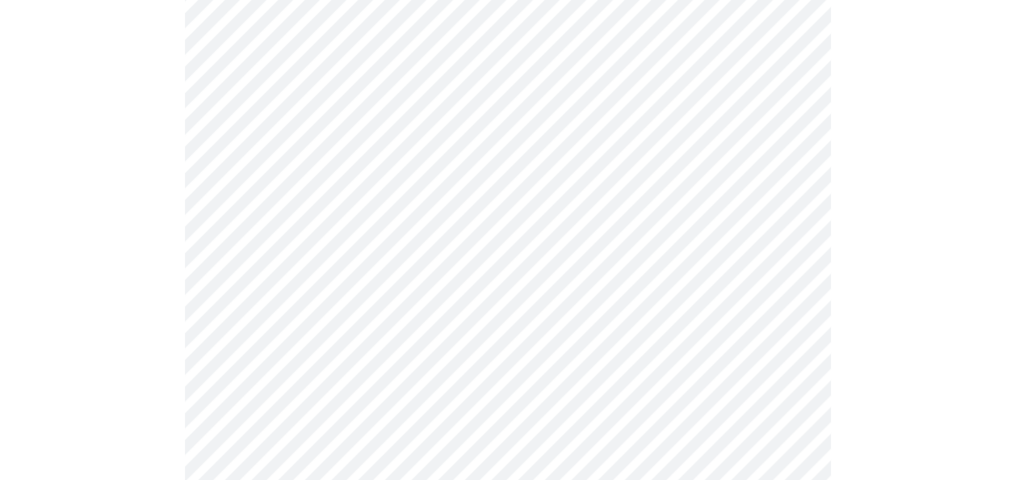
scroll to position [375, 0]
click at [890, 382] on div at bounding box center [507, 337] width 1002 height 1141
click at [936, 392] on div at bounding box center [507, 231] width 1002 height 1106
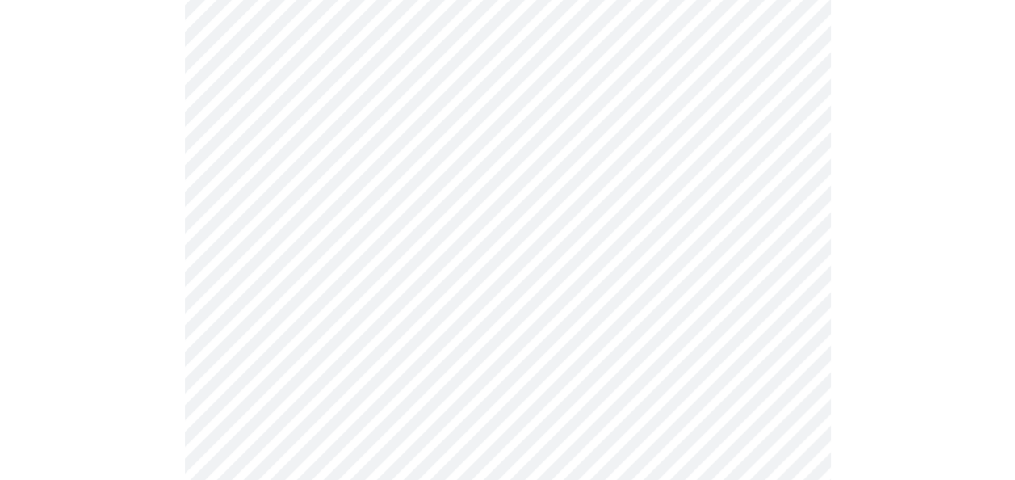
click at [911, 429] on div at bounding box center [507, 108] width 1002 height 1071
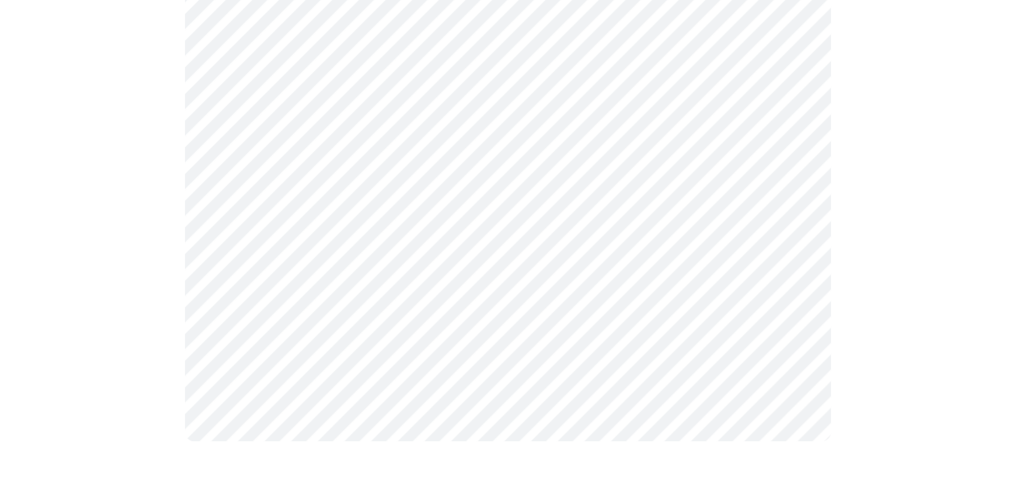
scroll to position [0, 0]
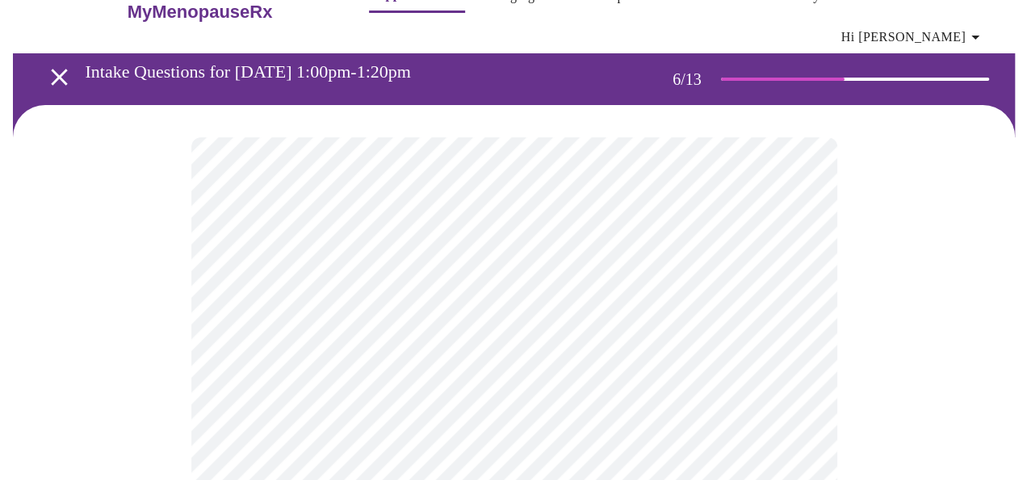
scroll to position [36, 0]
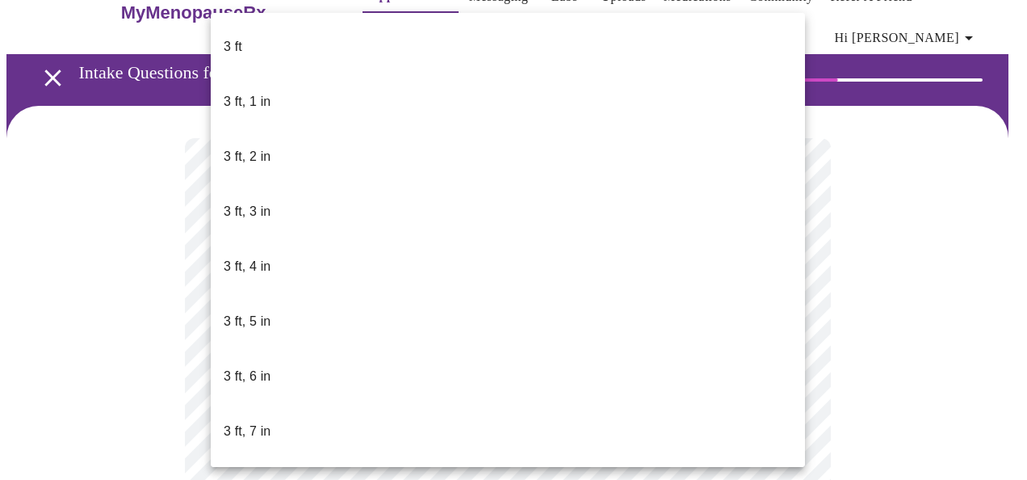
click at [344, 454] on body "MyMenopauseRx Appointments Messaging Labs Uploads Medications Community Refer a…" at bounding box center [513, 413] width 1014 height 884
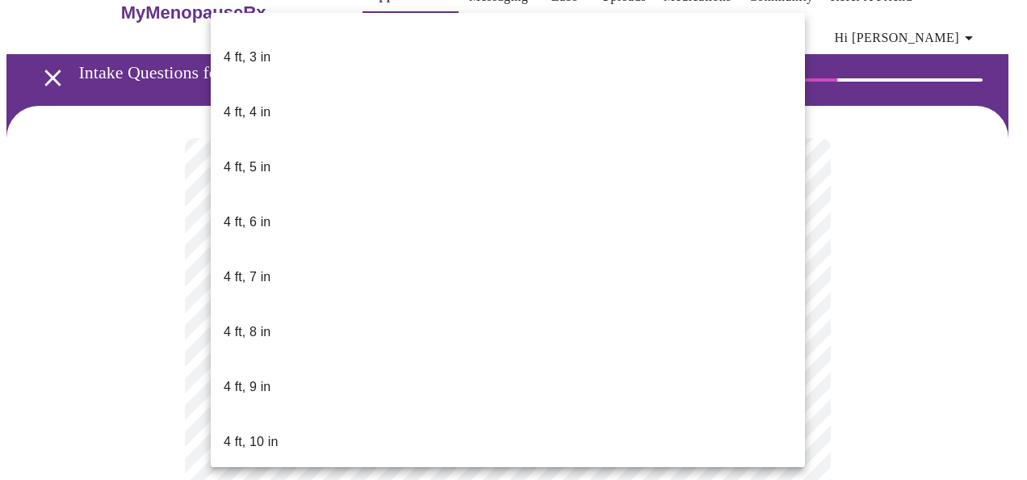
drag, startPoint x: 494, startPoint y: 377, endPoint x: 501, endPoint y: 387, distance: 12.3
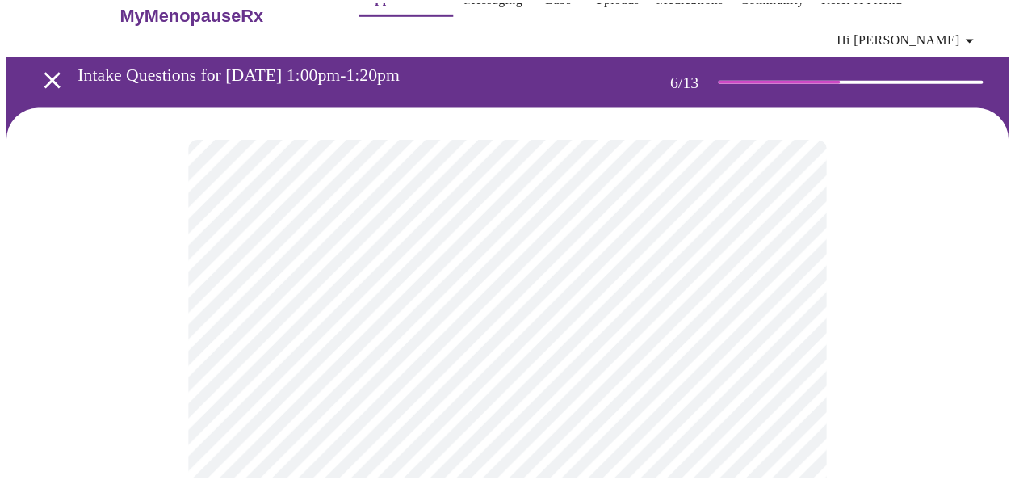
scroll to position [42, 0]
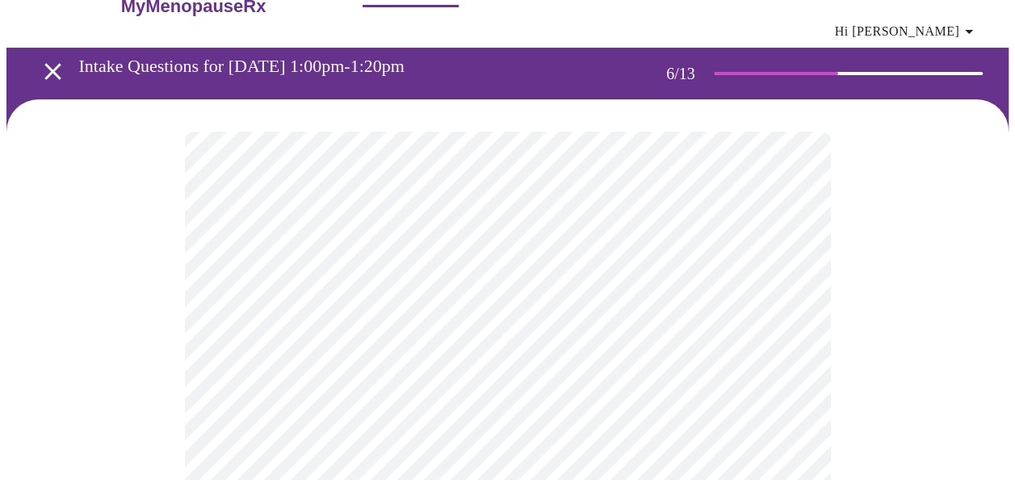
click at [921, 390] on div at bounding box center [507, 468] width 1002 height 739
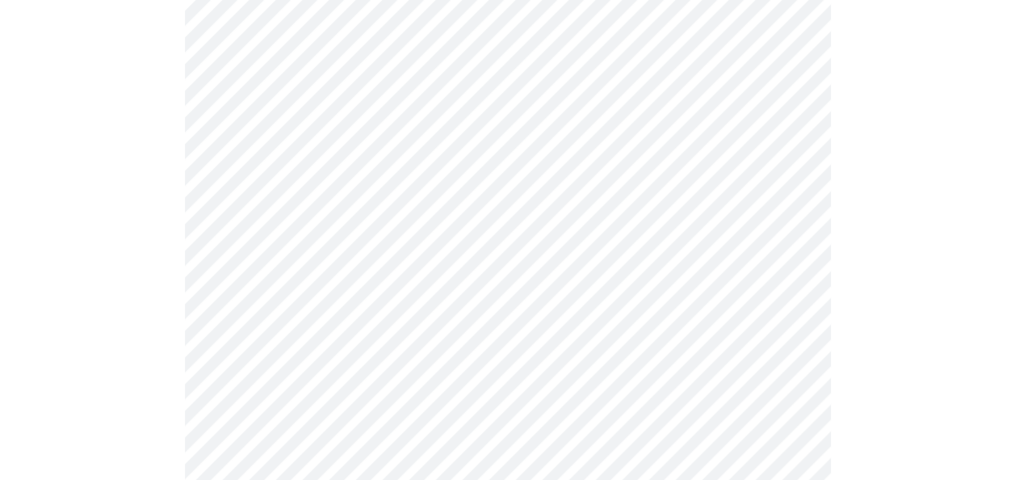
scroll to position [207, 0]
click at [962, 397] on div at bounding box center [507, 303] width 1002 height 739
click at [889, 427] on div at bounding box center [507, 239] width 1002 height 705
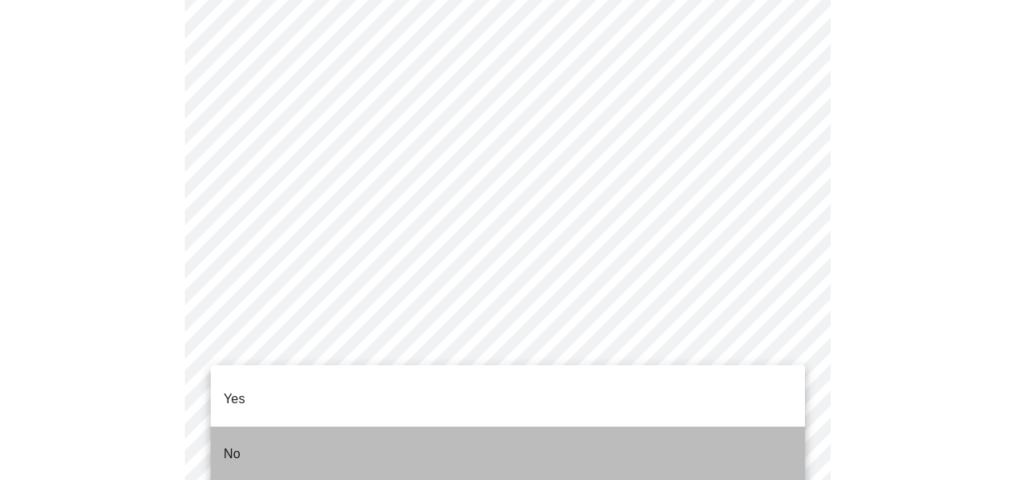
click at [224, 444] on p "No" at bounding box center [232, 453] width 17 height 19
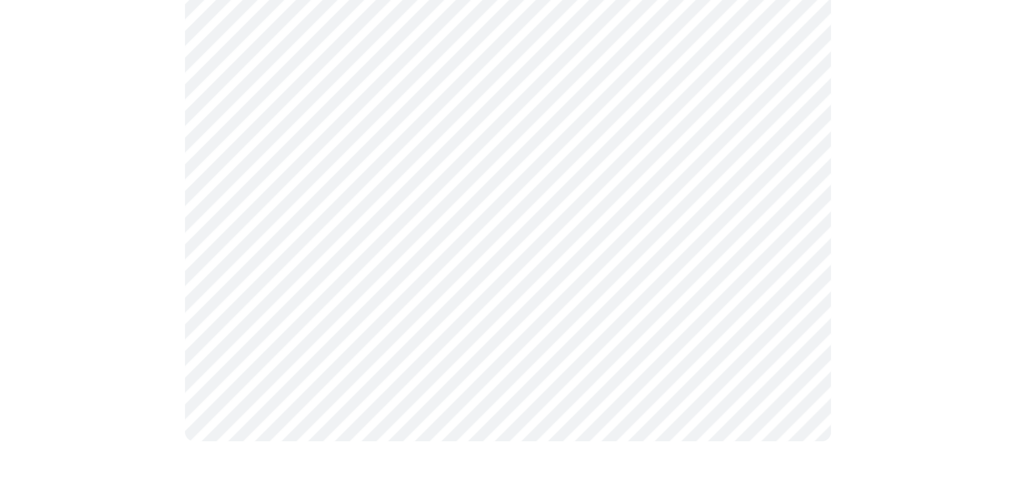
scroll to position [0, 0]
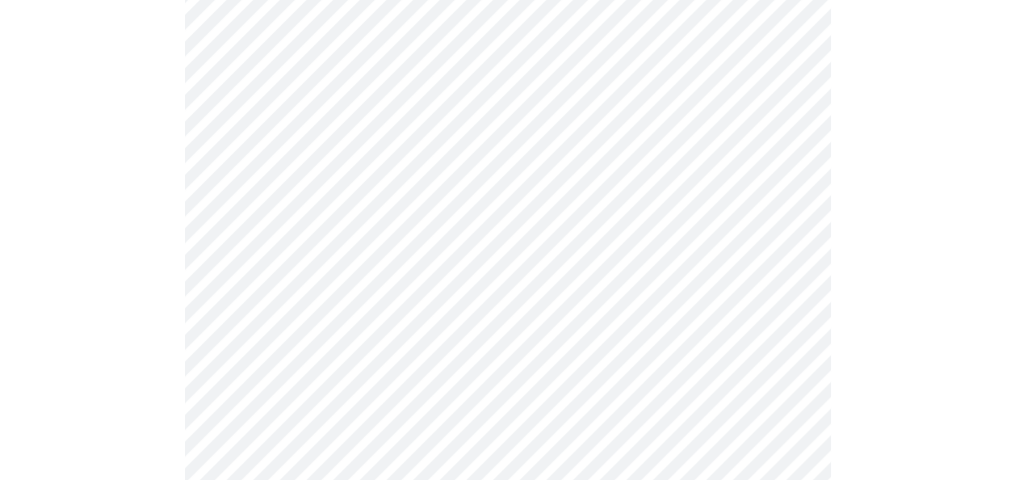
scroll to position [454, 0]
click at [935, 381] on div at bounding box center [507, 417] width 1002 height 1460
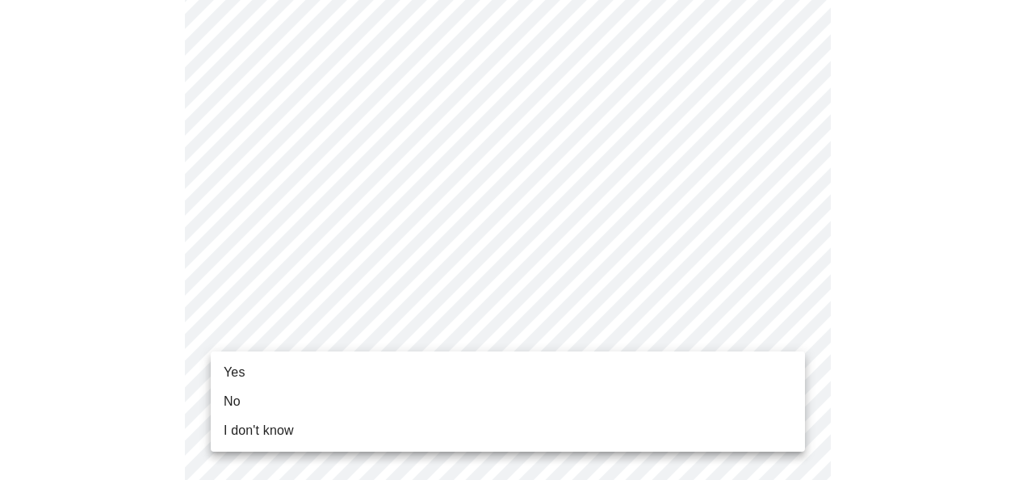
click at [728, 396] on li "No" at bounding box center [508, 401] width 594 height 29
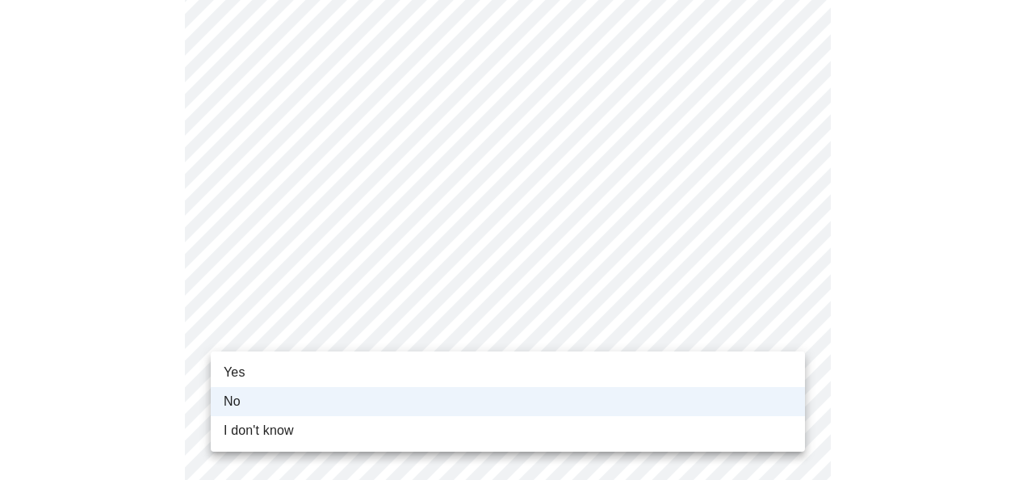
click at [731, 429] on li "I don't know" at bounding box center [508, 430] width 594 height 29
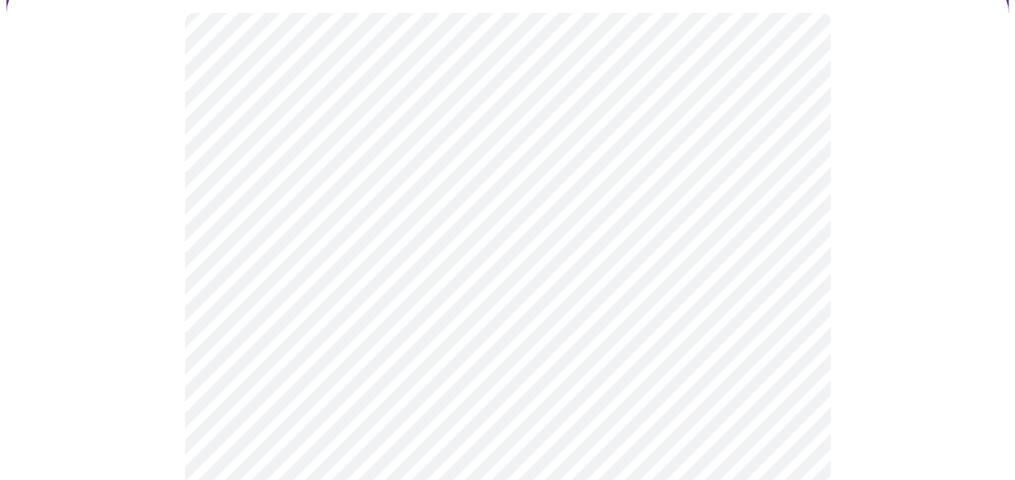
scroll to position [161, 0]
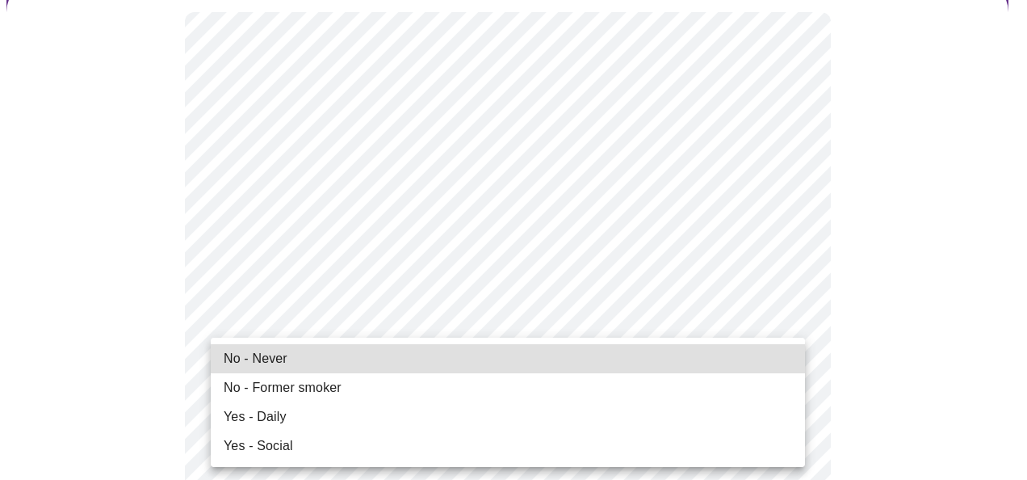
click at [407, 362] on li "No - Never" at bounding box center [508, 358] width 594 height 29
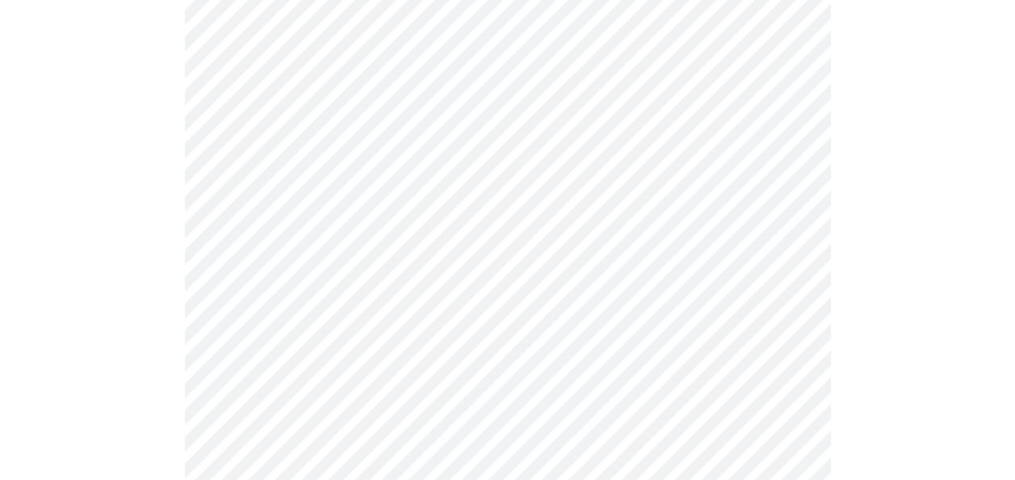
scroll to position [741, 0]
click at [905, 454] on div at bounding box center [507, 399] width 1002 height 1999
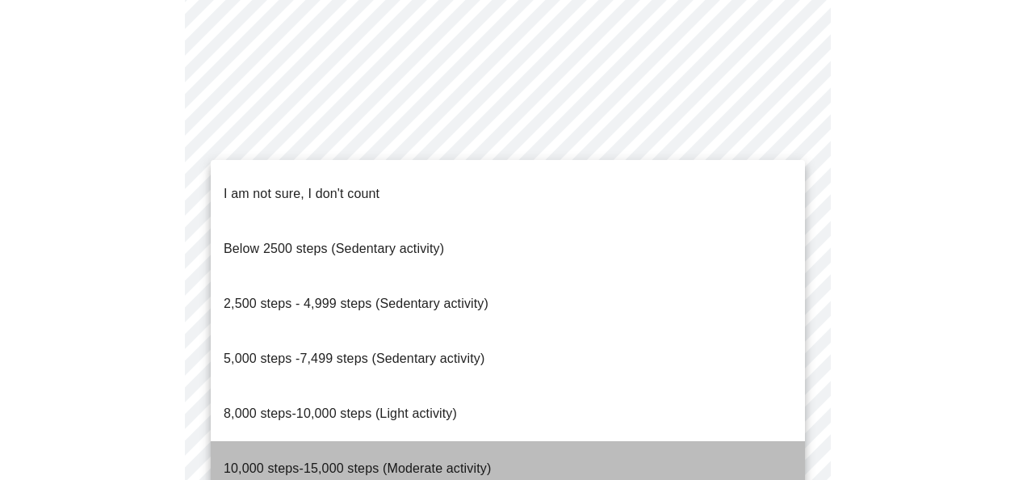
click at [304, 461] on span "10,000 steps-15,000 steps (Moderate activity)" at bounding box center [357, 468] width 267 height 14
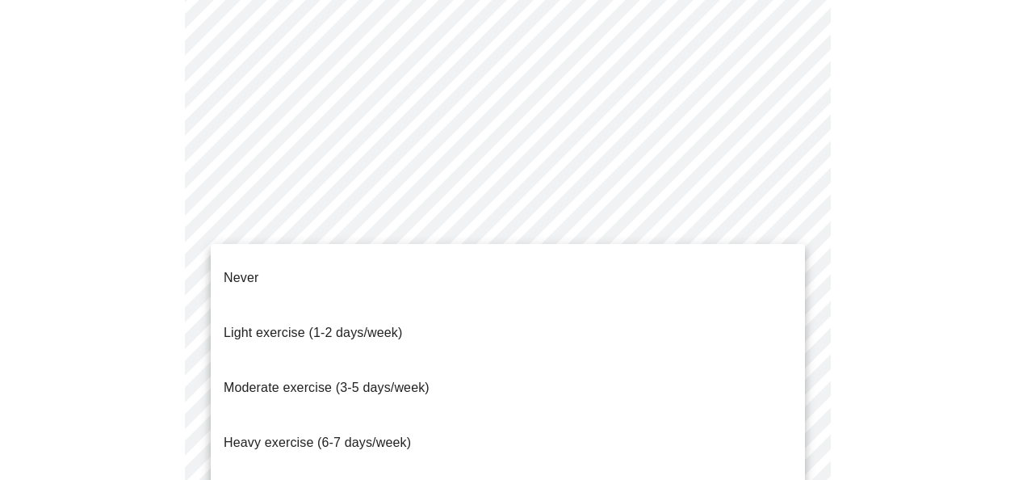
click at [518, 415] on li "Heavy exercise (6-7 days/week)" at bounding box center [508, 442] width 594 height 55
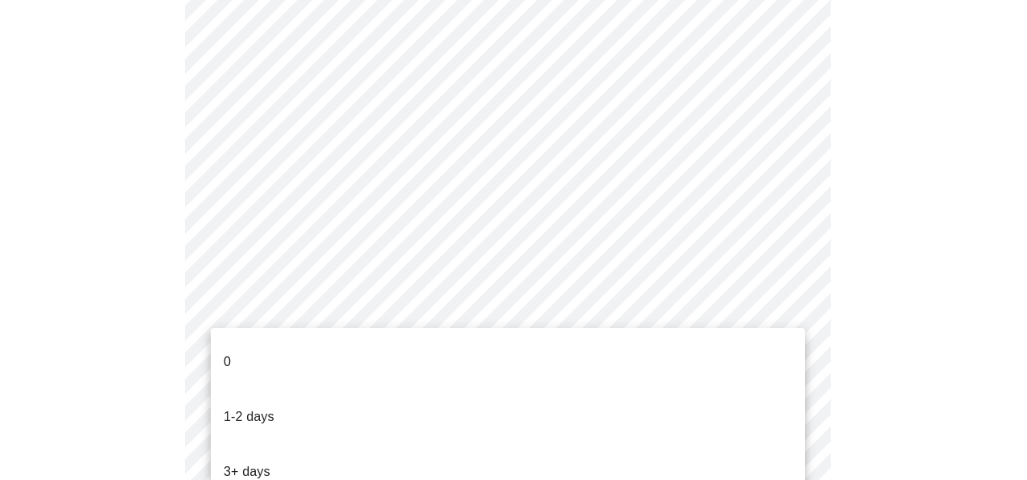
click at [459, 444] on li "3+ days" at bounding box center [508, 471] width 594 height 55
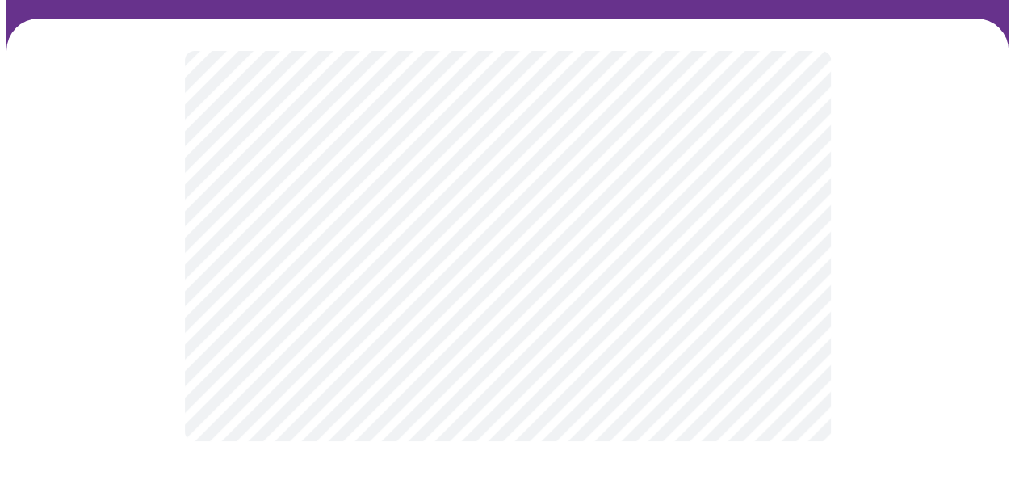
scroll to position [0, 0]
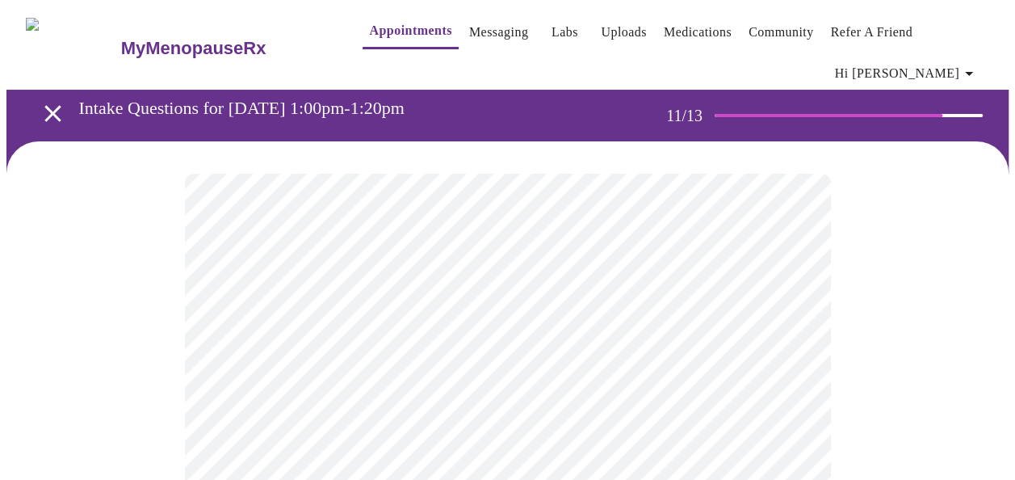
click at [928, 392] on div at bounding box center [507, 368] width 1002 height 454
click at [783, 355] on body "MyMenopauseRx Appointments Messaging Labs Uploads Medications Community Refer a…" at bounding box center [507, 285] width 1002 height 559
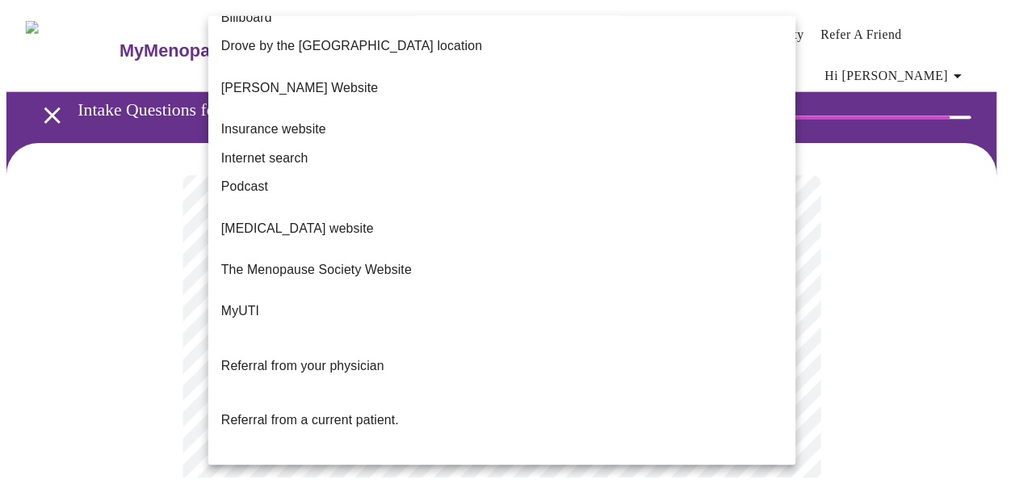
scroll to position [218, 0]
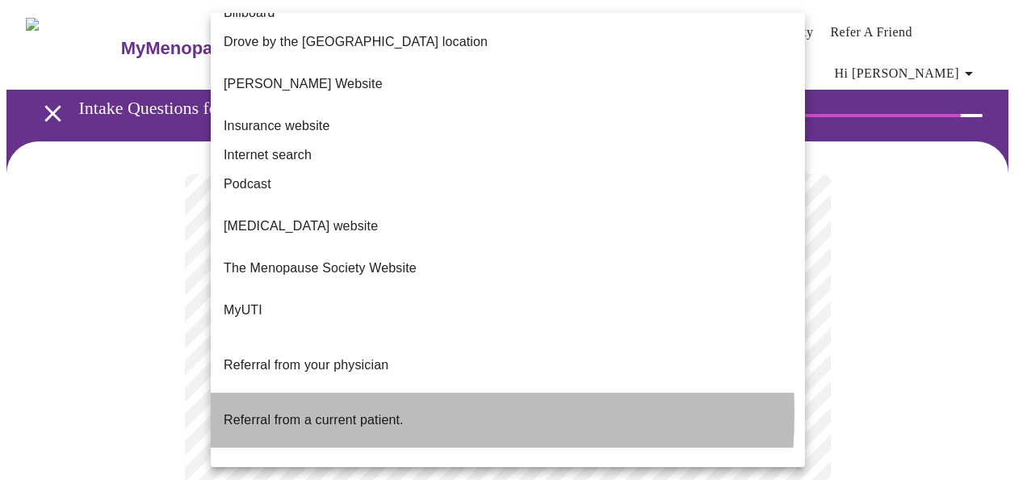
click at [305, 413] on span "Referral from a current patient." at bounding box center [314, 420] width 180 height 14
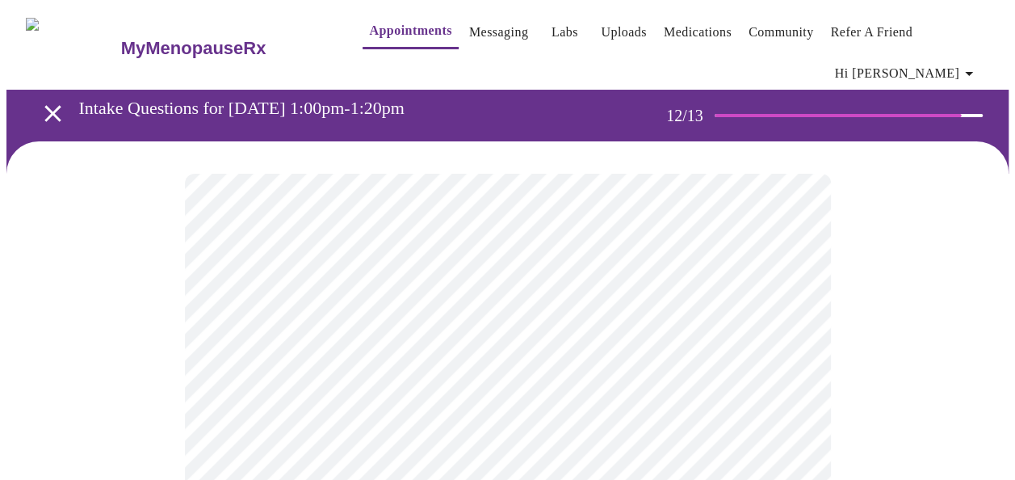
click at [907, 376] on div at bounding box center [507, 359] width 1002 height 437
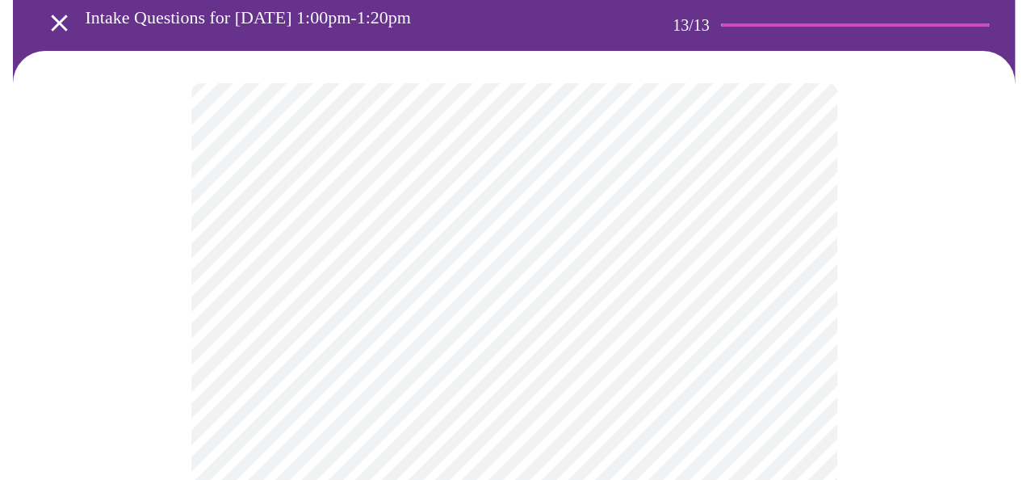
scroll to position [0, 0]
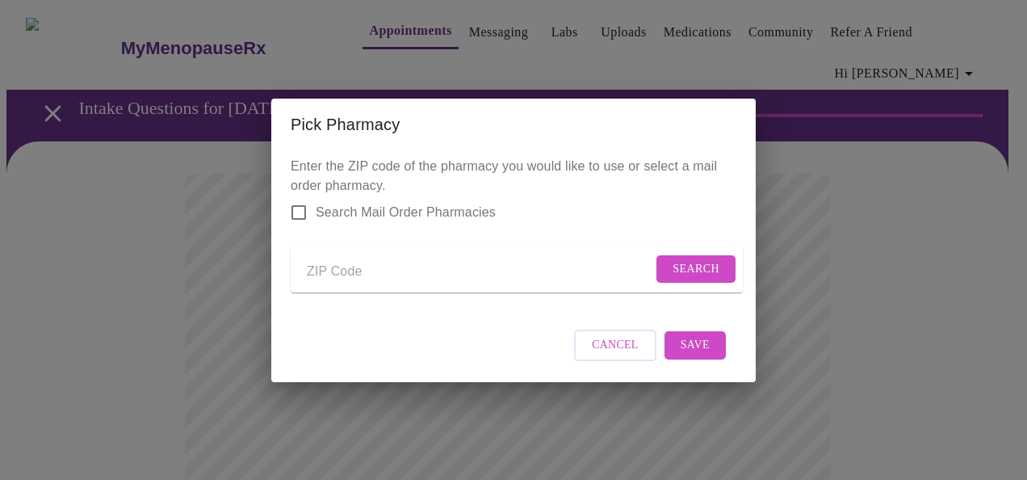
click at [325, 274] on input "Send a message to your care team" at bounding box center [480, 272] width 346 height 26
click at [673, 259] on span "Search" at bounding box center [695, 269] width 47 height 20
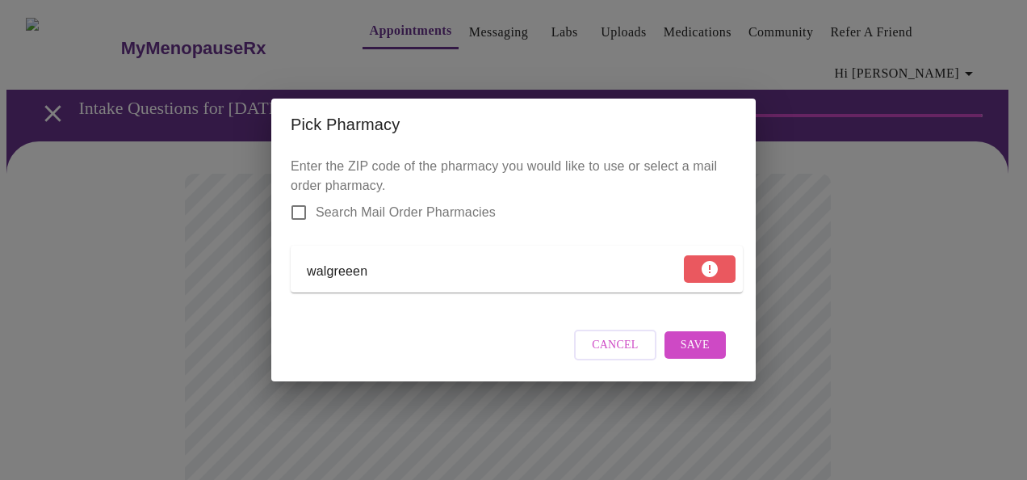
click at [407, 265] on input "walgreeen" at bounding box center [493, 272] width 373 height 26
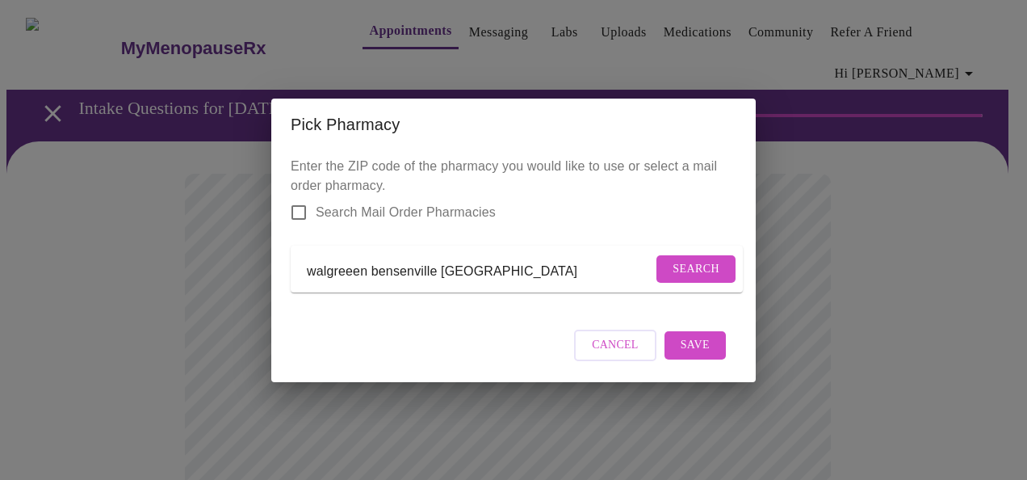
click at [710, 263] on span "Search" at bounding box center [695, 269] width 47 height 20
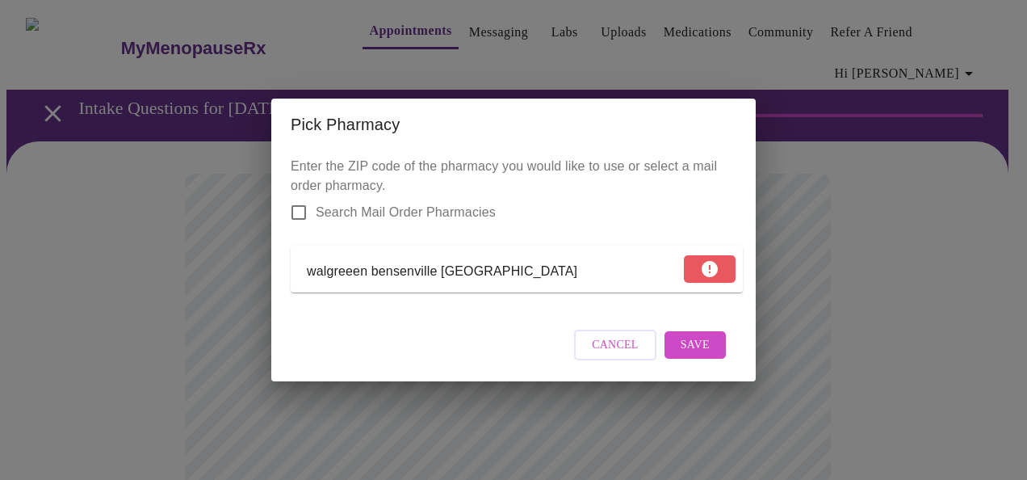
drag, startPoint x: 452, startPoint y: 265, endPoint x: 65, endPoint y: 234, distance: 388.7
click at [65, 234] on div "Pick Pharmacy Enter the ZIP code of the pharmacy you would like to use or selec…" at bounding box center [513, 240] width 1027 height 480
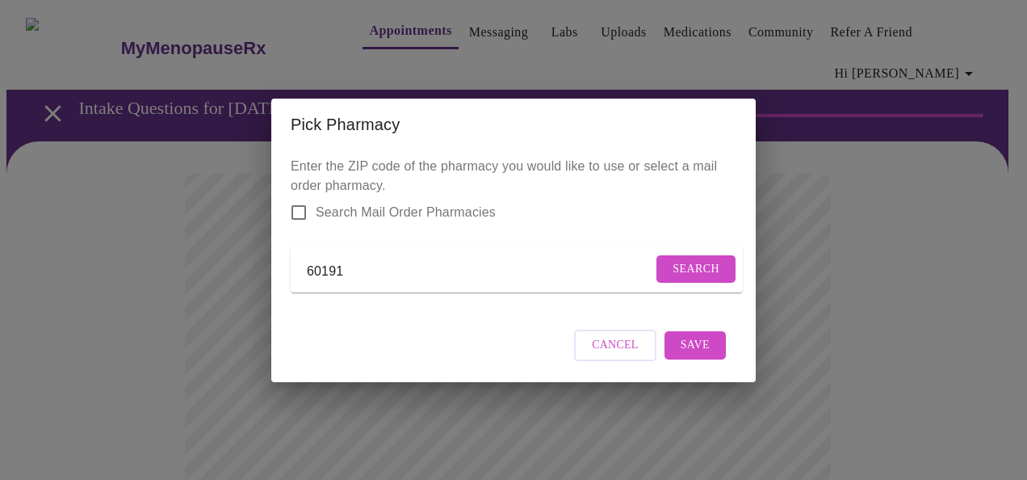
click at [701, 259] on span "Search" at bounding box center [695, 269] width 47 height 20
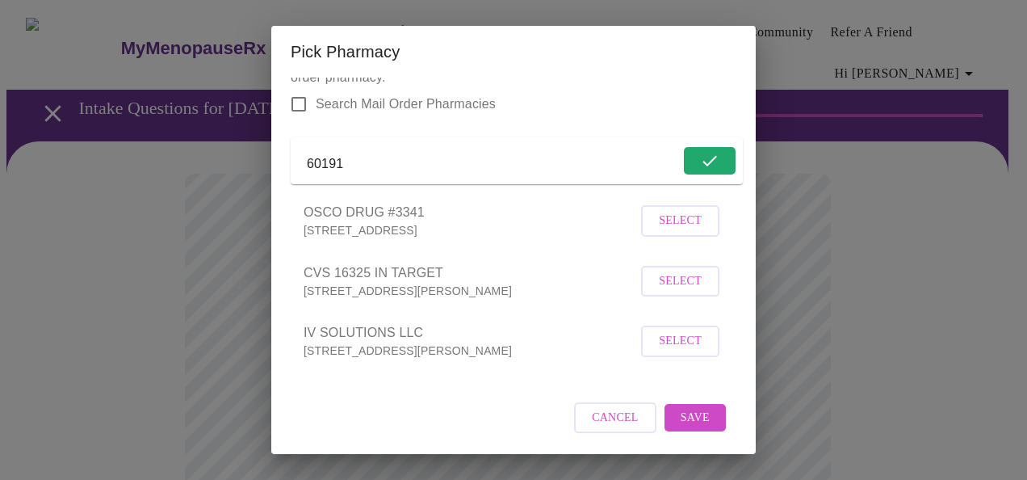
scroll to position [58, 0]
click at [379, 157] on input "60191" at bounding box center [480, 163] width 346 height 26
click at [682, 150] on span "Search" at bounding box center [695, 160] width 47 height 20
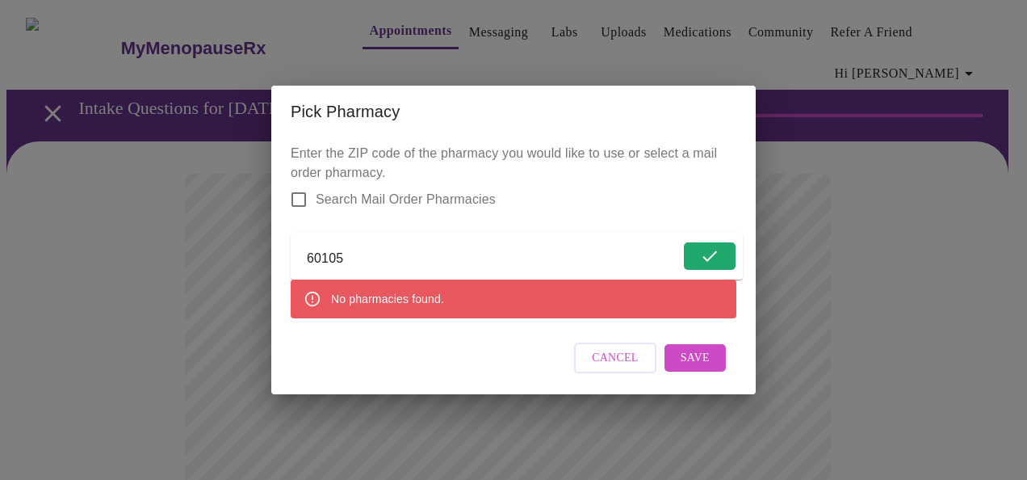
scroll to position [0, 0]
click at [436, 250] on input "60105" at bounding box center [493, 259] width 373 height 26
type input "60106"
click at [701, 252] on span "Search" at bounding box center [695, 255] width 47 height 20
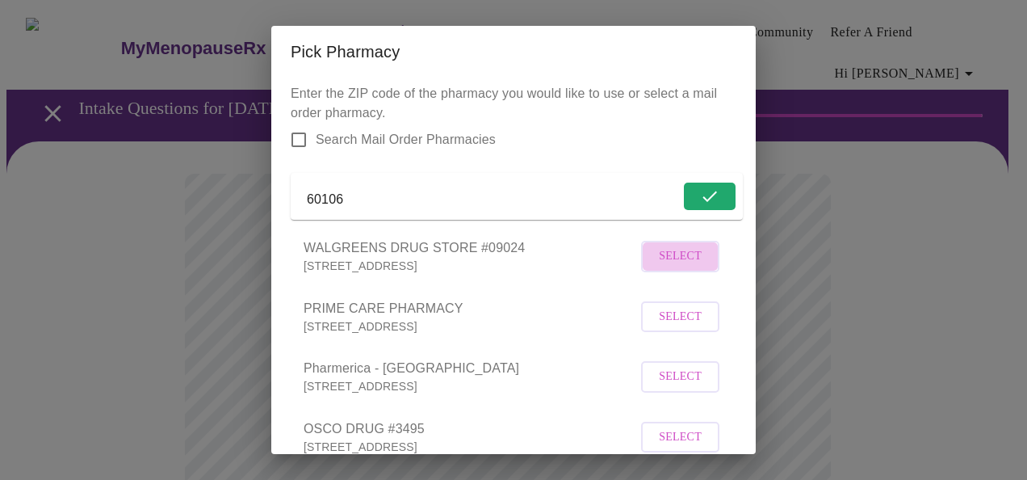
click at [684, 266] on span "Select" at bounding box center [680, 256] width 43 height 20
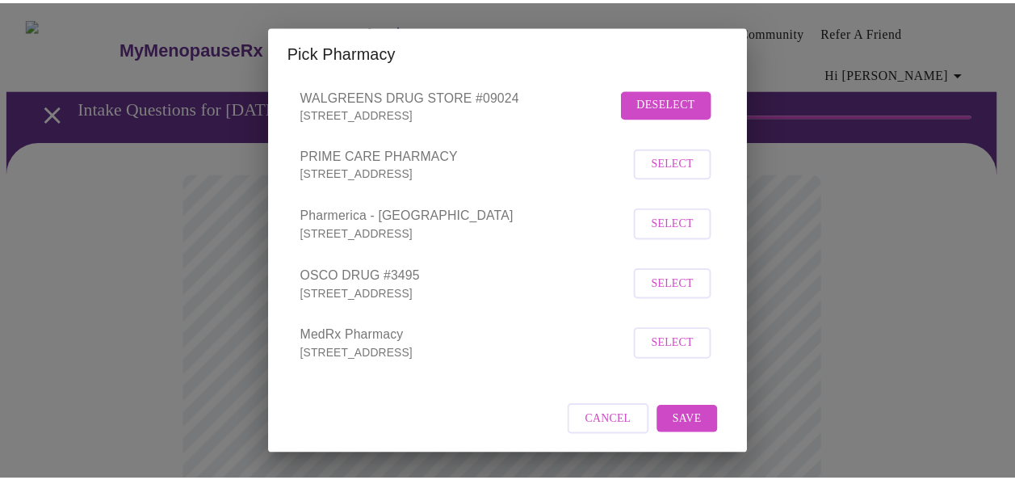
scroll to position [177, 0]
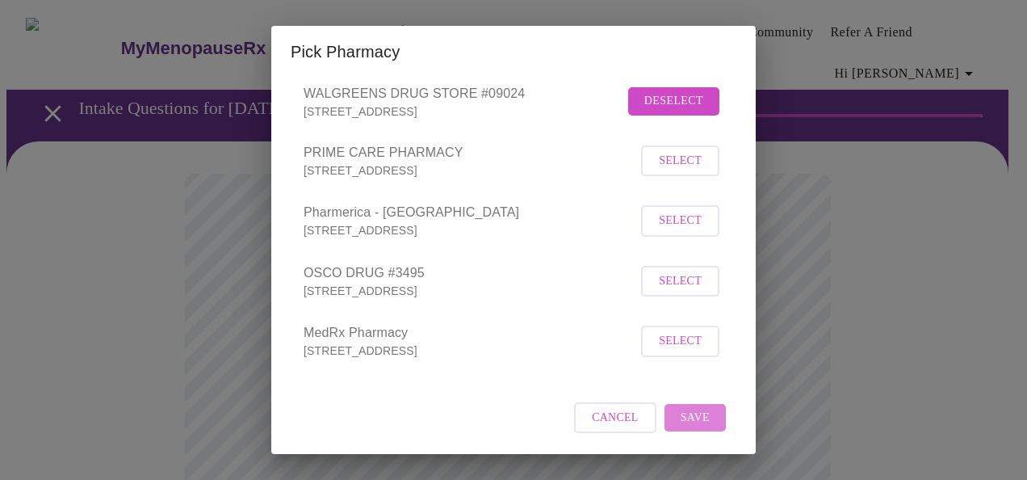
click at [689, 415] on span "Save" at bounding box center [695, 418] width 29 height 20
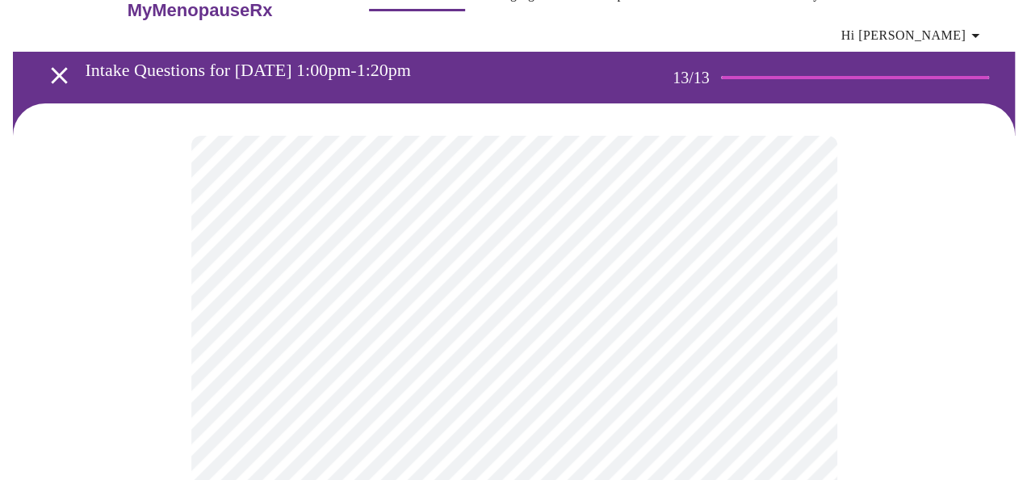
scroll to position [39, 0]
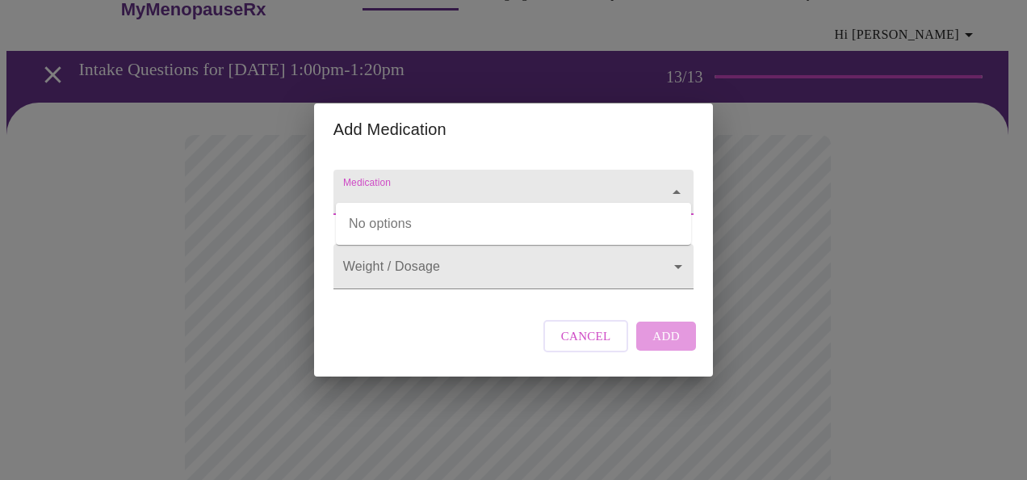
click at [579, 185] on input "Medication" at bounding box center [490, 200] width 301 height 30
click at [579, 185] on input "estodol" at bounding box center [490, 200] width 301 height 30
click at [579, 185] on input "esto" at bounding box center [490, 200] width 301 height 30
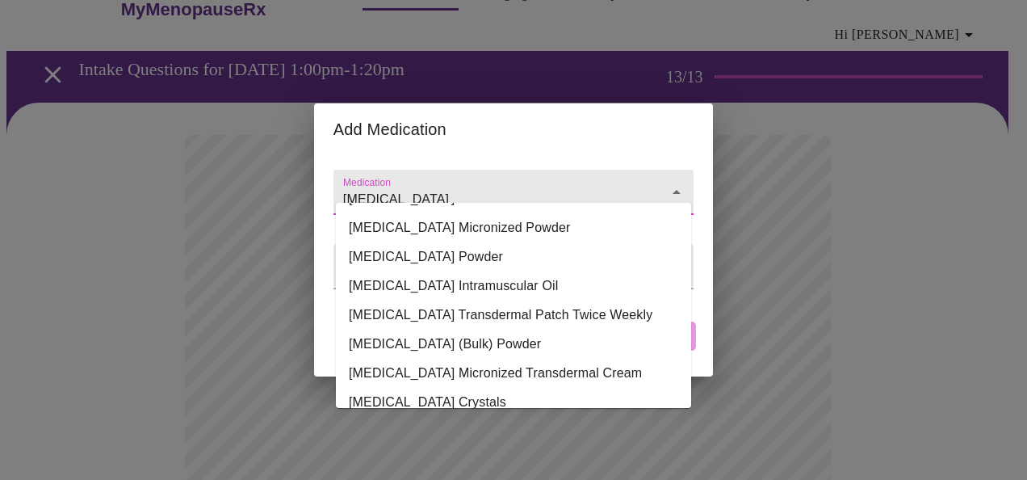
scroll to position [199, 0]
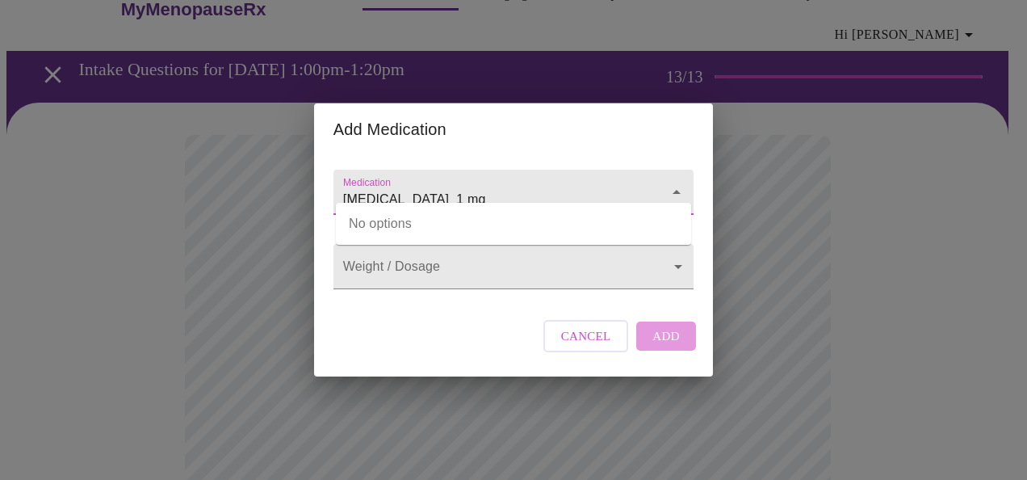
type input "[MEDICAL_DATA] 1 mg"
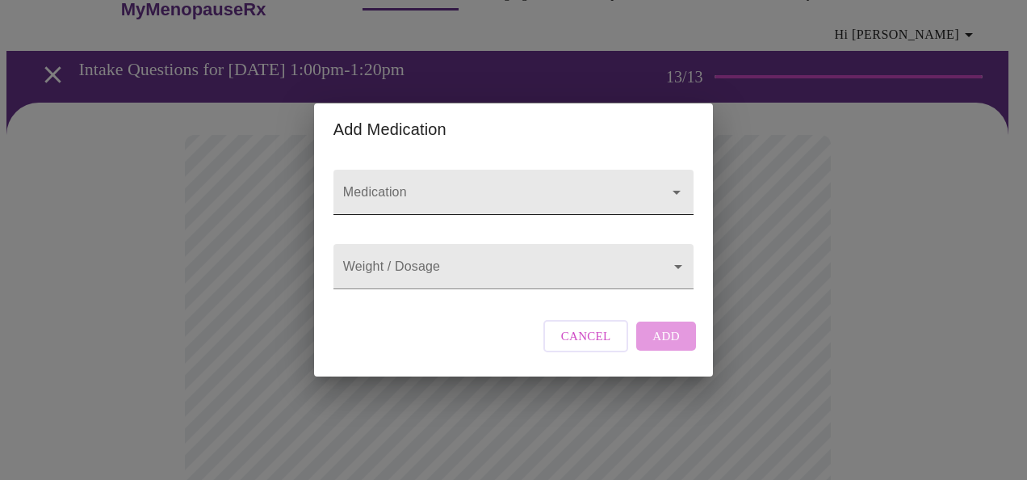
click at [640, 184] on div at bounding box center [513, 192] width 360 height 45
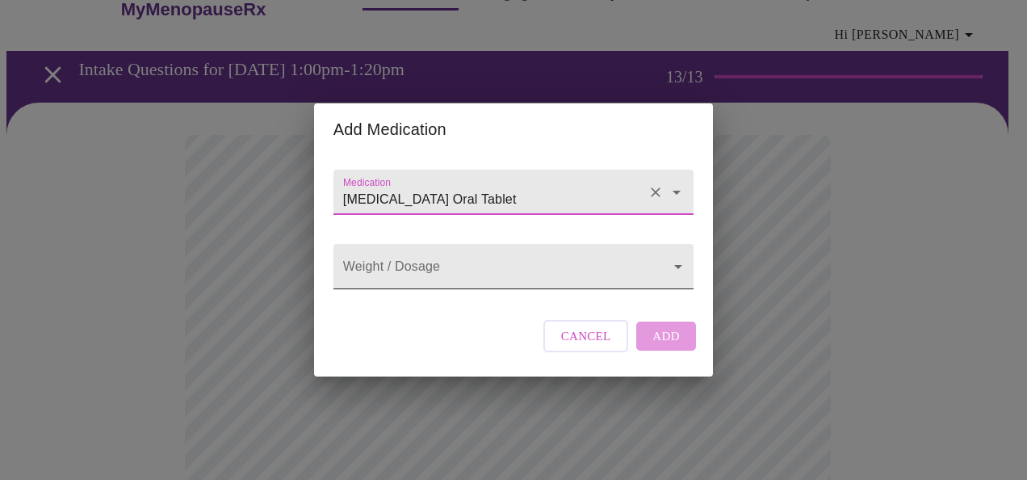
type input "[MEDICAL_DATA] Oral Tablet"
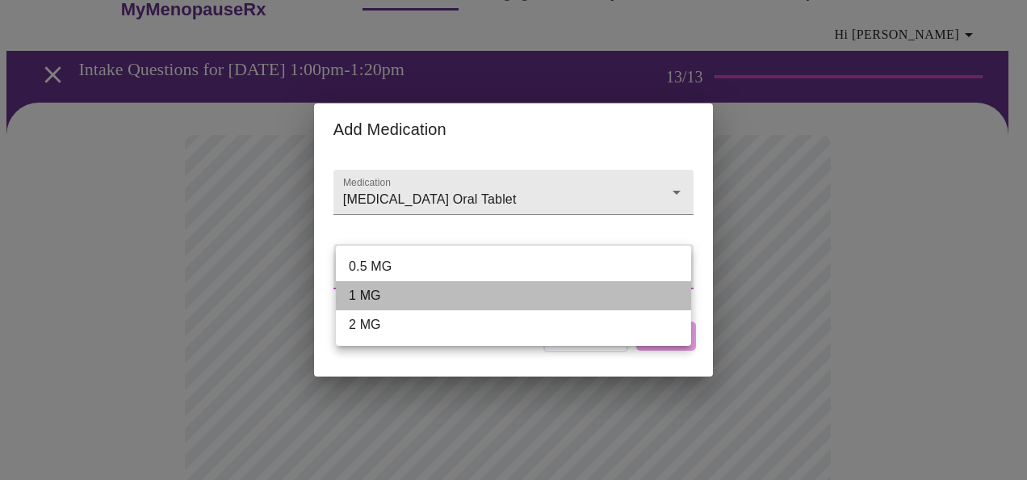
click at [577, 293] on li "1 MG" at bounding box center [513, 295] width 355 height 29
type input "1 MG"
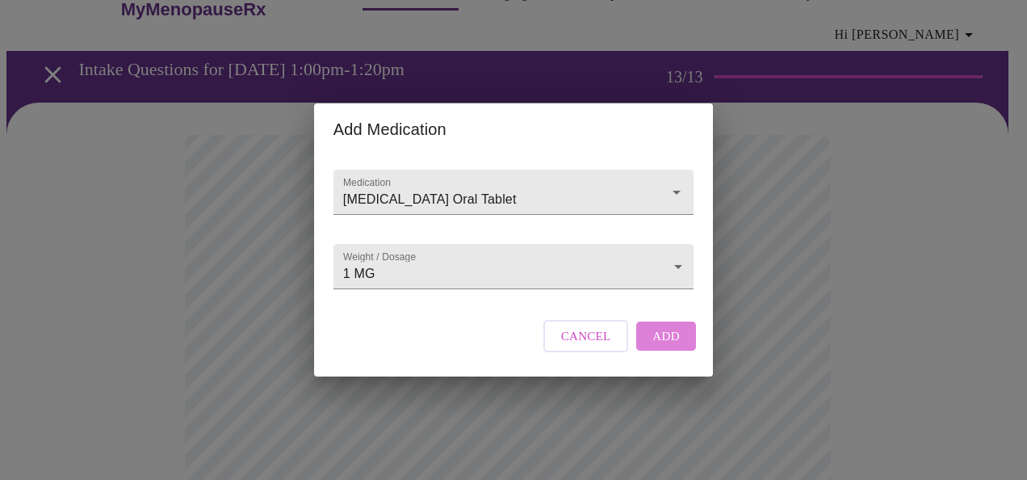
click at [664, 344] on span "Add" at bounding box center [665, 335] width 27 height 21
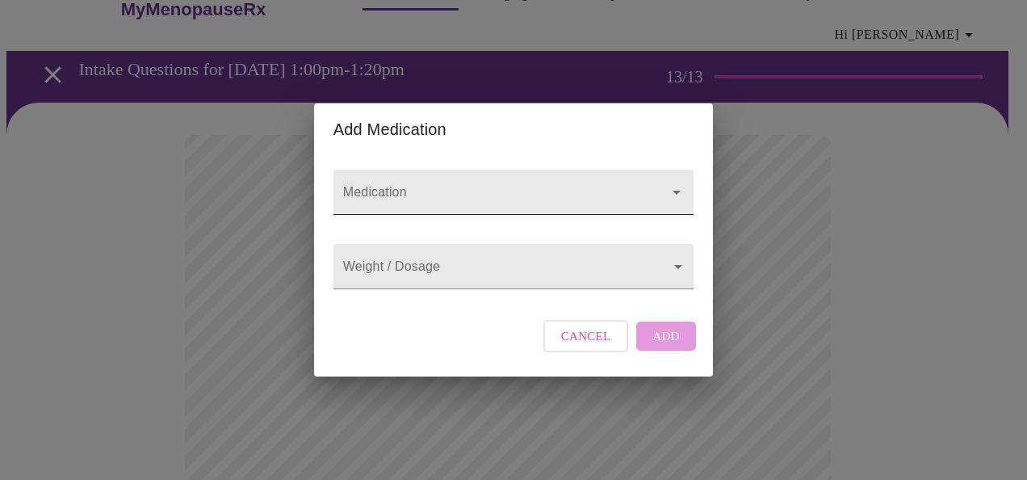
click at [378, 185] on input "Medication" at bounding box center [490, 200] width 301 height 30
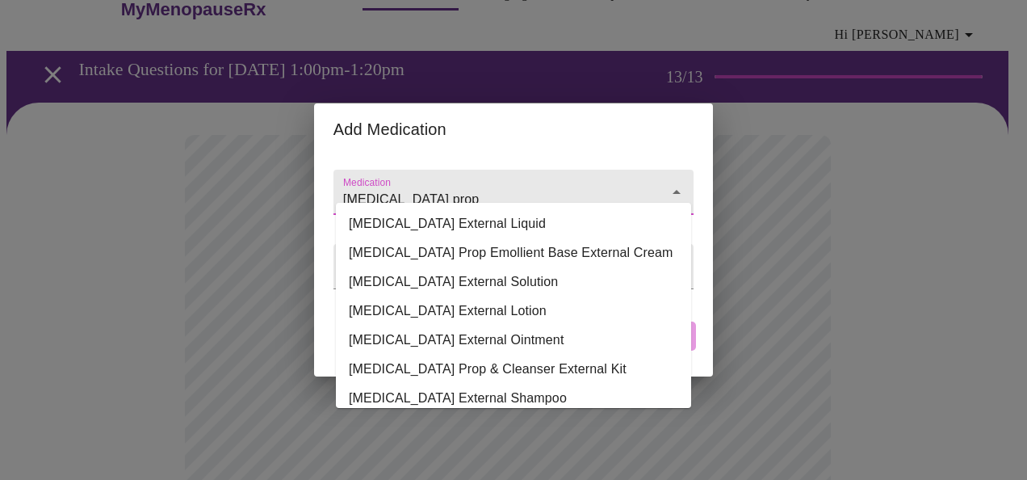
click at [552, 344] on li "[MEDICAL_DATA] External Ointment" at bounding box center [513, 339] width 355 height 29
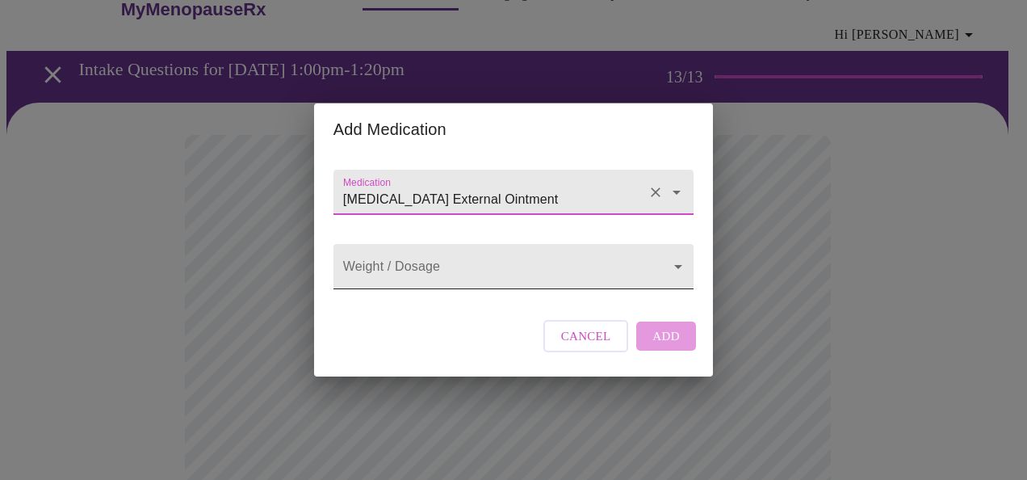
type input "[MEDICAL_DATA] External Ointment"
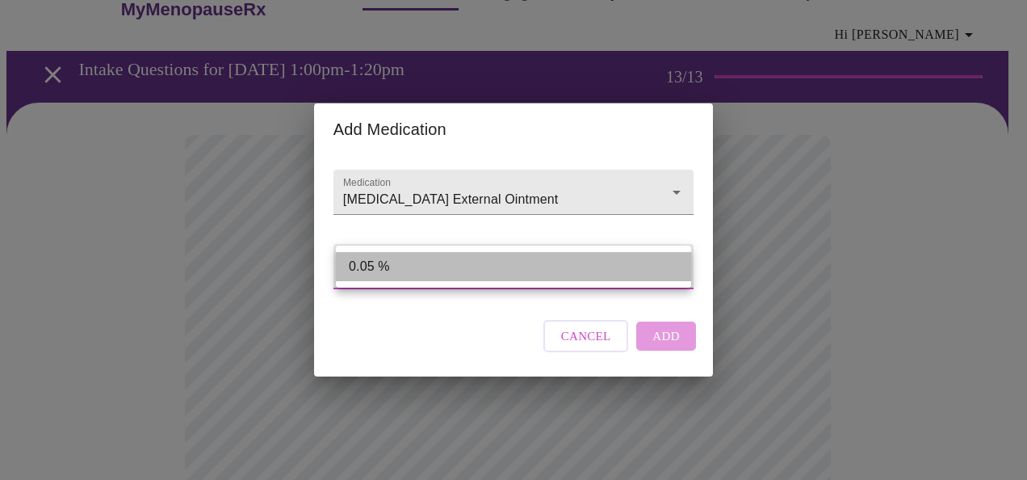
click at [370, 270] on li "0.05 %" at bounding box center [513, 266] width 355 height 29
type input "0.05 %"
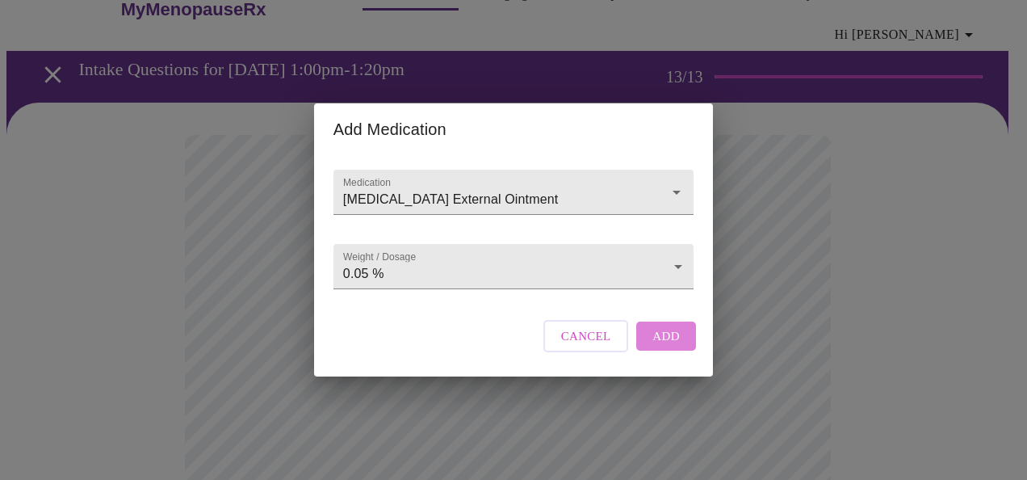
click at [664, 341] on span "Add" at bounding box center [665, 335] width 27 height 21
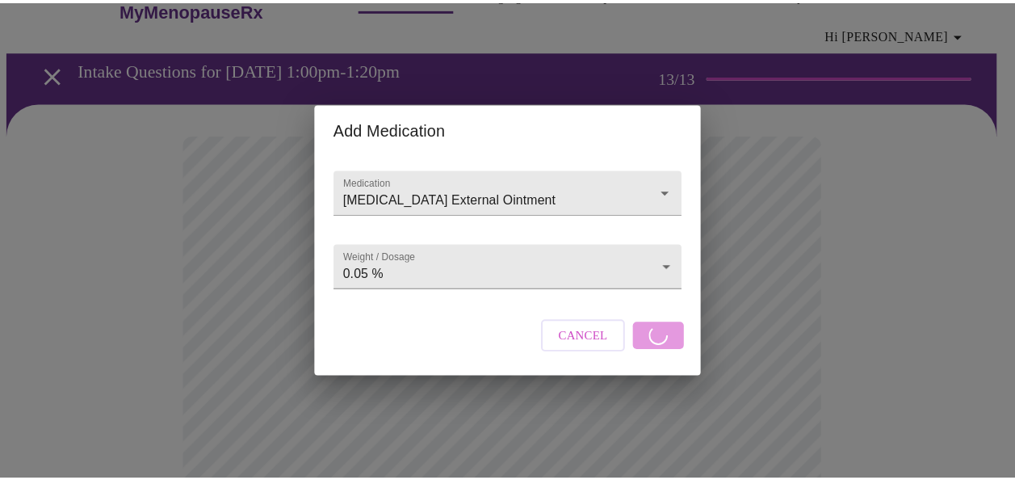
scroll to position [320, 0]
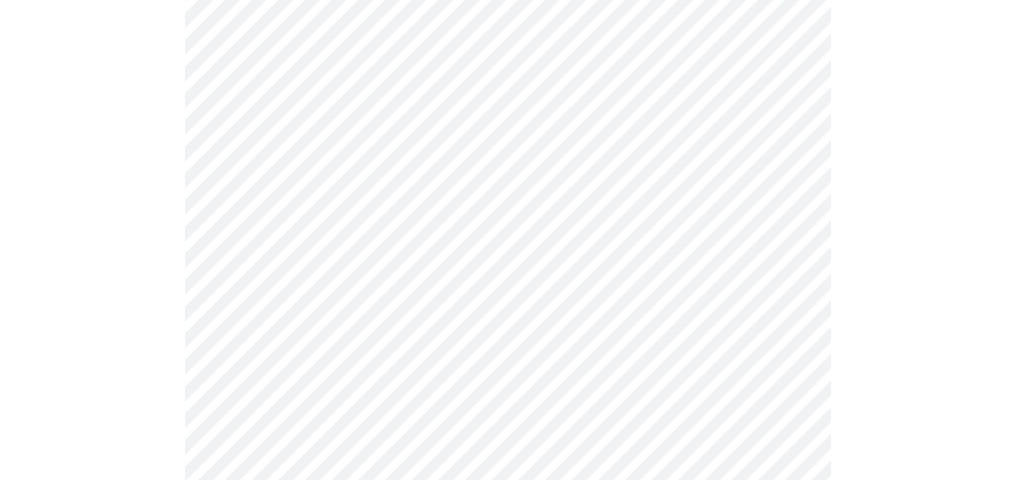
click at [927, 413] on div at bounding box center [507, 419] width 1002 height 1197
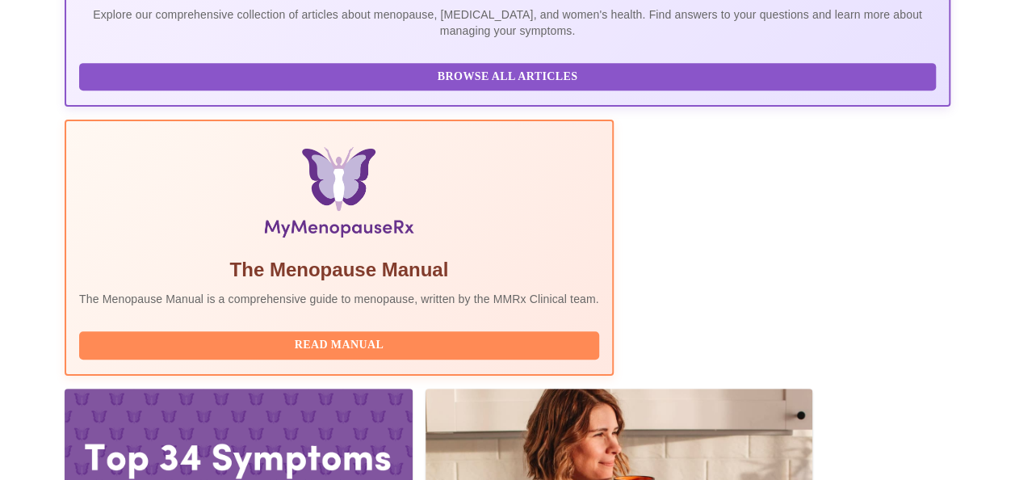
scroll to position [425, 0]
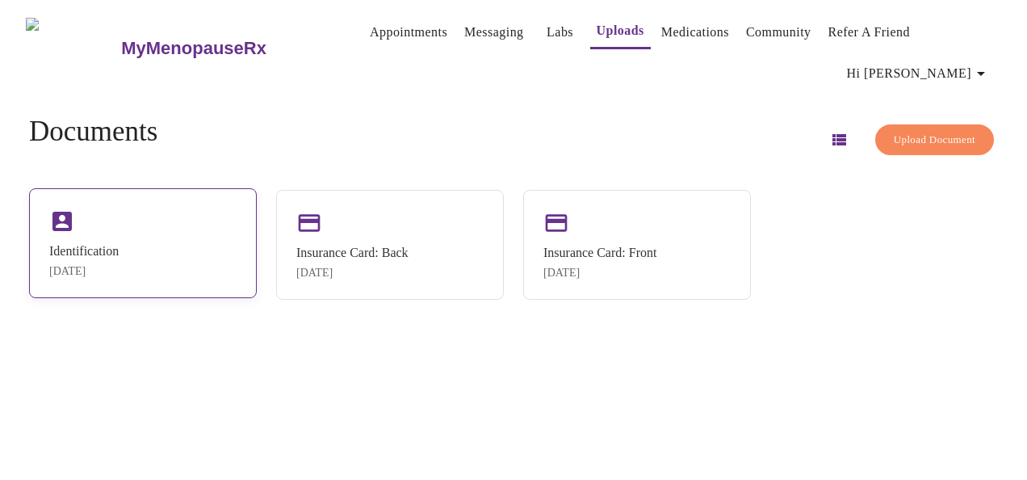
click at [104, 224] on div "Identification Aug 26, 2025" at bounding box center [143, 243] width 228 height 110
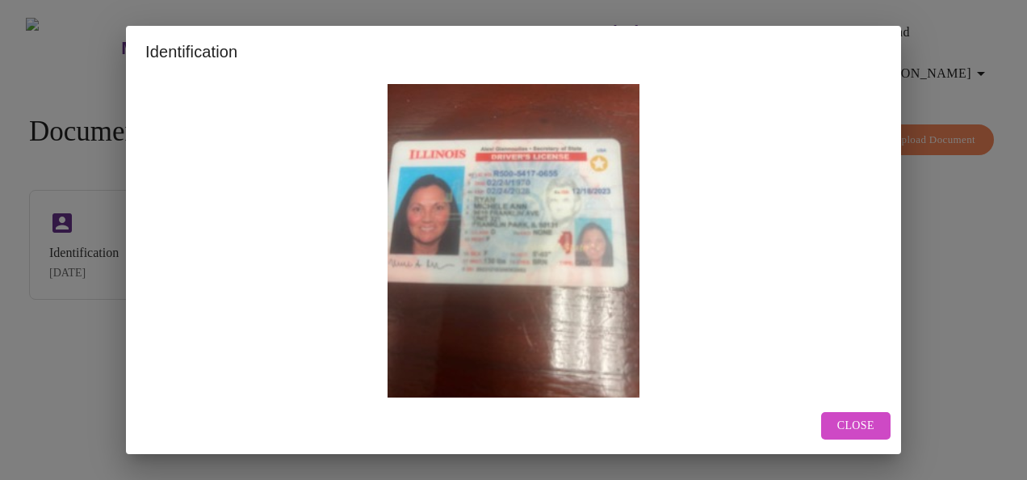
click at [512, 298] on img at bounding box center [513, 252] width 736 height 336
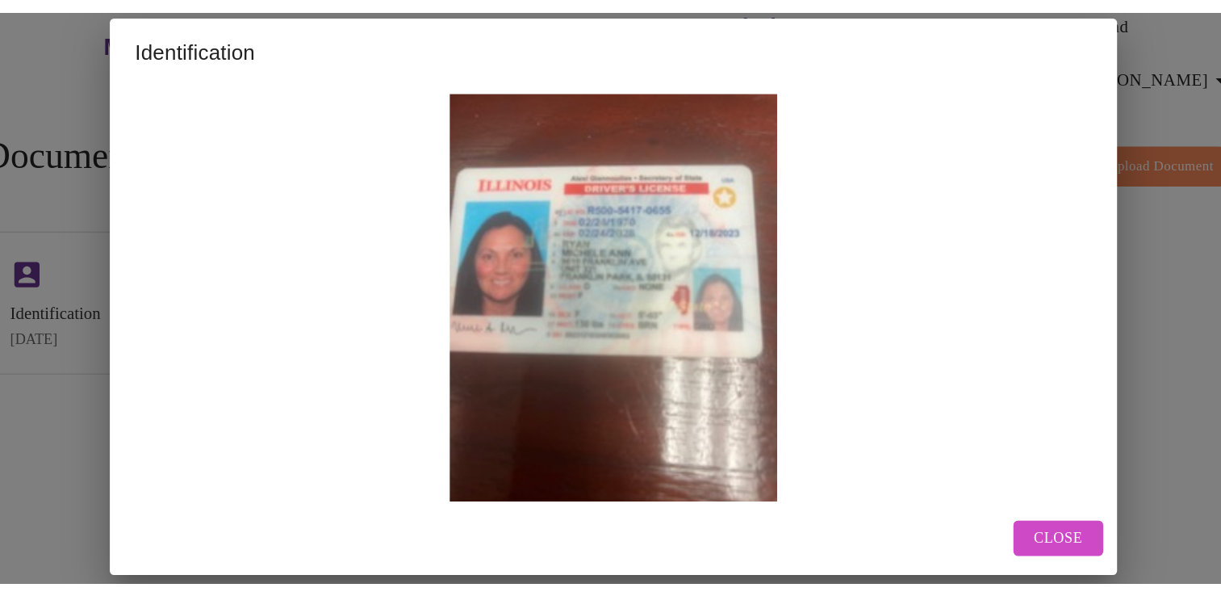
scroll to position [5, 0]
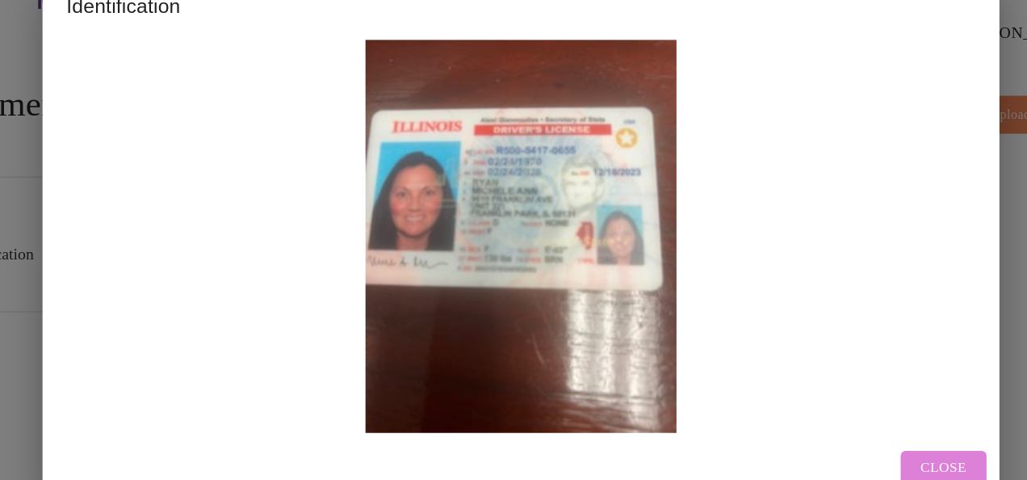
click at [857, 416] on span "Close" at bounding box center [855, 426] width 37 height 20
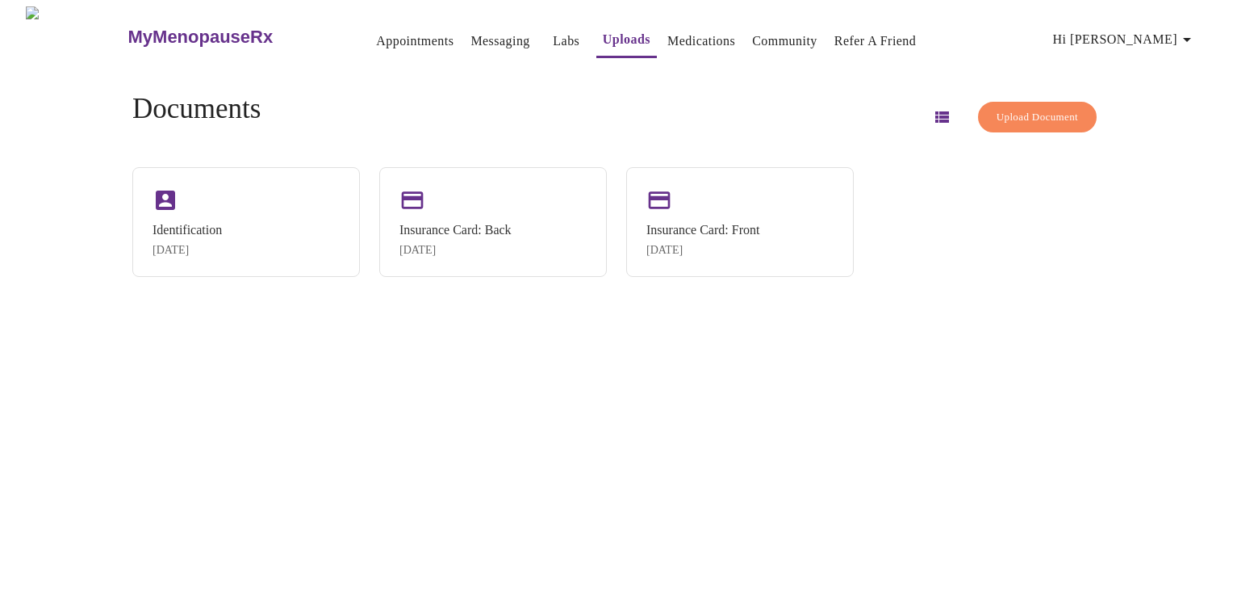
click at [1026, 37] on button "Hi [PERSON_NAME]" at bounding box center [1125, 39] width 157 height 32
click at [385, 36] on link "Appointments" at bounding box center [414, 41] width 77 height 23
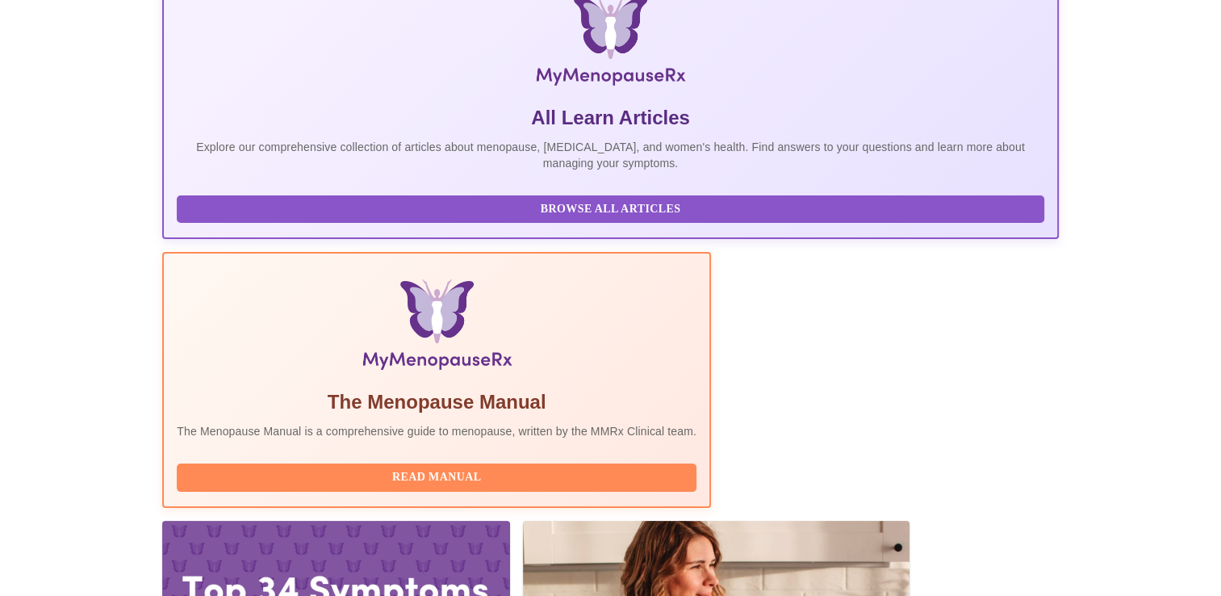
scroll to position [285, 0]
